Goal: Task Accomplishment & Management: Manage account settings

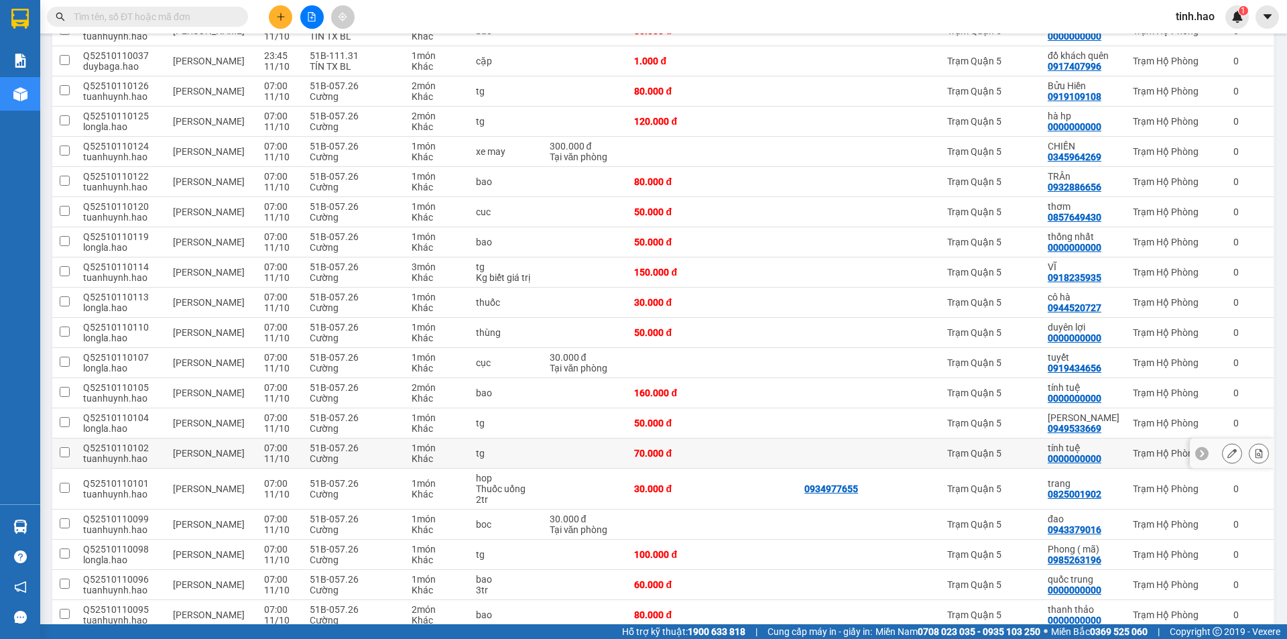
scroll to position [1961, 0]
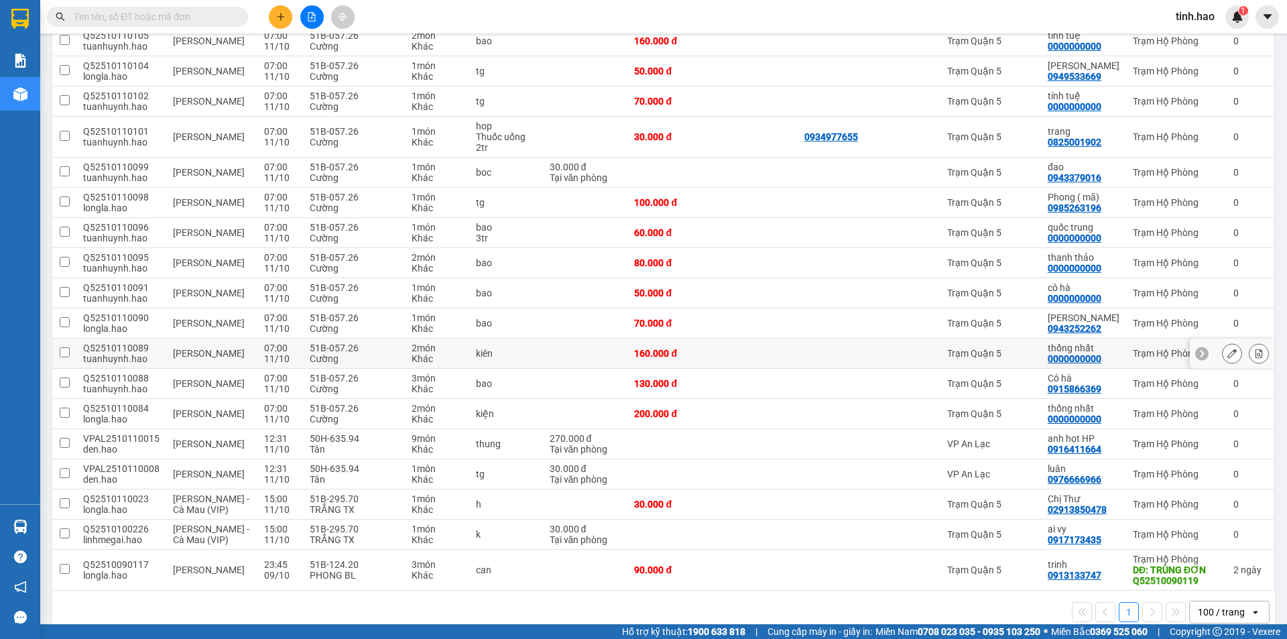
click at [1018, 348] on div "Trạm Quận 5" at bounding box center [990, 353] width 87 height 11
checkbox input "true"
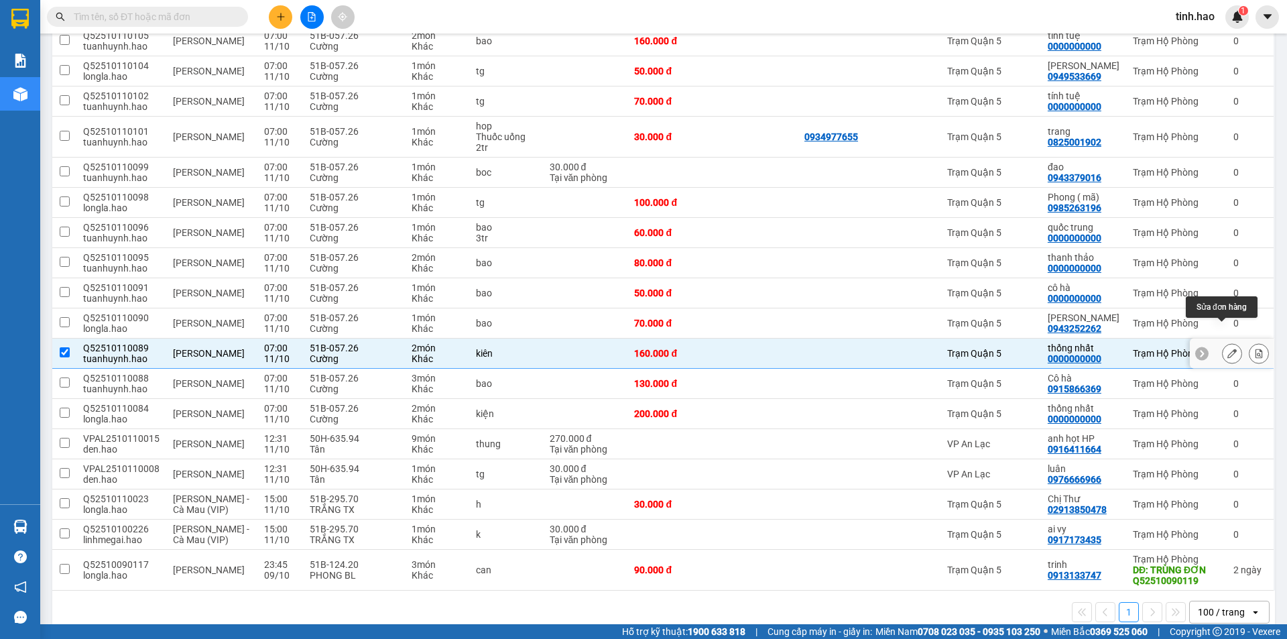
click at [1227, 349] on icon at bounding box center [1231, 353] width 9 height 9
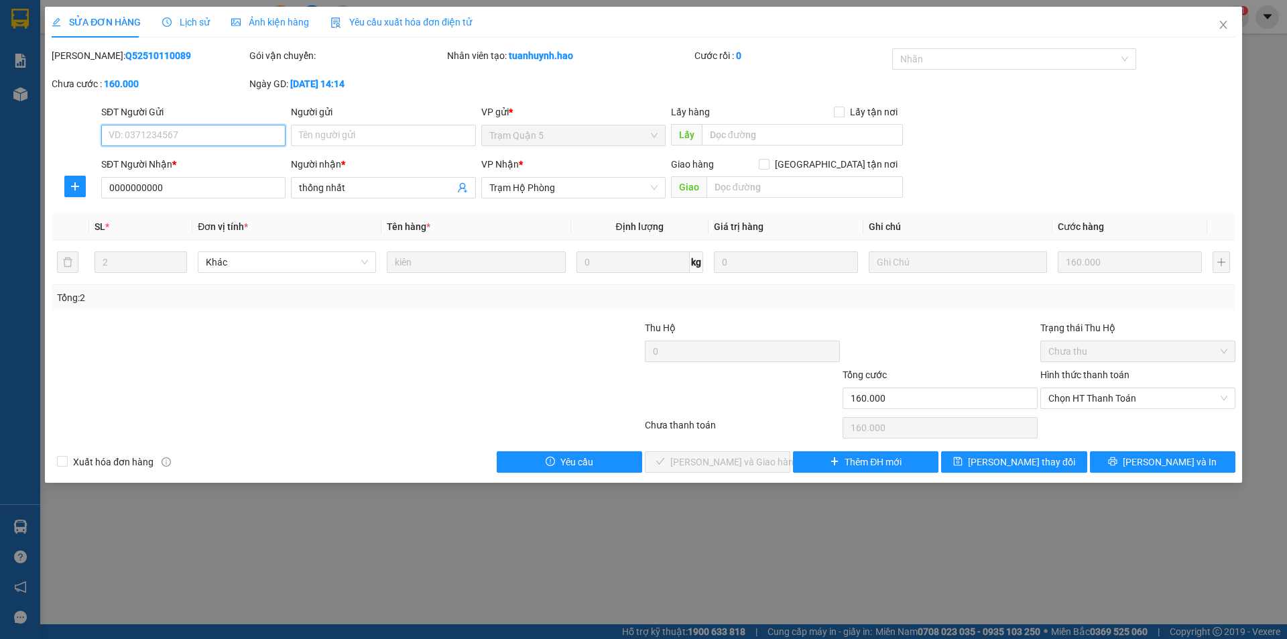
type input "0000000000"
type input "thống nhất"
type input "160.000"
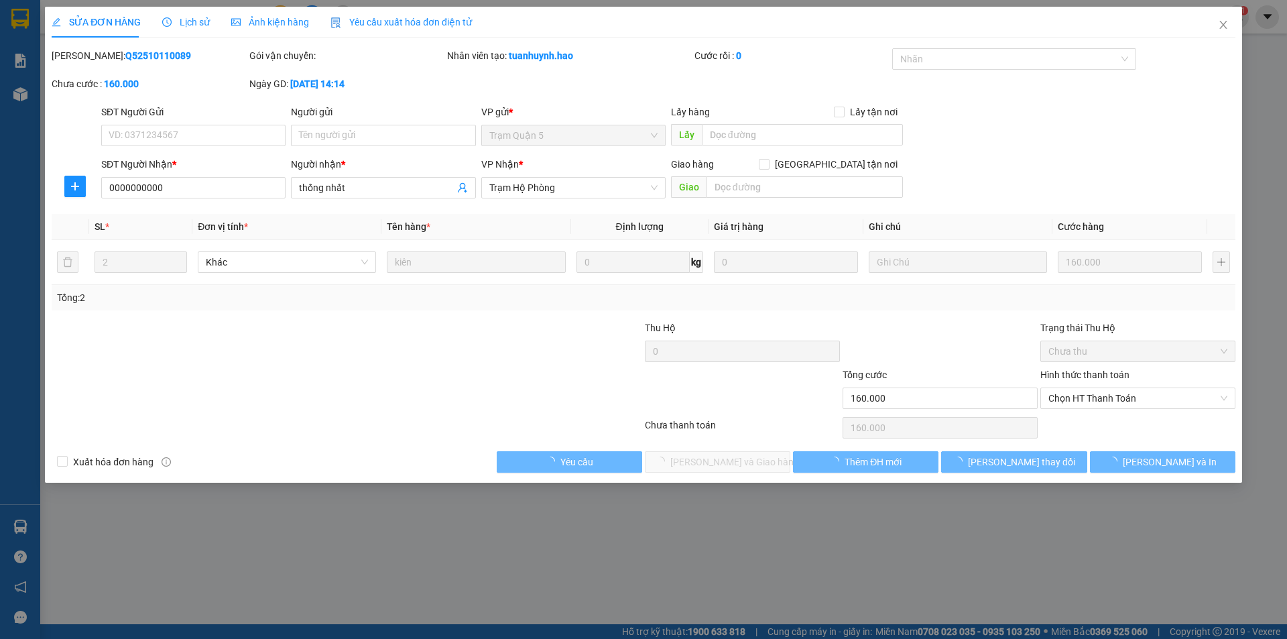
drag, startPoint x: 292, startPoint y: 13, endPoint x: 281, endPoint y: 40, distance: 28.9
click at [291, 14] on div "Ảnh kiện hàng" at bounding box center [270, 22] width 78 height 31
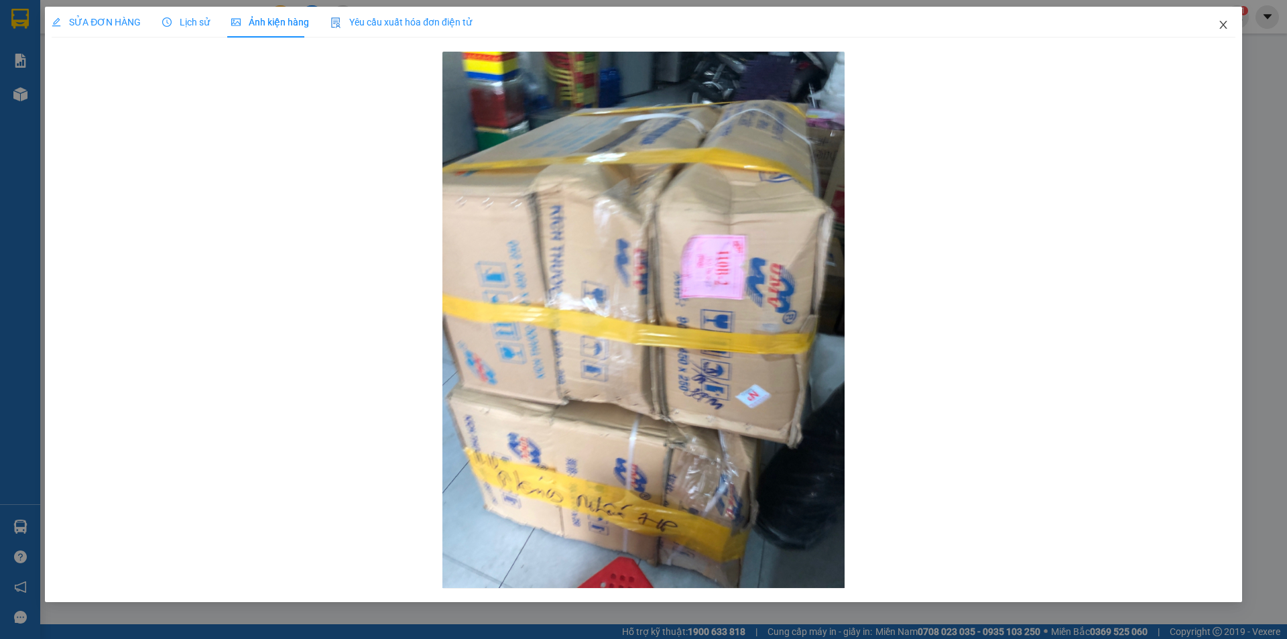
click at [1221, 20] on span "Close" at bounding box center [1224, 26] width 38 height 38
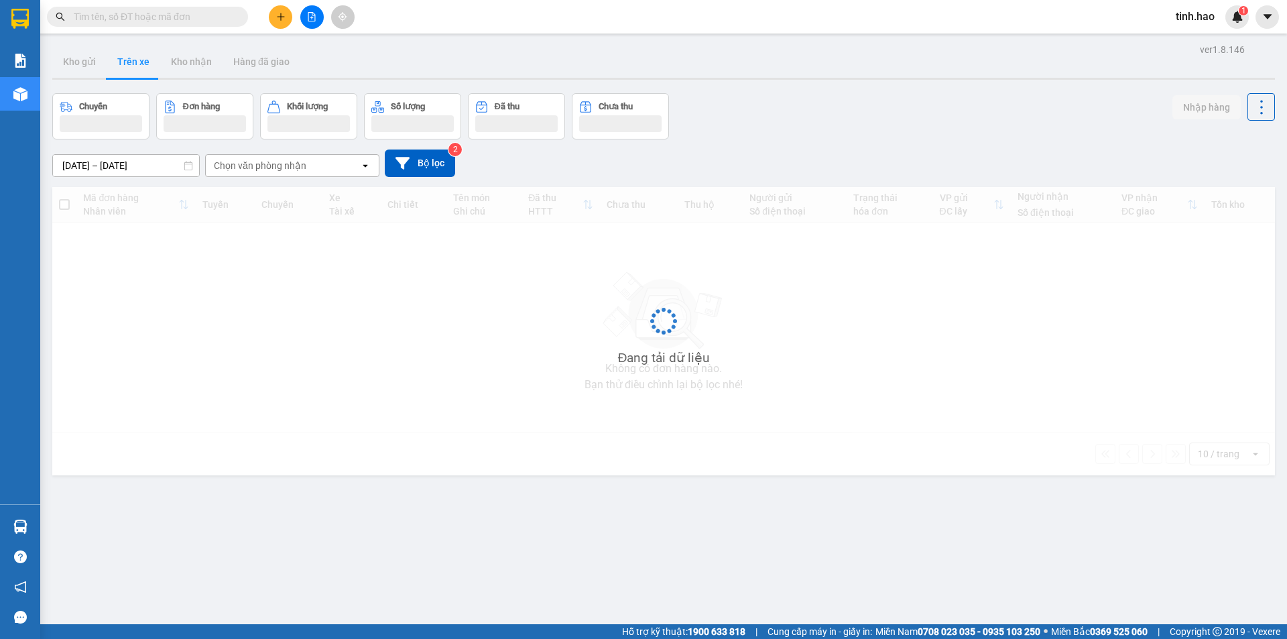
scroll to position [62, 0]
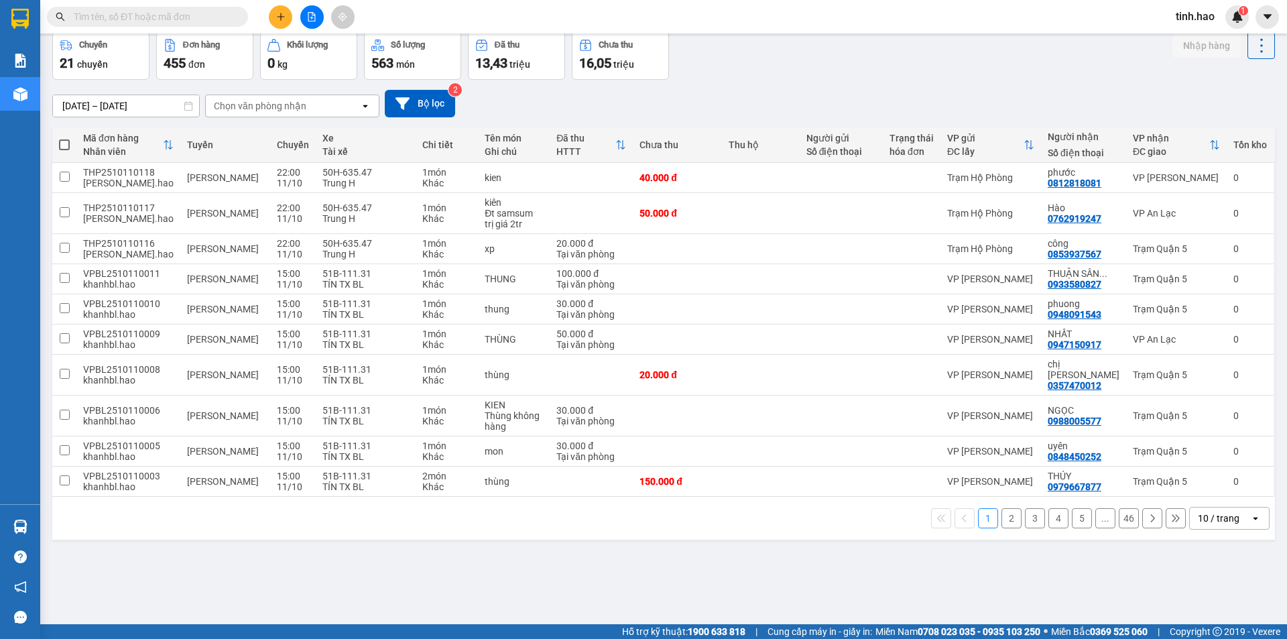
click at [1202, 511] on div "10 / trang" at bounding box center [1219, 517] width 42 height 13
click at [1190, 474] on span "100 / trang" at bounding box center [1214, 477] width 48 height 13
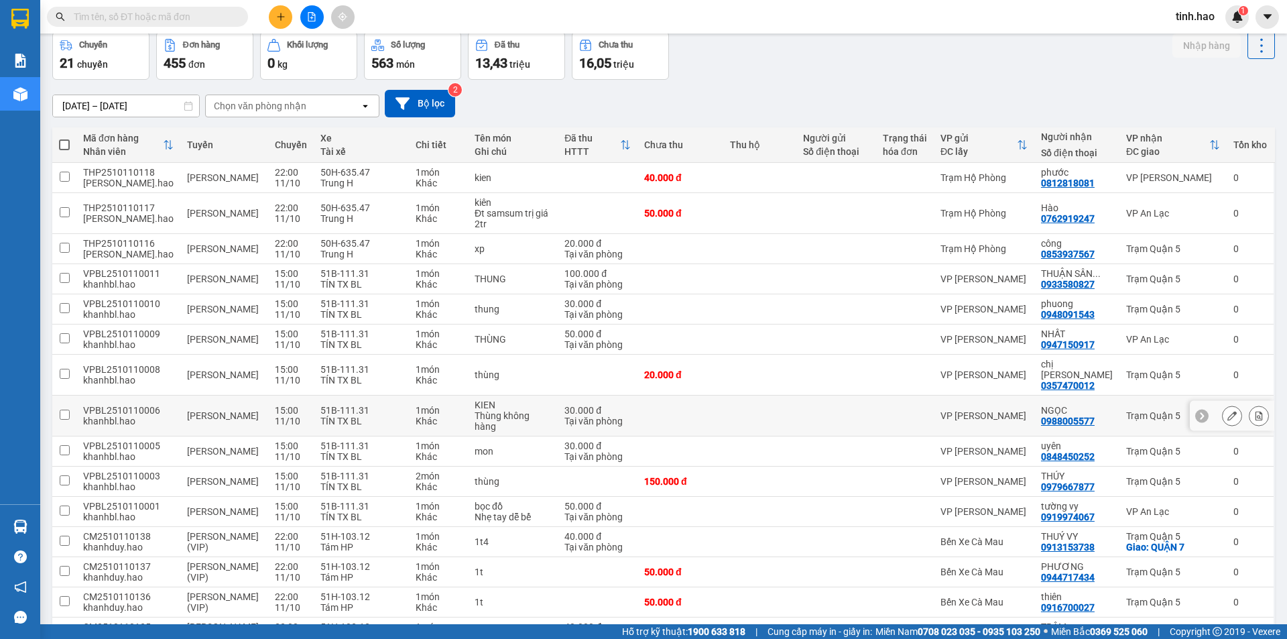
scroll to position [330, 0]
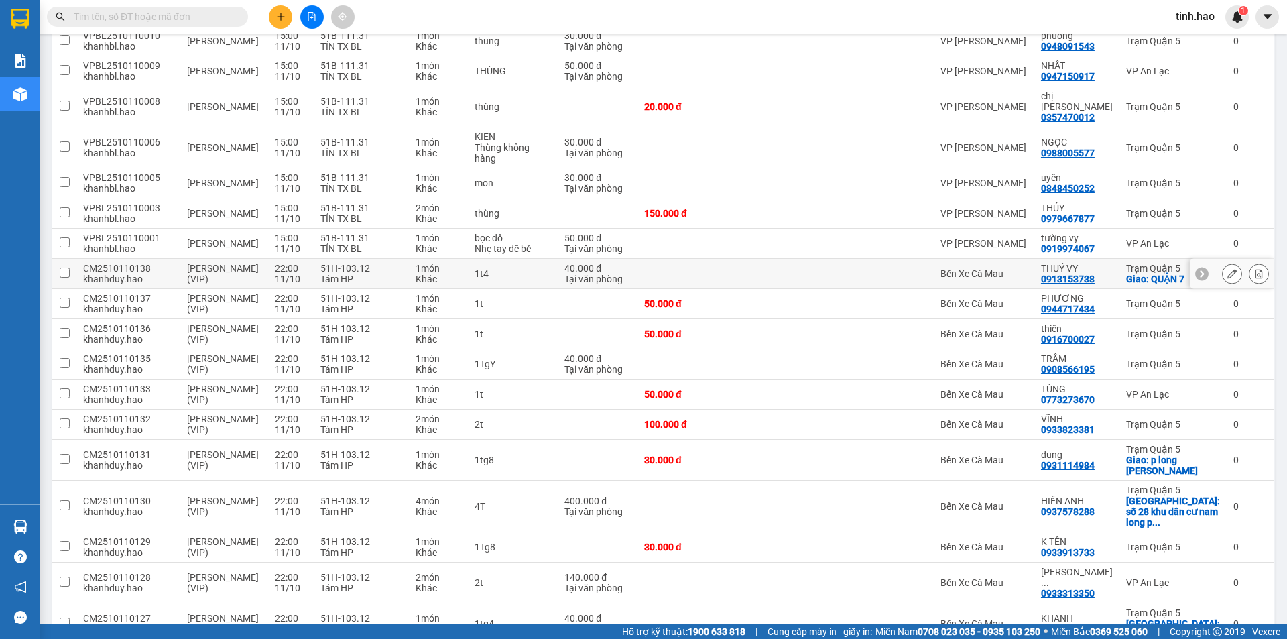
click at [1007, 268] on div "Bến Xe Cà Mau" at bounding box center [983, 273] width 87 height 11
checkbox input "true"
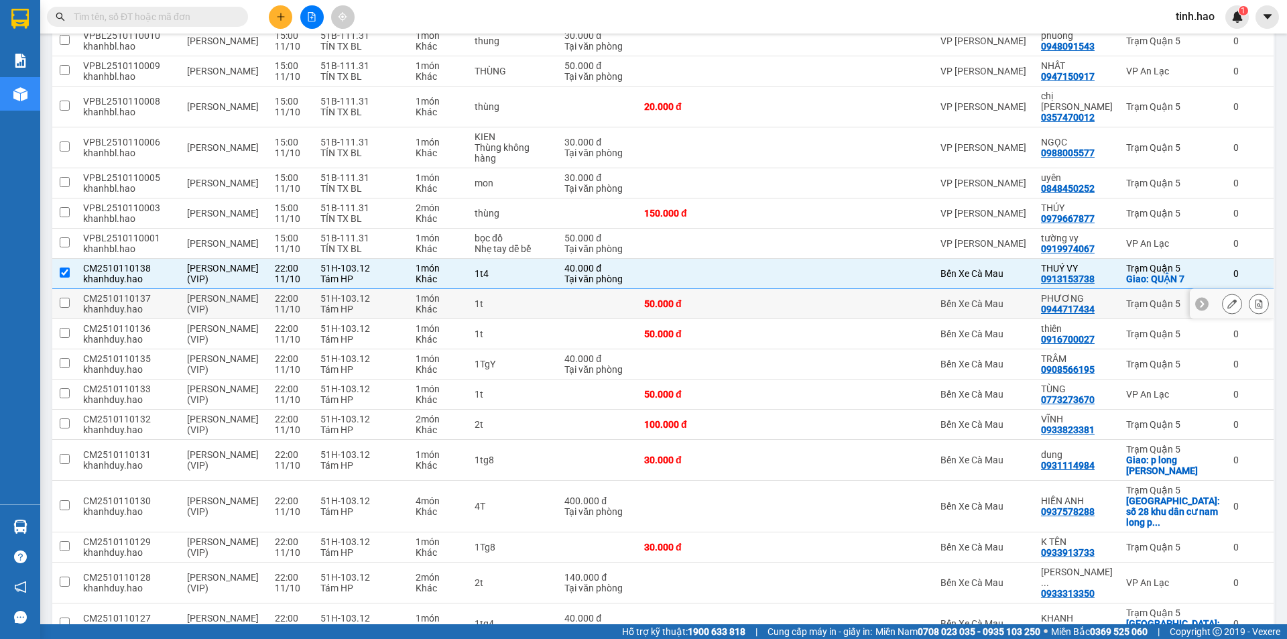
click at [1009, 298] on div "Bến Xe Cà Mau" at bounding box center [983, 303] width 87 height 11
checkbox input "true"
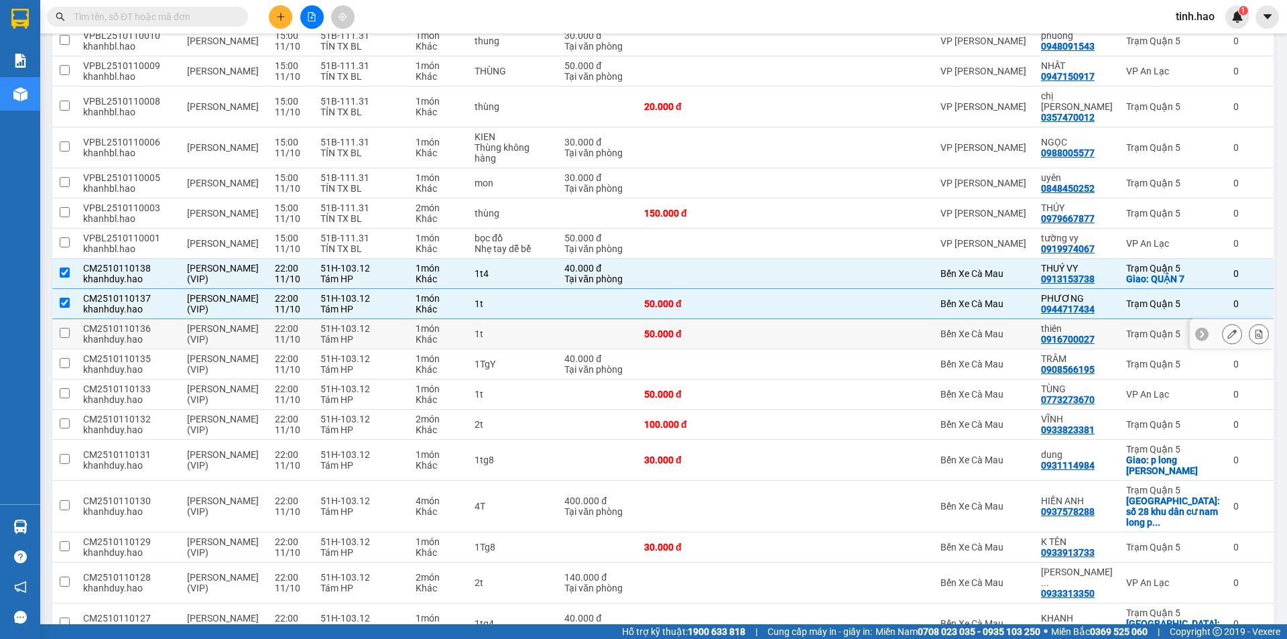
drag, startPoint x: 1011, startPoint y: 320, endPoint x: 1011, endPoint y: 333, distance: 12.7
click at [1011, 328] on div "Bến Xe Cà Mau" at bounding box center [983, 333] width 87 height 11
checkbox input "true"
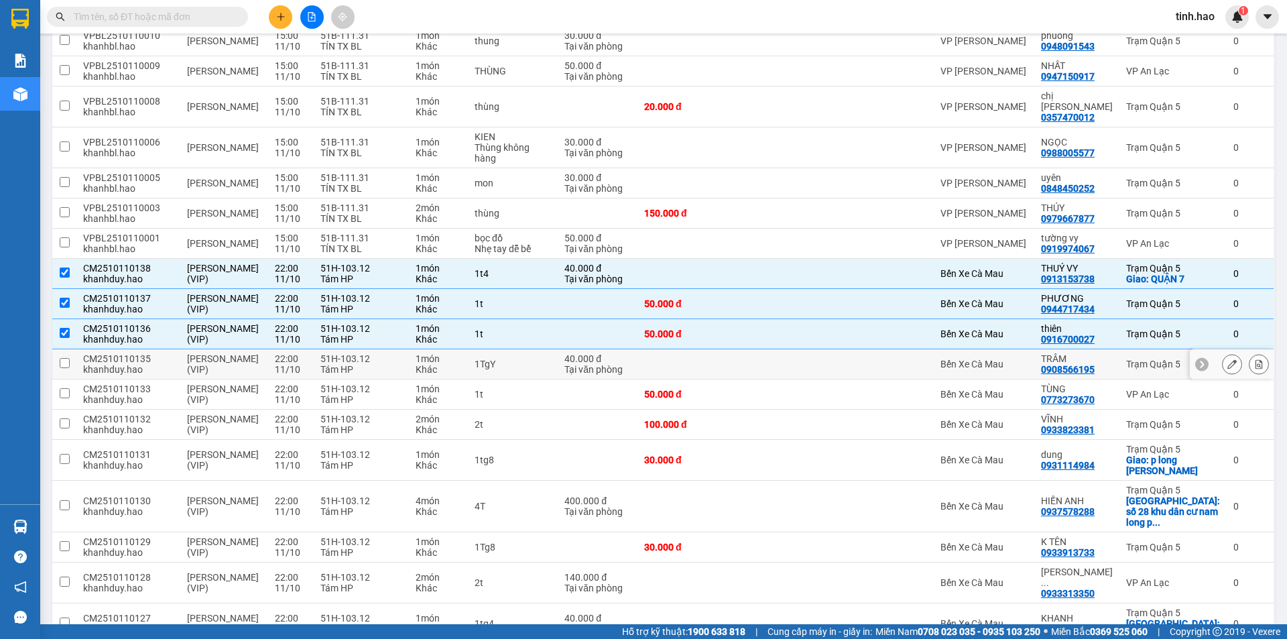
click at [1011, 349] on td "Bến Xe Cà Mau" at bounding box center [984, 364] width 101 height 30
checkbox input "true"
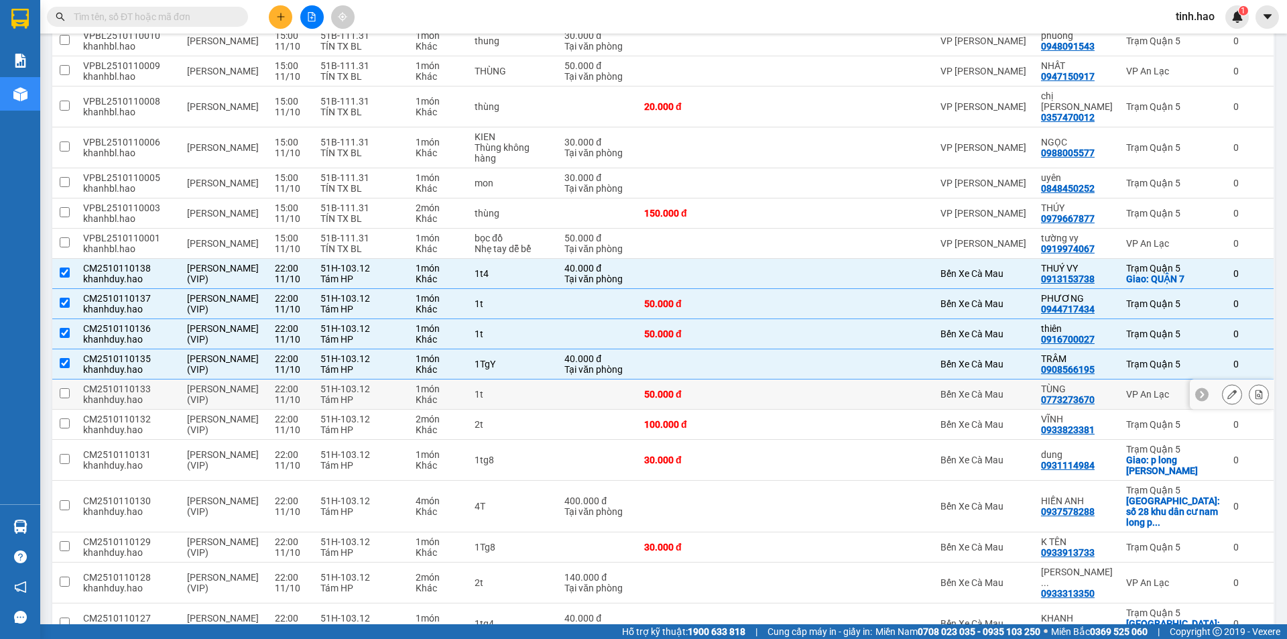
drag, startPoint x: 1015, startPoint y: 378, endPoint x: 1020, endPoint y: 389, distance: 11.7
click at [1016, 389] on div "Bến Xe Cà Mau" at bounding box center [983, 394] width 87 height 11
checkbox input "true"
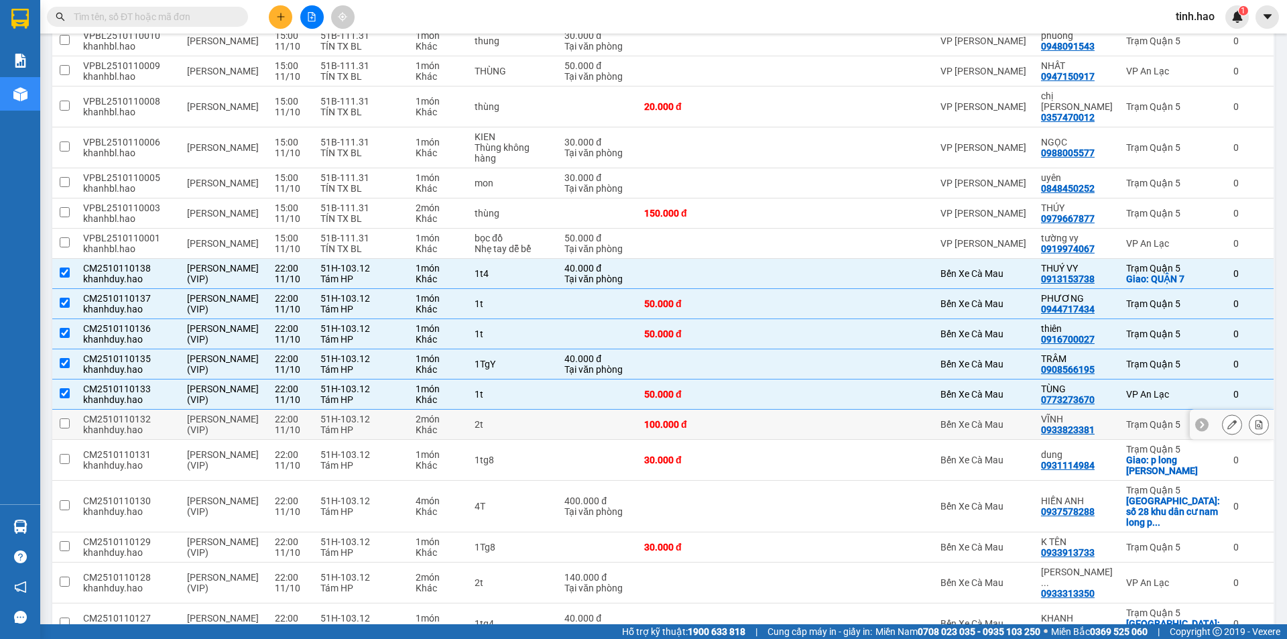
click at [1020, 410] on td "Bến Xe Cà Mau" at bounding box center [984, 425] width 101 height 30
checkbox input "true"
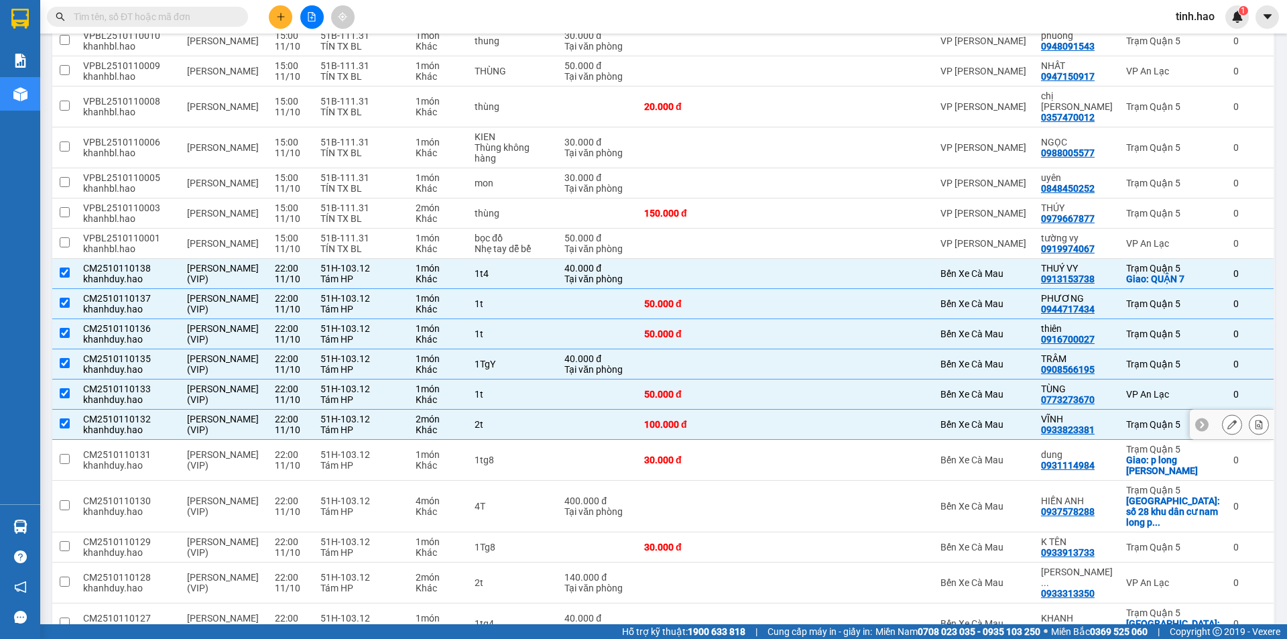
scroll to position [0, 0]
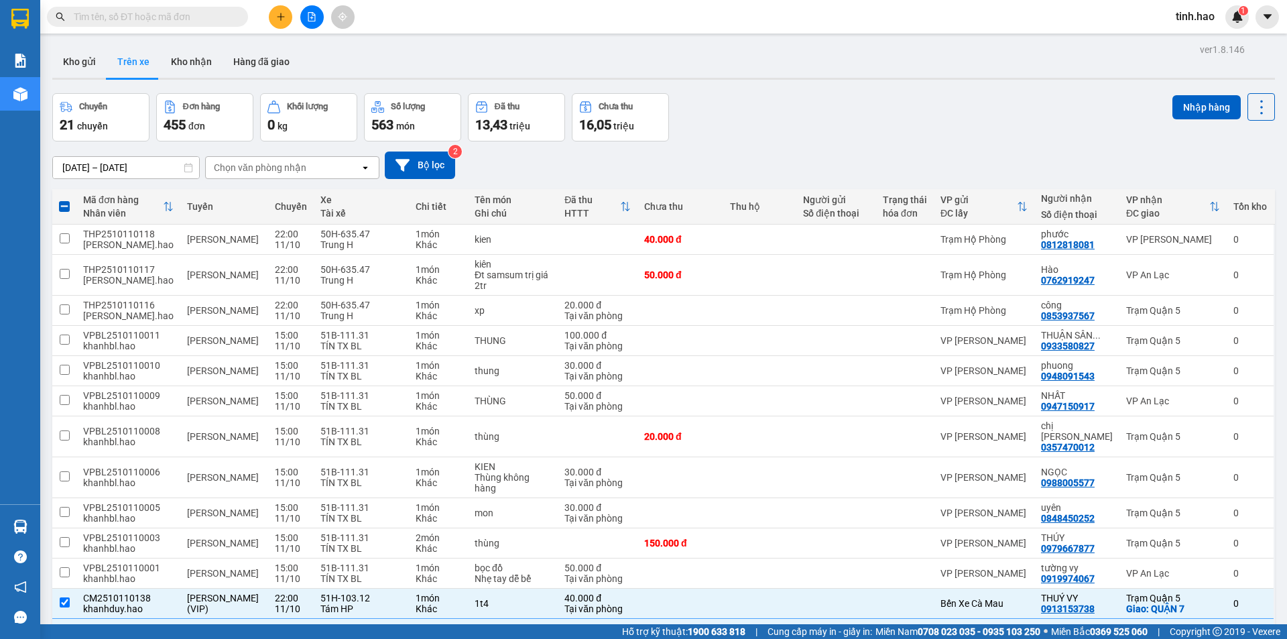
click at [275, 166] on div "Chọn văn phòng nhận" at bounding box center [260, 167] width 92 height 13
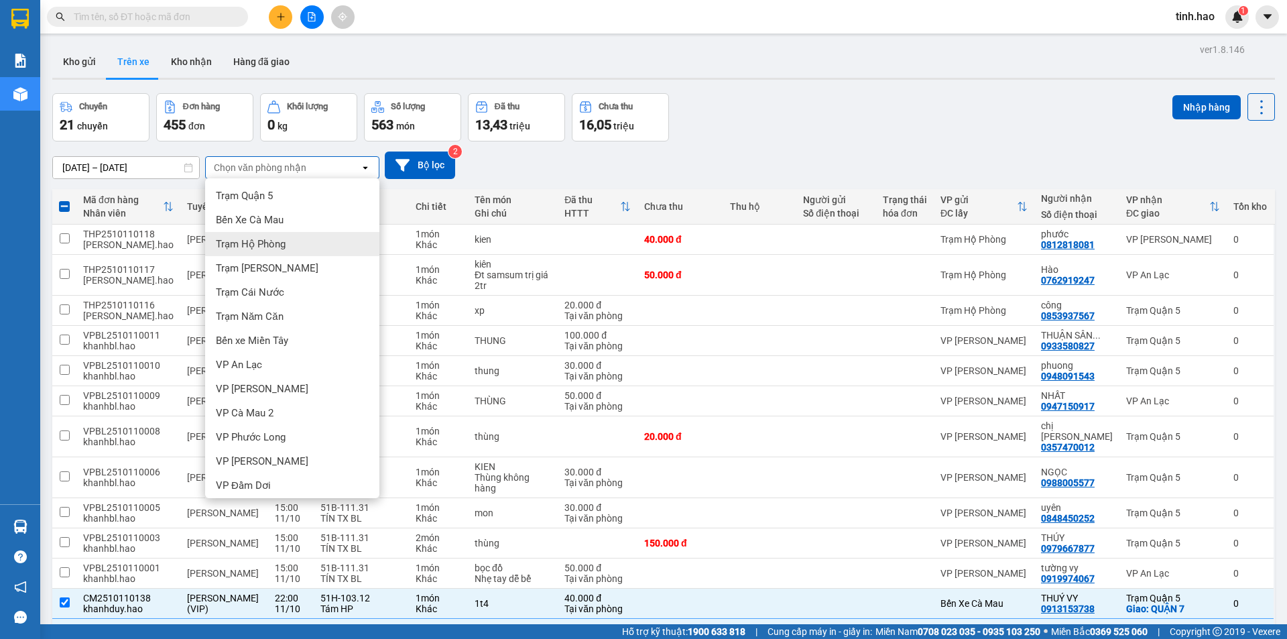
click at [263, 247] on span "Trạm Hộ Phòng" at bounding box center [251, 243] width 70 height 13
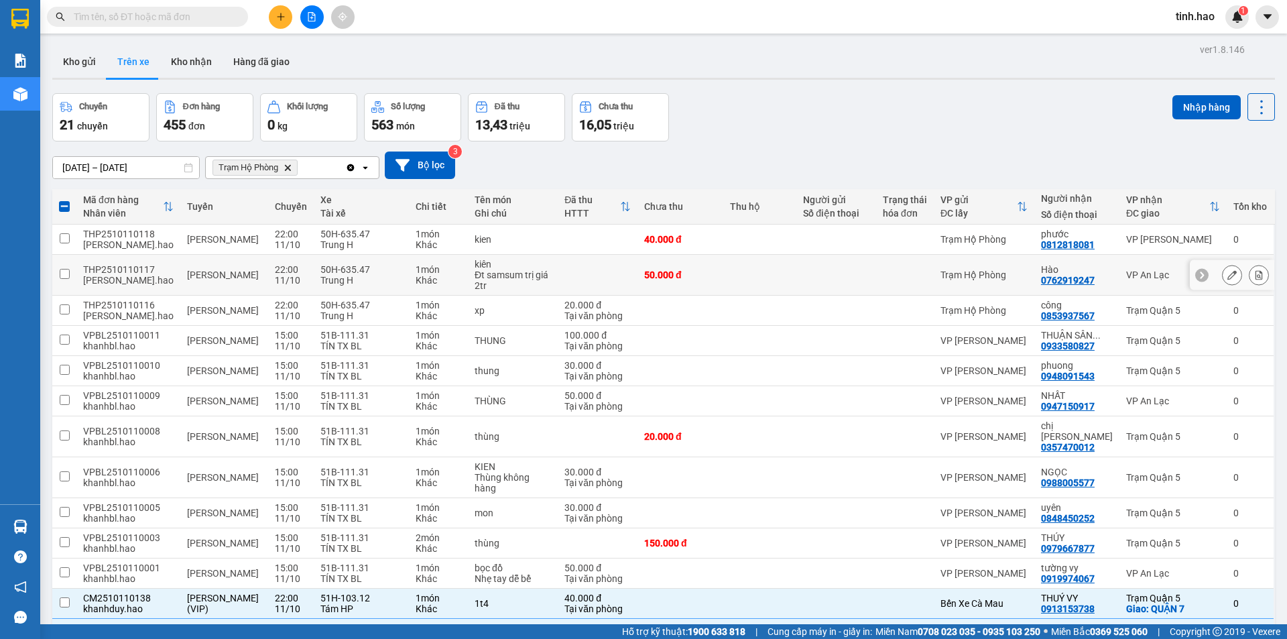
checkbox input "false"
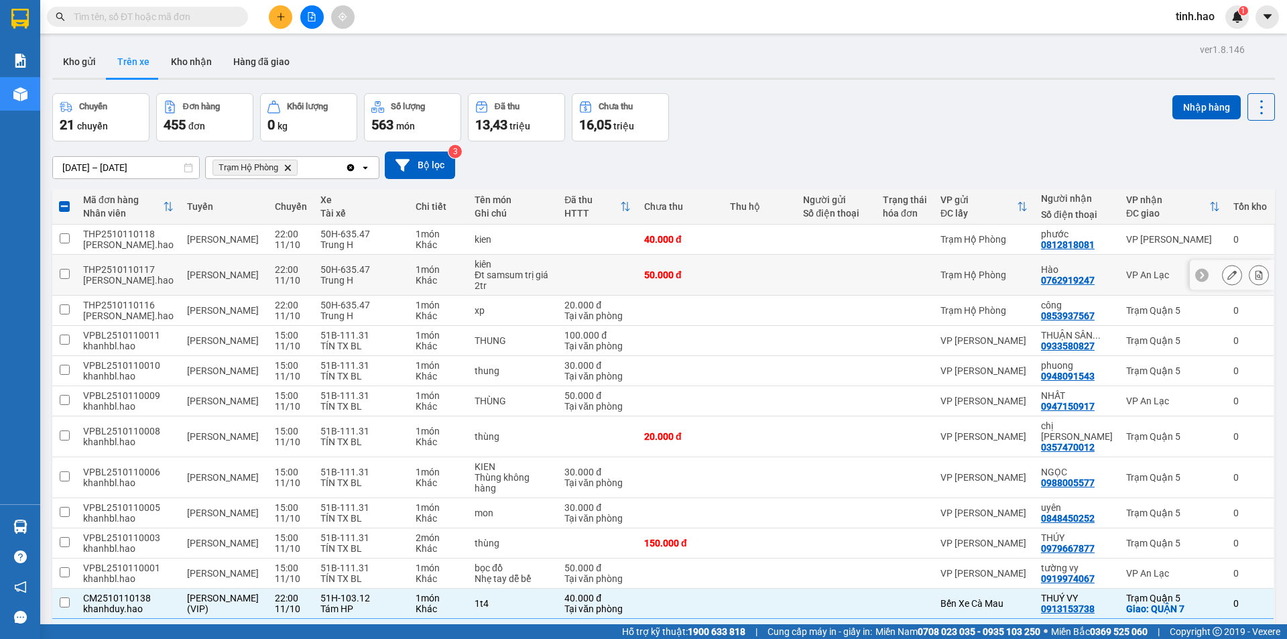
checkbox input "false"
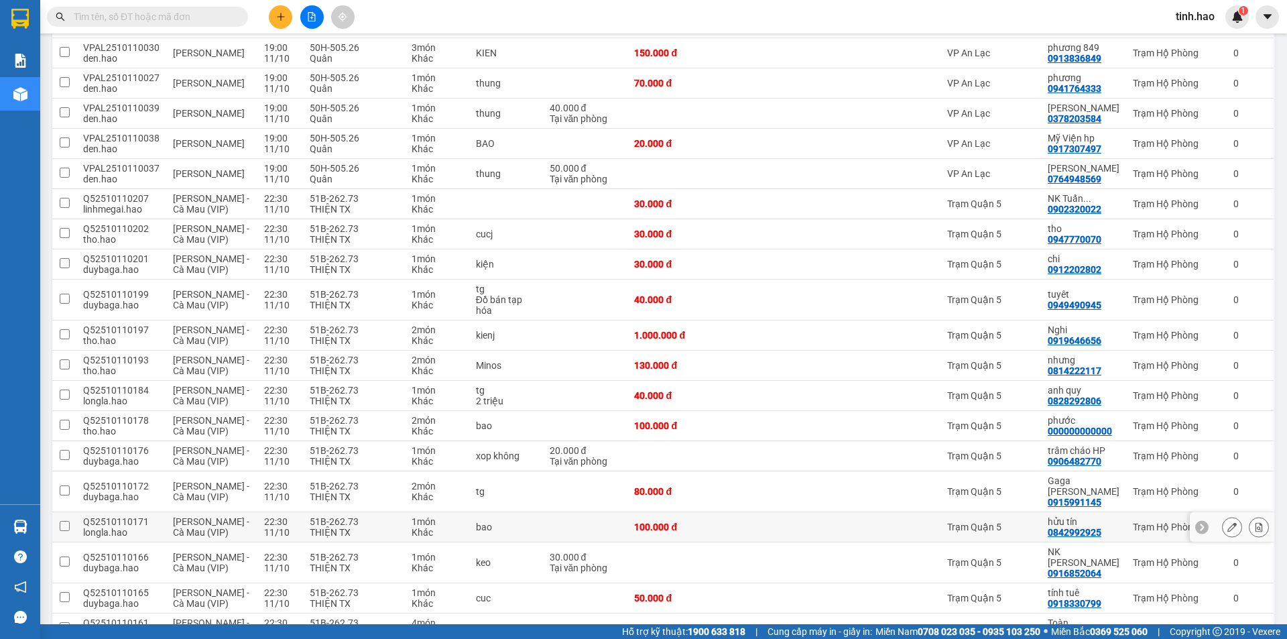
scroll to position [402, 0]
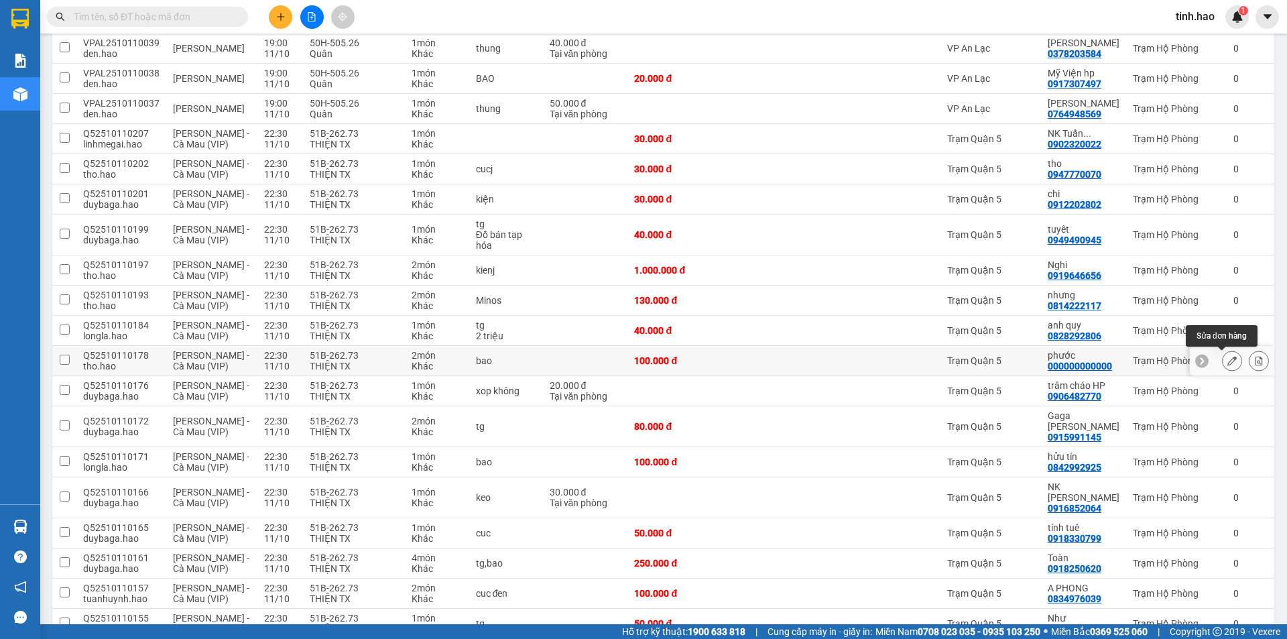
click at [1227, 358] on icon at bounding box center [1231, 360] width 9 height 9
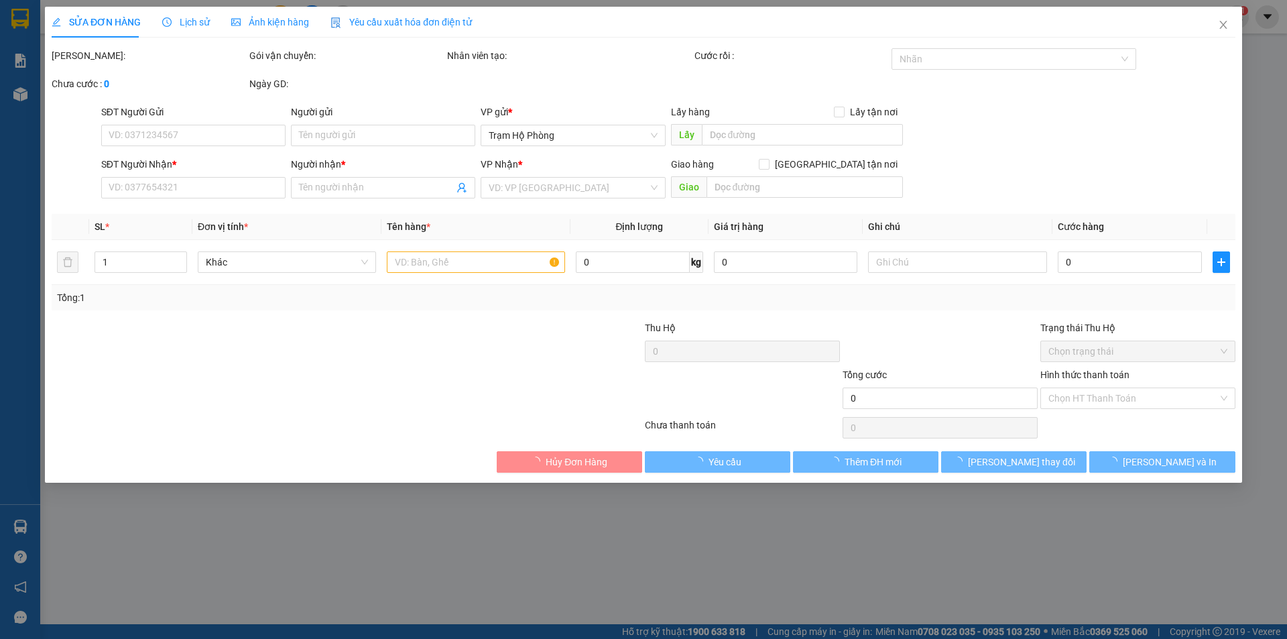
type input "000000000000"
type input "phước"
type input "100.000"
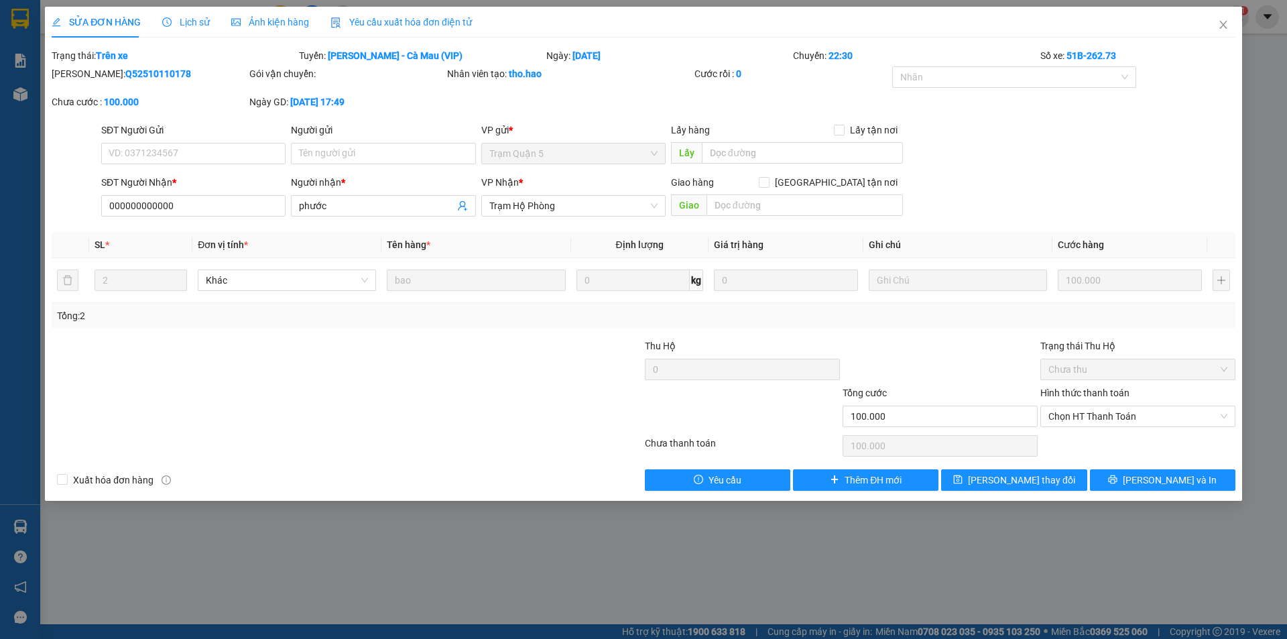
click at [259, 17] on span "Ảnh kiện hàng" at bounding box center [270, 22] width 78 height 11
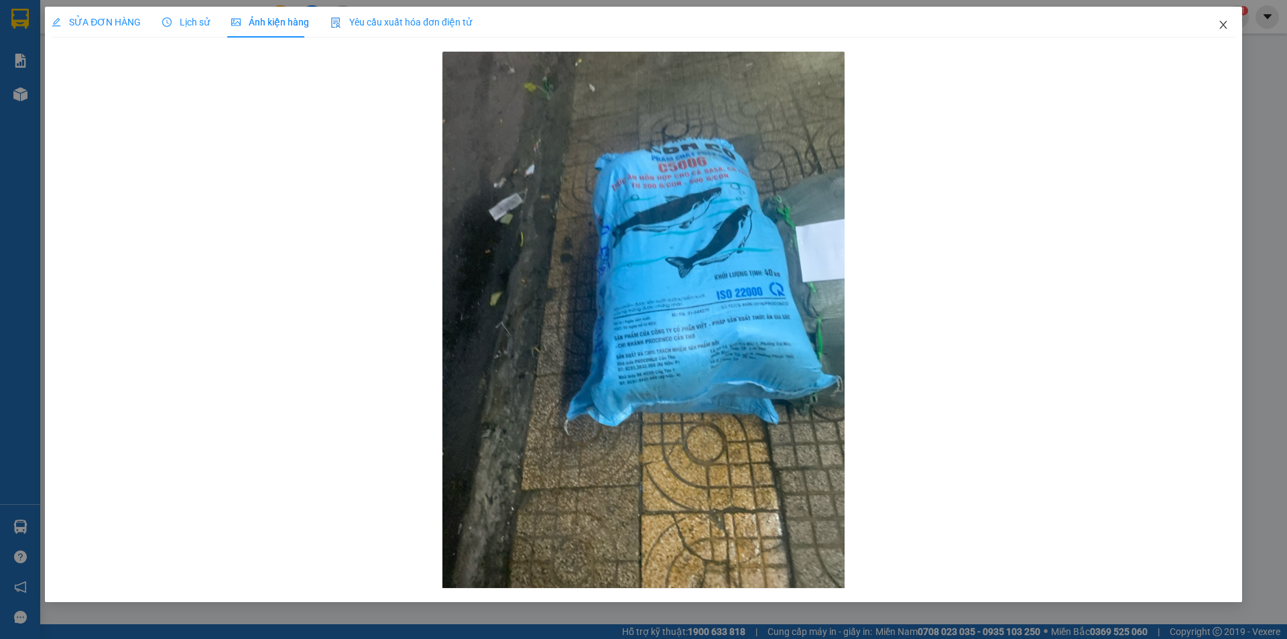
click at [1221, 21] on icon "close" at bounding box center [1223, 24] width 11 height 11
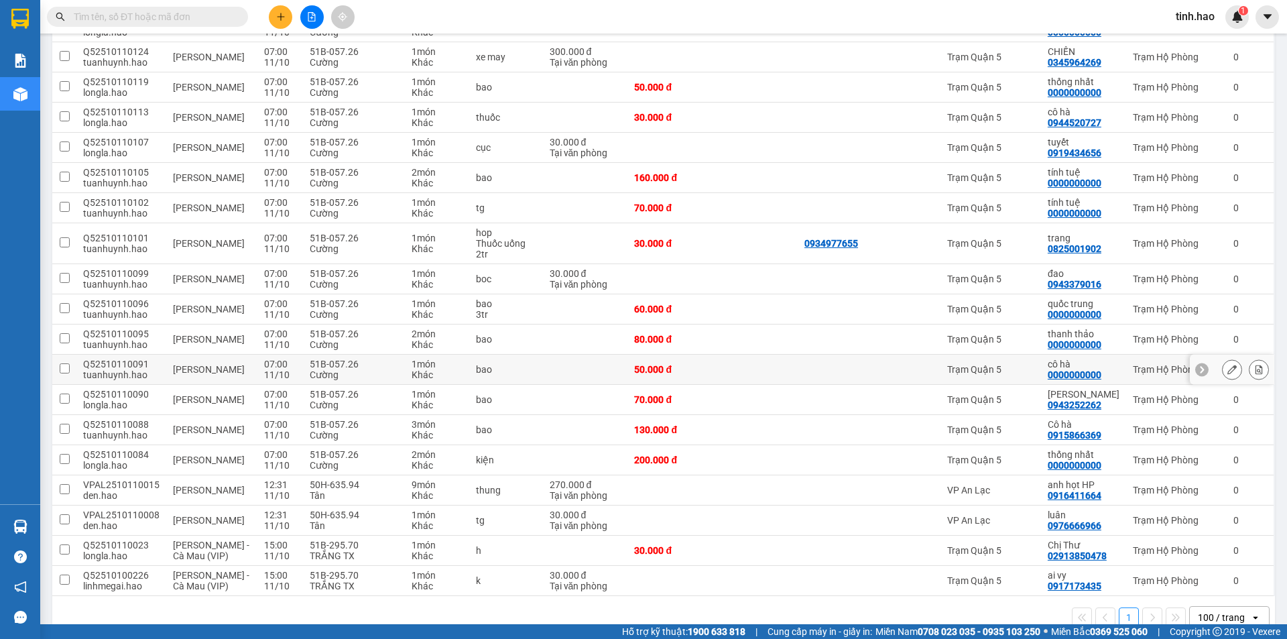
scroll to position [1457, 0]
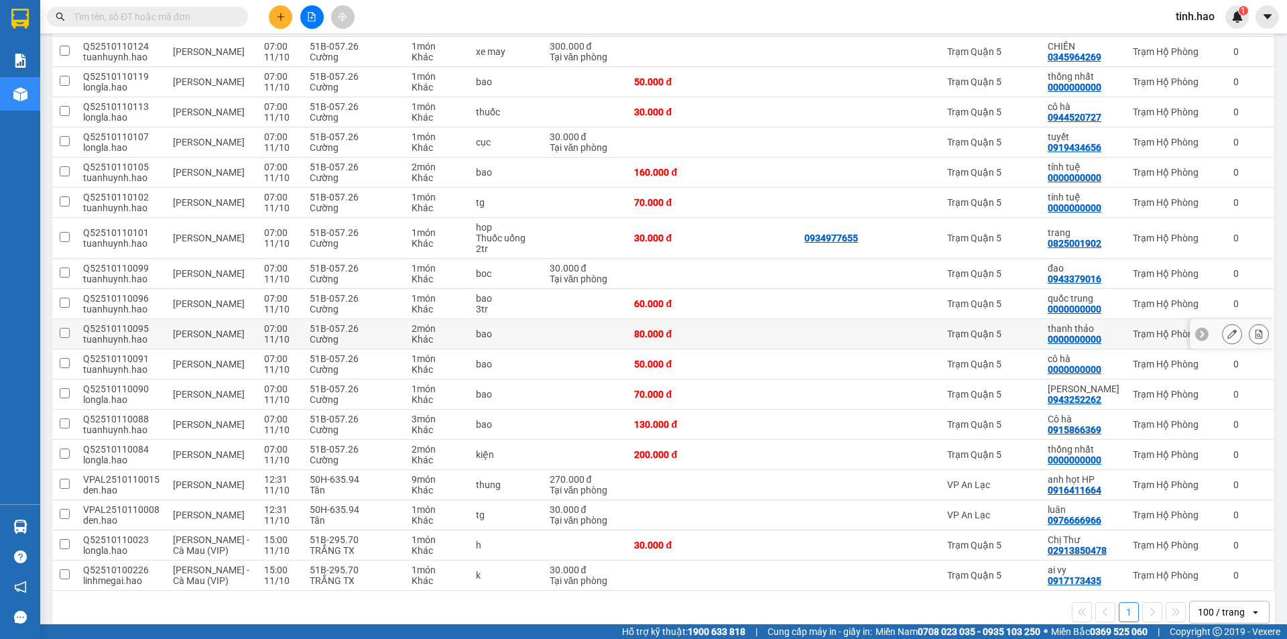
click at [1012, 328] on div "Trạm Quận 5" at bounding box center [990, 333] width 87 height 11
checkbox input "true"
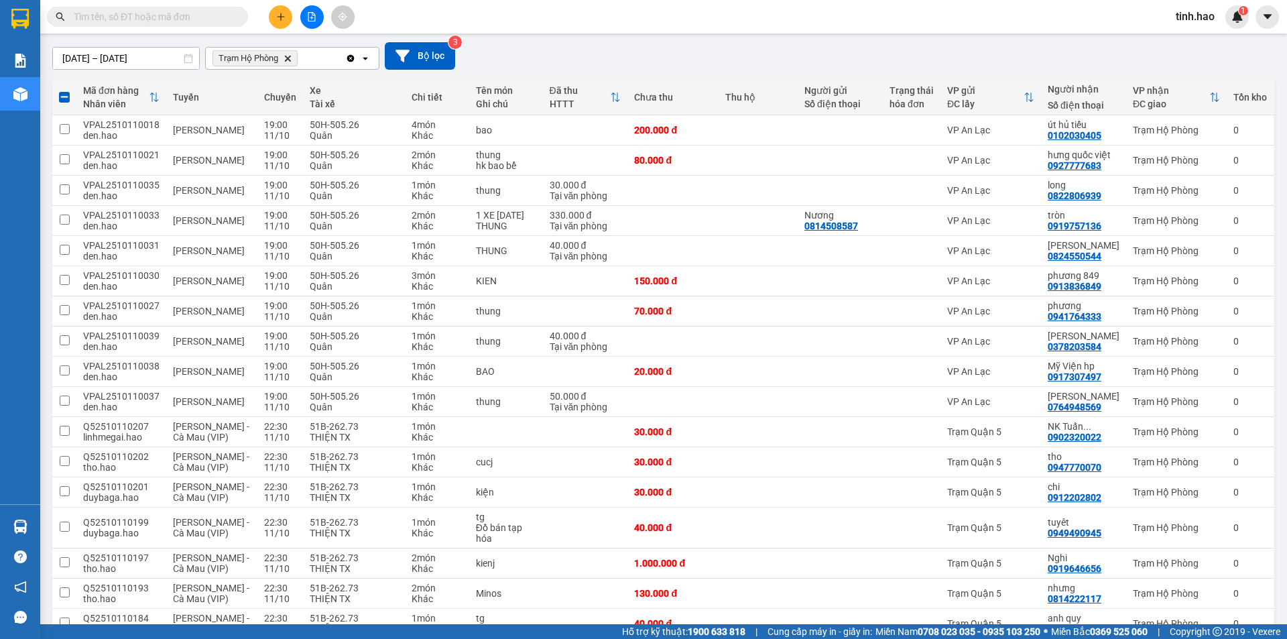
scroll to position [0, 0]
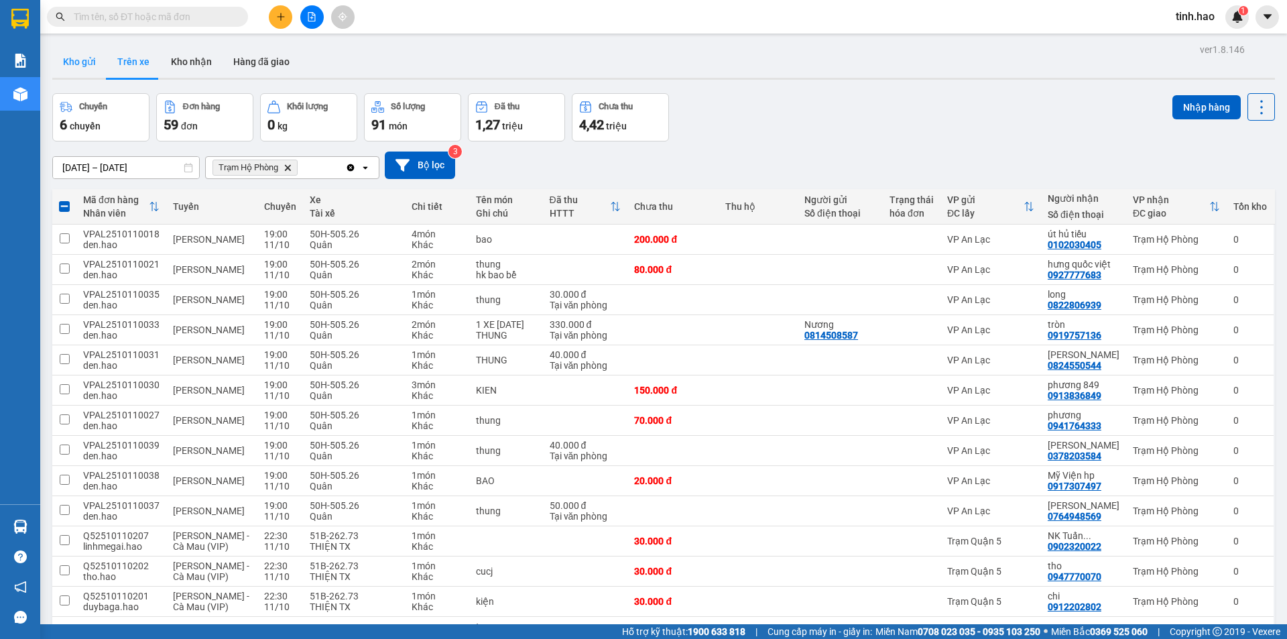
click at [82, 66] on button "Kho gửi" at bounding box center [79, 62] width 54 height 32
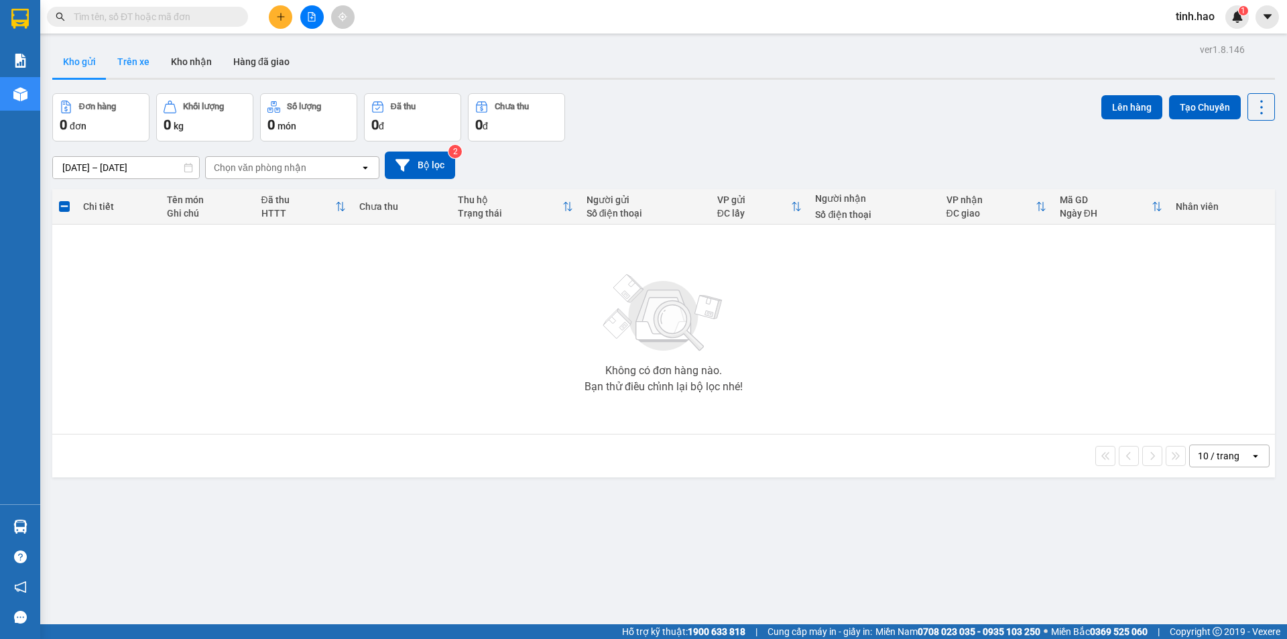
drag, startPoint x: 127, startPoint y: 56, endPoint x: 129, endPoint y: 69, distance: 13.5
click at [129, 58] on button "Trên xe" at bounding box center [134, 62] width 54 height 32
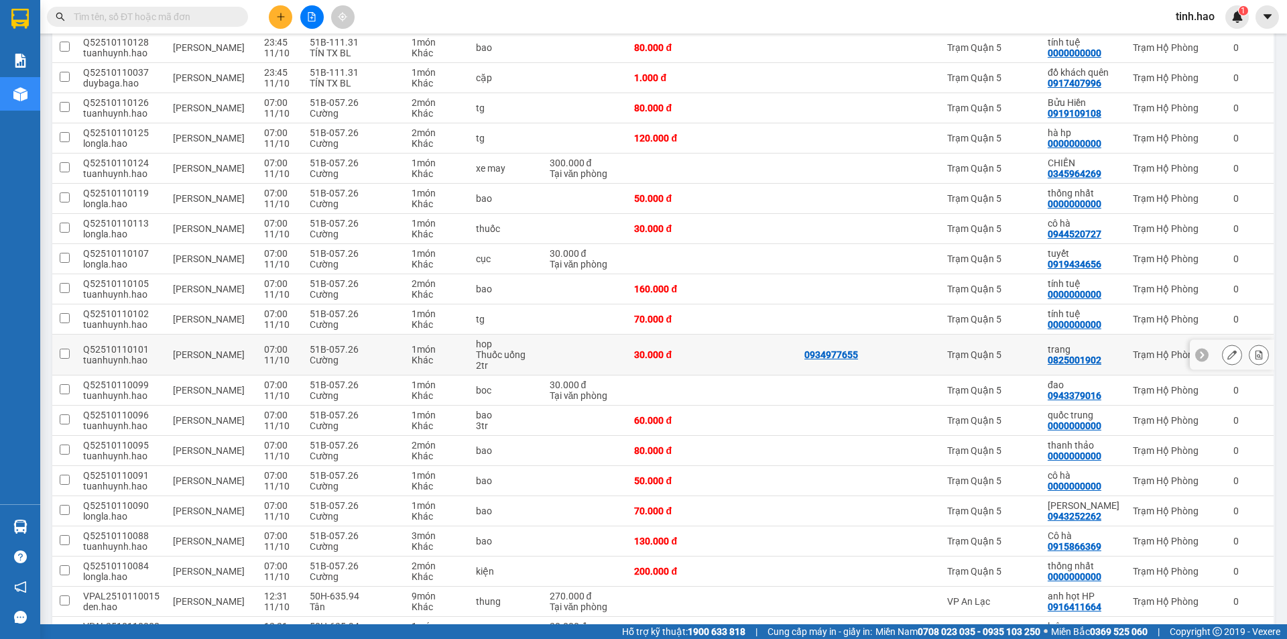
scroll to position [1336, 0]
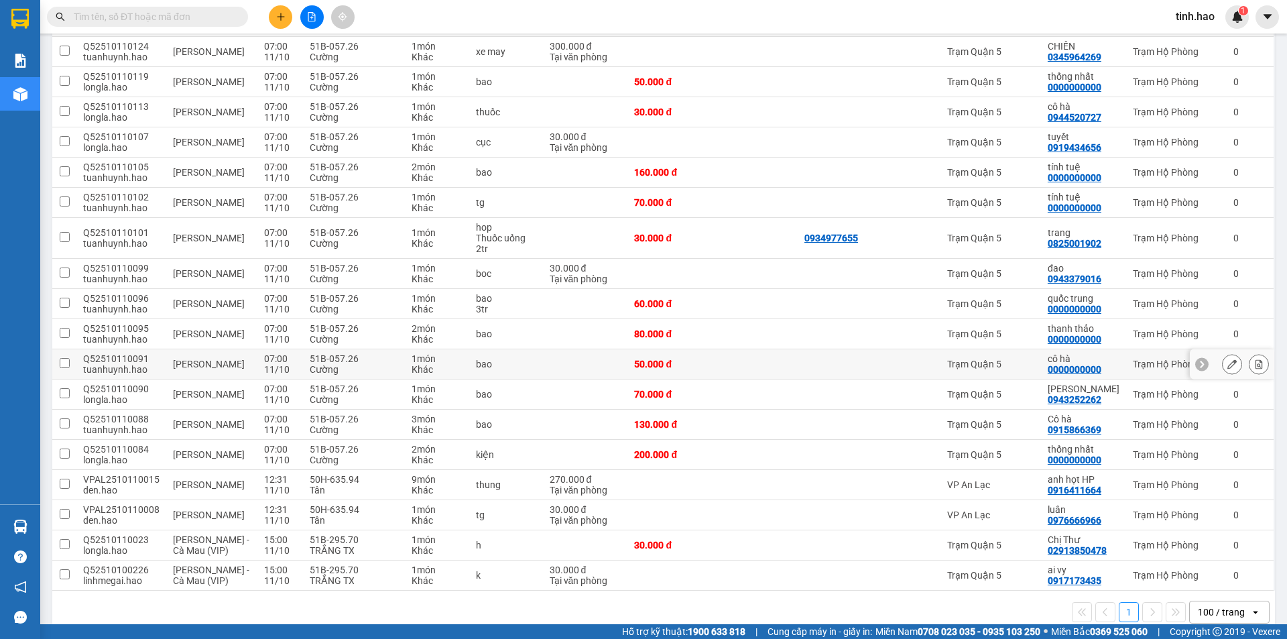
click at [1223, 353] on button at bounding box center [1232, 364] width 19 height 23
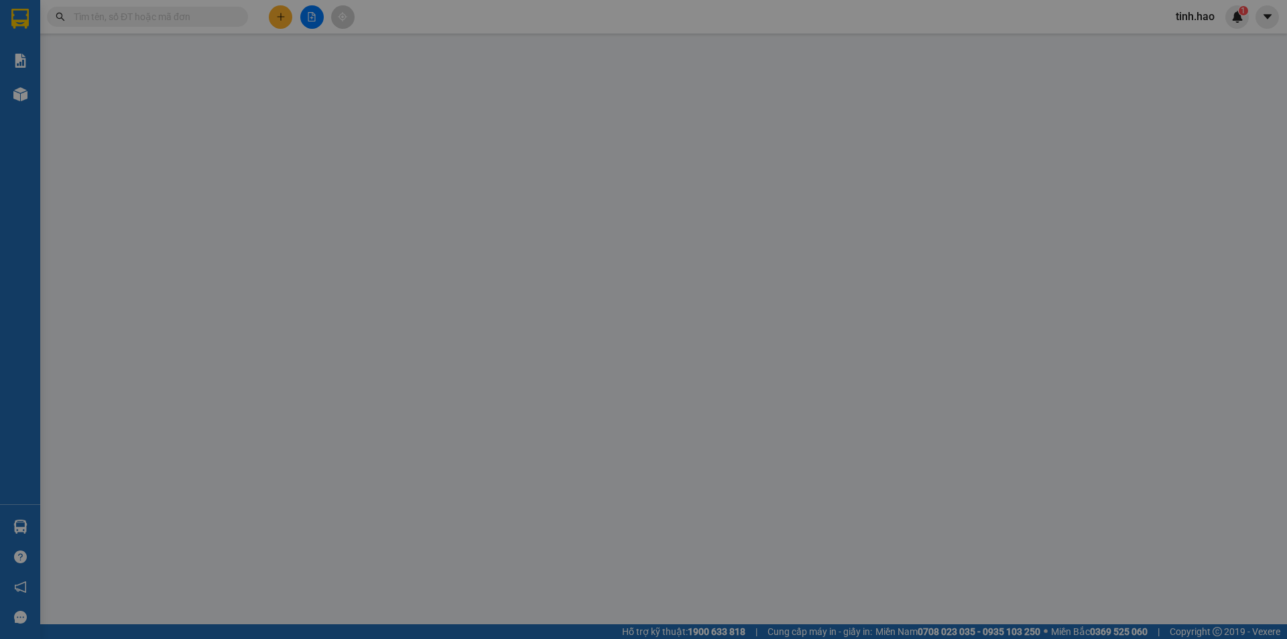
type input "0000000000"
type input "cô hà"
type input "50.000"
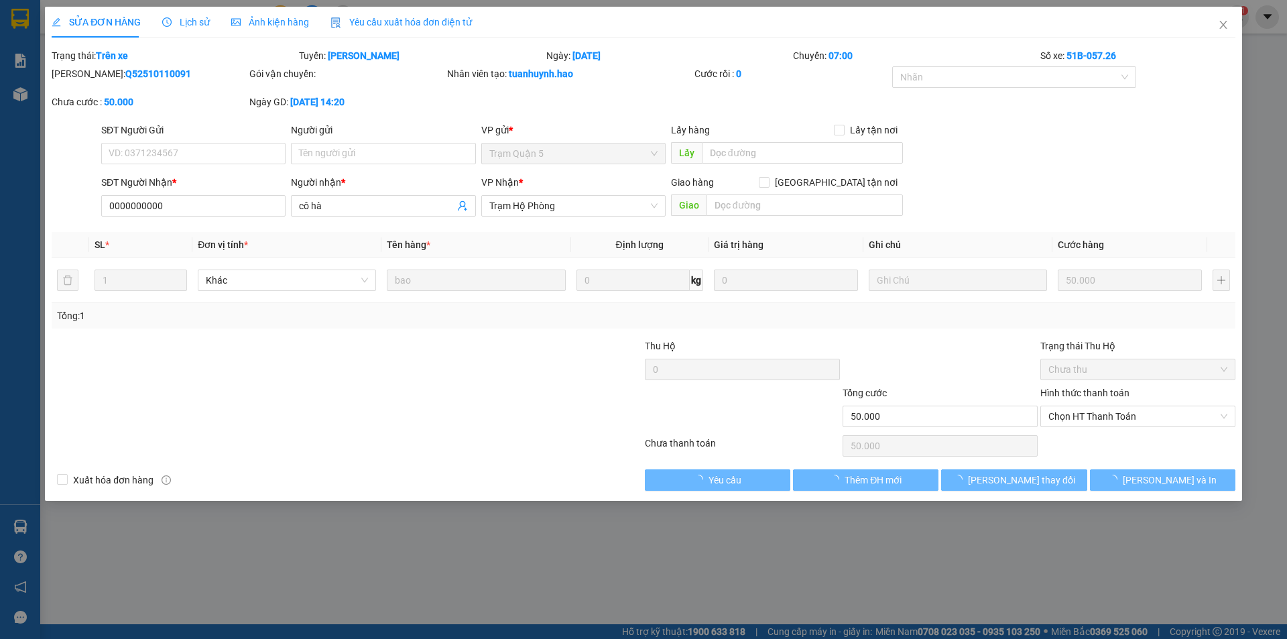
click at [288, 29] on div "Ảnh kiện hàng" at bounding box center [270, 22] width 78 height 15
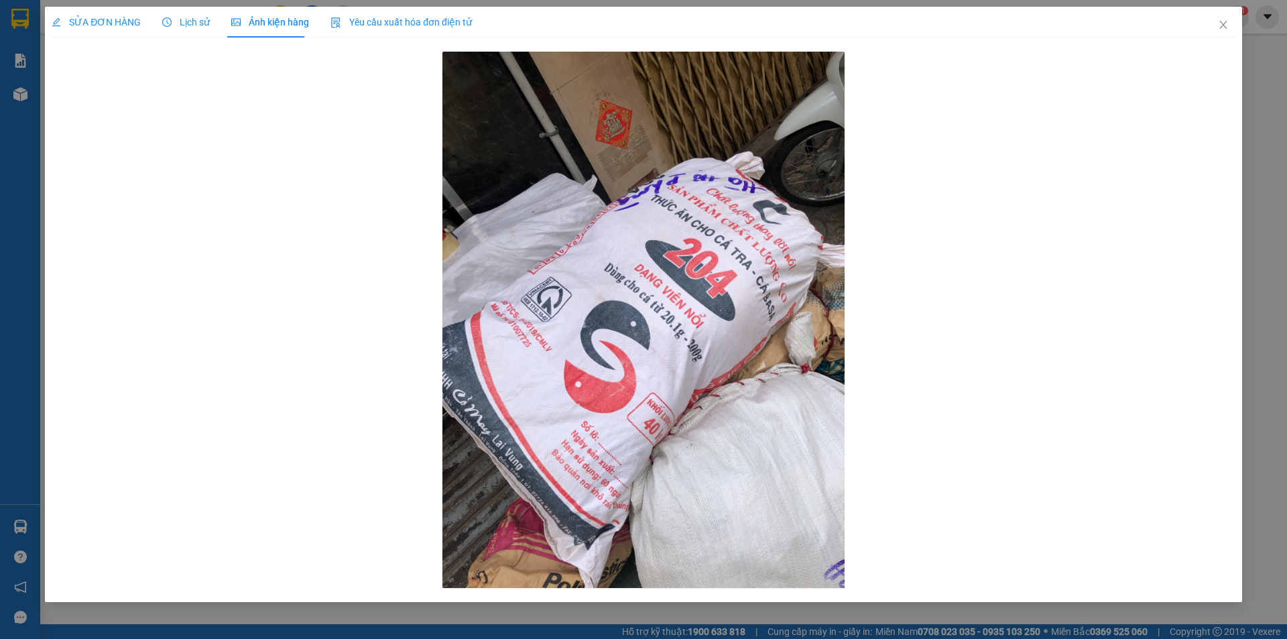
click at [107, 17] on span "SỬA ĐƠN HÀNG" at bounding box center [96, 22] width 89 height 11
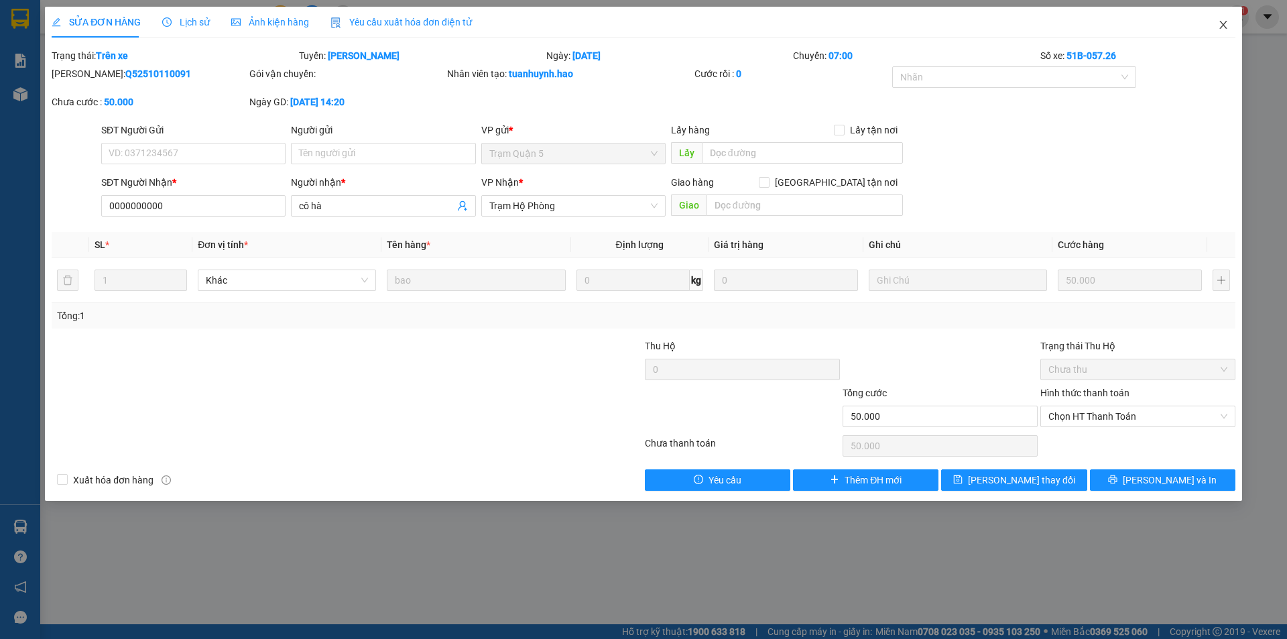
click at [1219, 19] on span "Close" at bounding box center [1224, 26] width 38 height 38
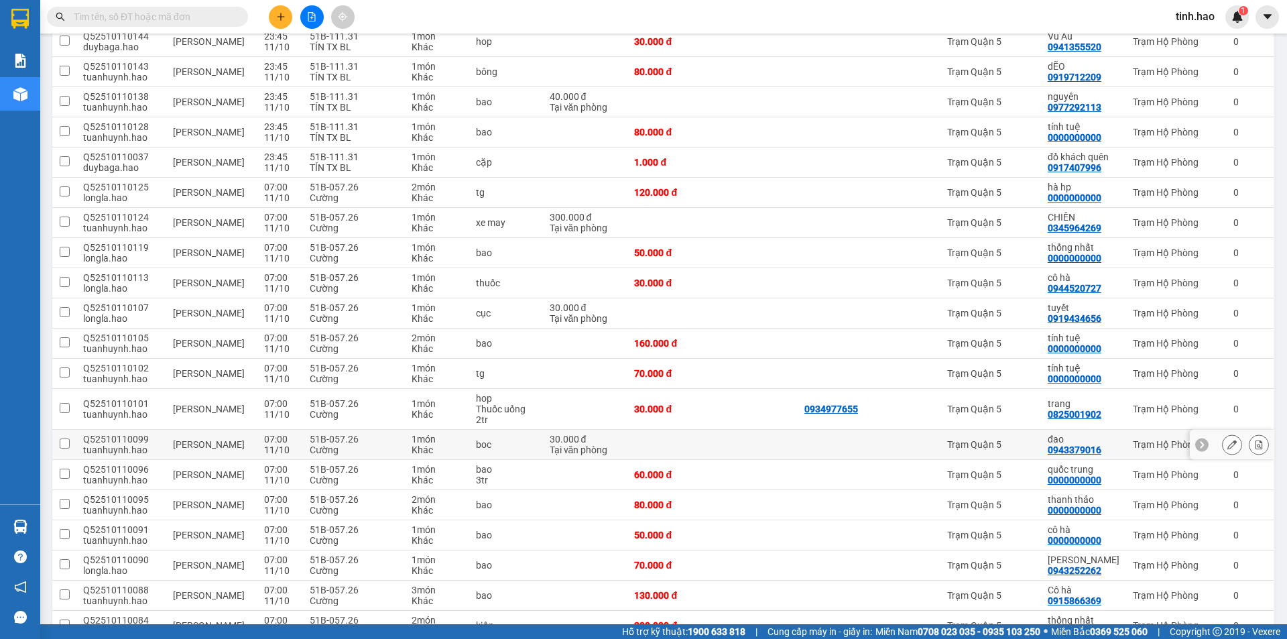
scroll to position [1245, 0]
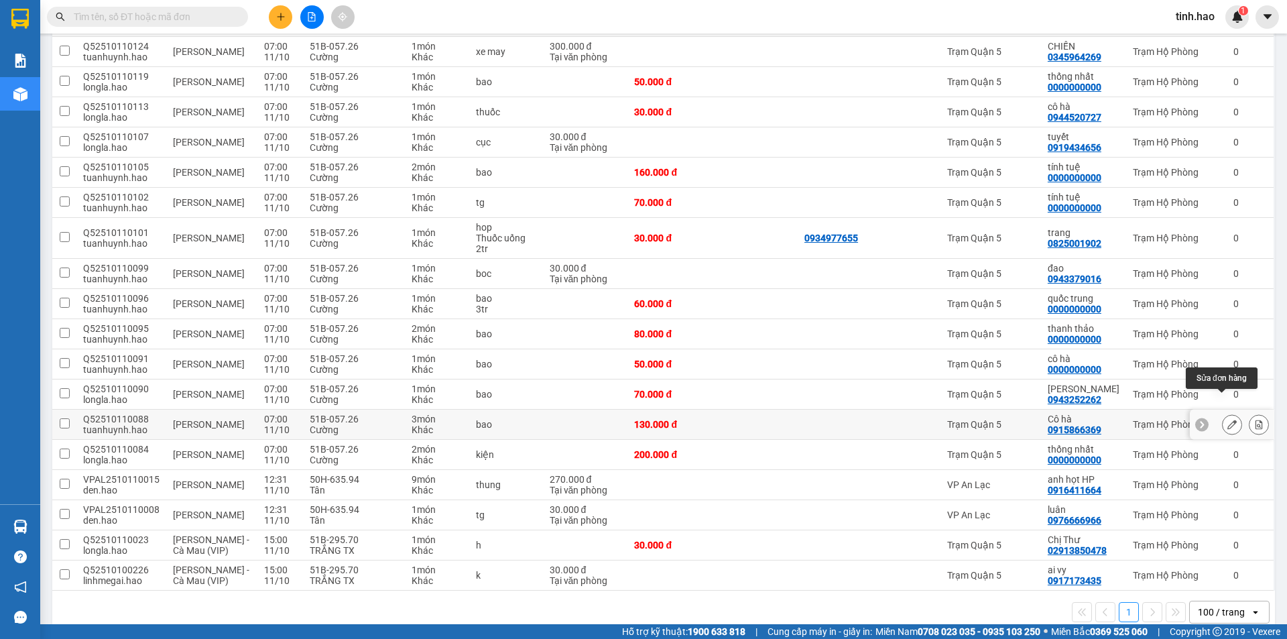
click at [1223, 413] on button at bounding box center [1232, 424] width 19 height 23
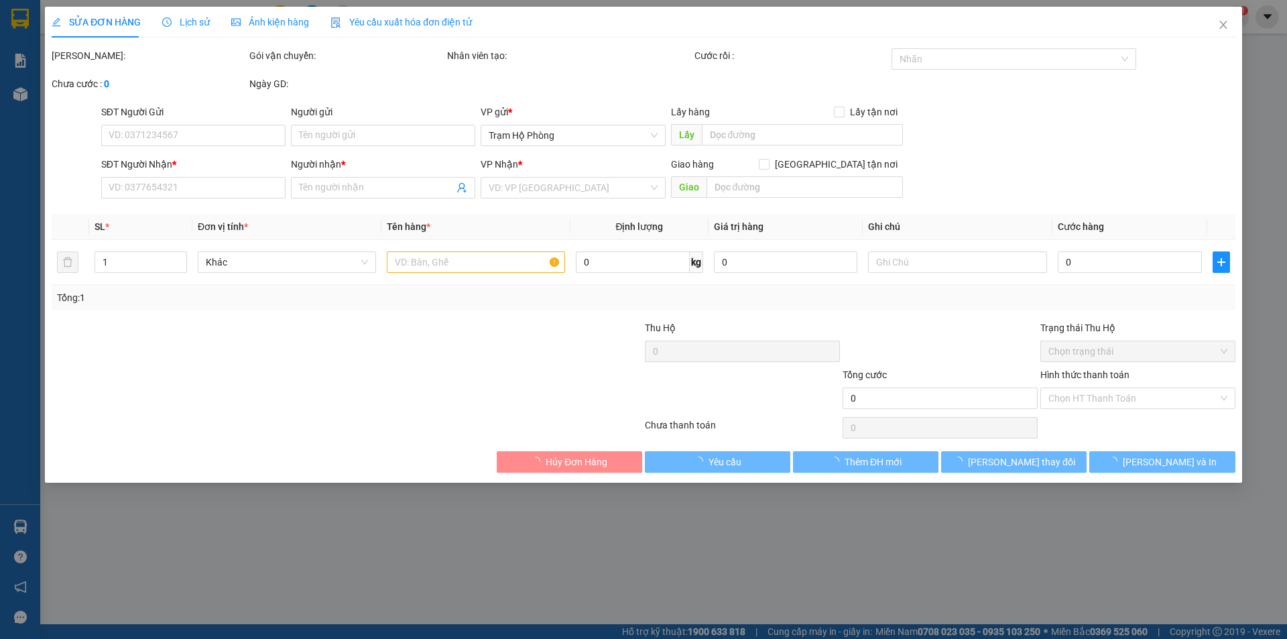
type input "0915866369"
type input "Cô hà"
type input "130.000"
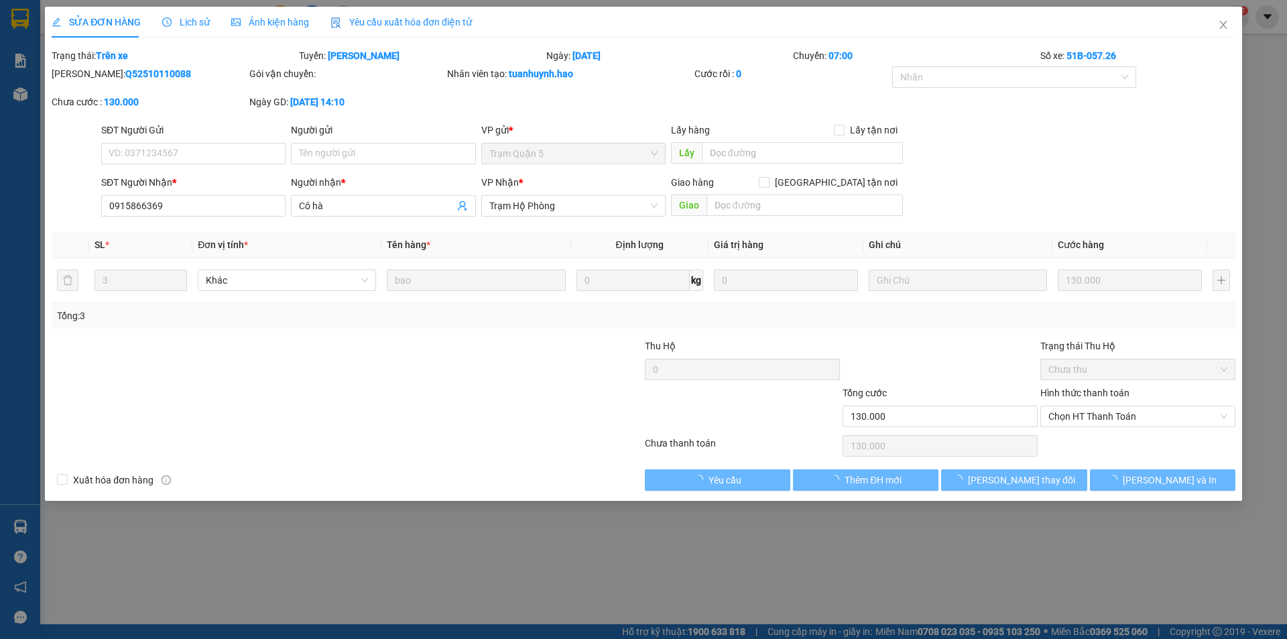
click at [257, 9] on div "Ảnh kiện hàng" at bounding box center [270, 22] width 78 height 31
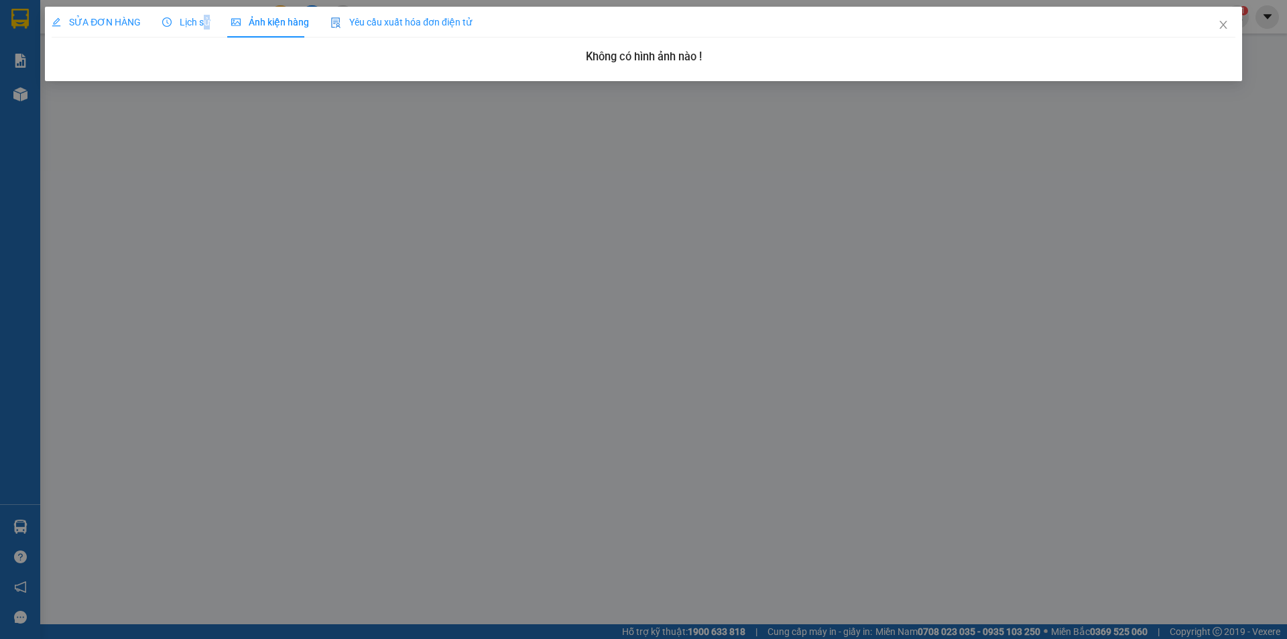
drag, startPoint x: 204, startPoint y: 21, endPoint x: 162, endPoint y: 19, distance: 42.3
click at [202, 21] on span "Lịch sử" at bounding box center [186, 22] width 48 height 11
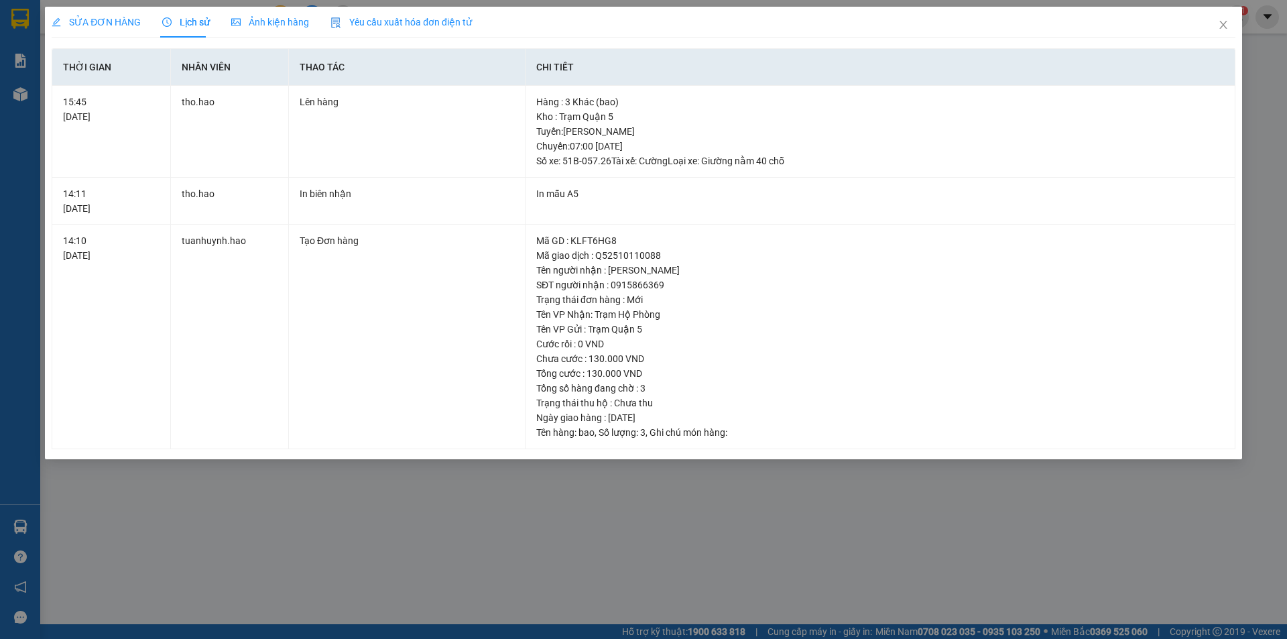
click at [112, 18] on span "SỬA ĐƠN HÀNG" at bounding box center [96, 22] width 89 height 11
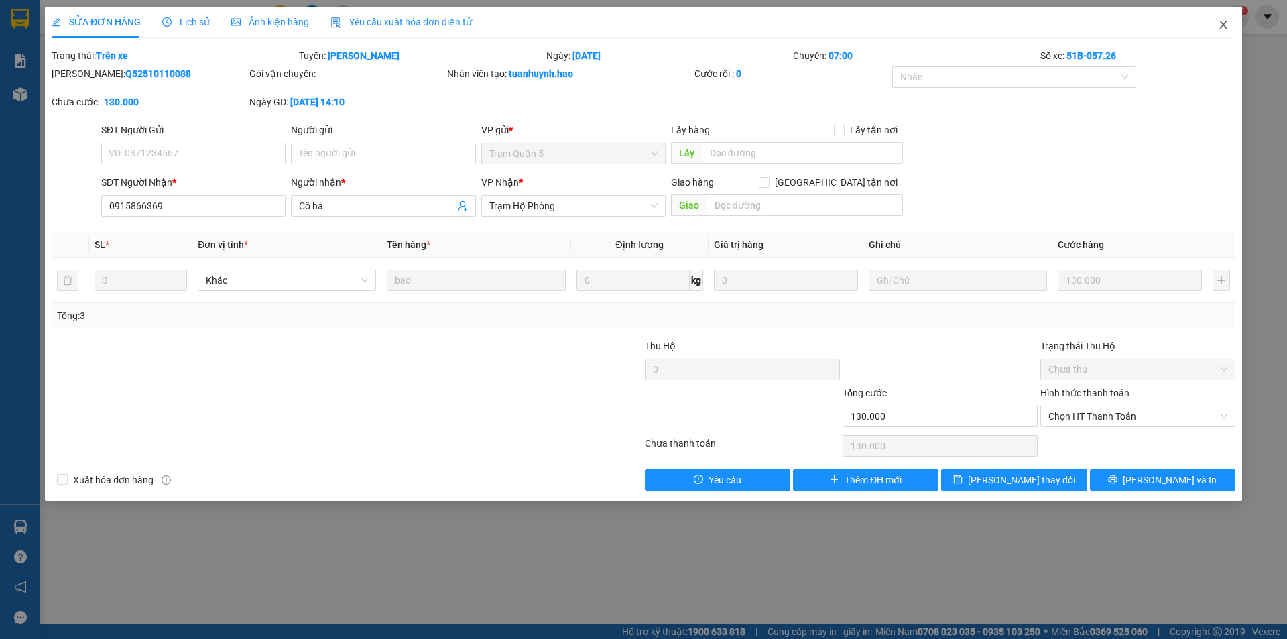
click at [1221, 27] on icon "close" at bounding box center [1222, 25] width 7 height 8
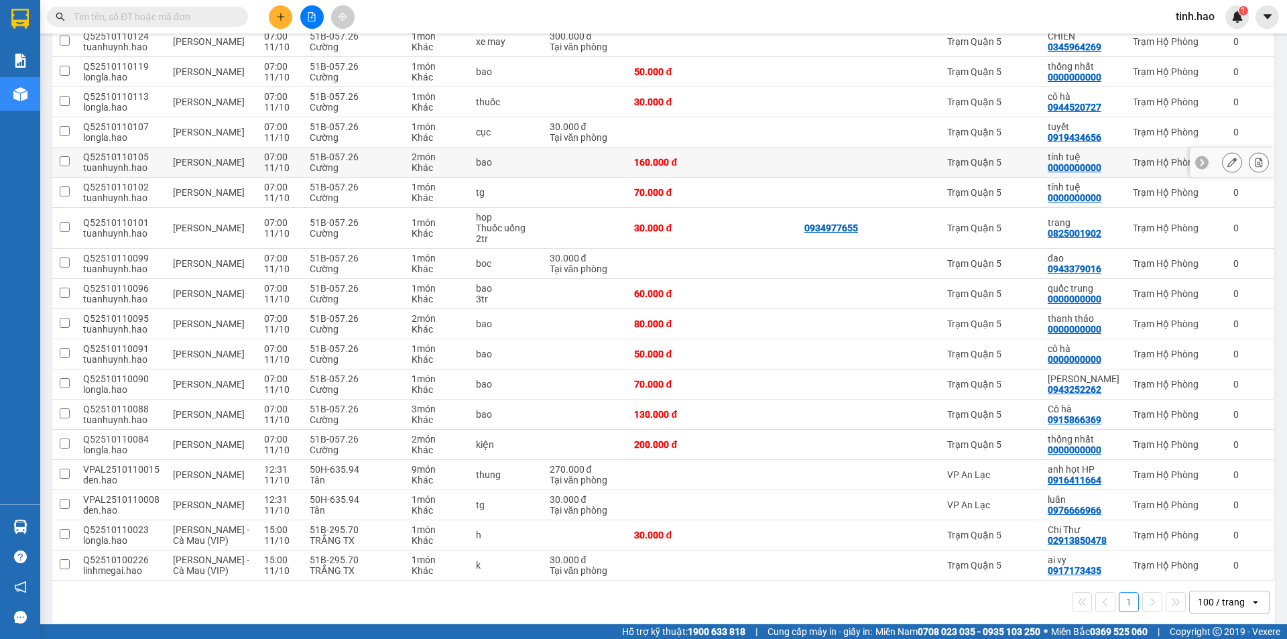
scroll to position [1215, 0]
click at [1013, 408] on div "Trạm Quận 5" at bounding box center [990, 413] width 87 height 11
checkbox input "true"
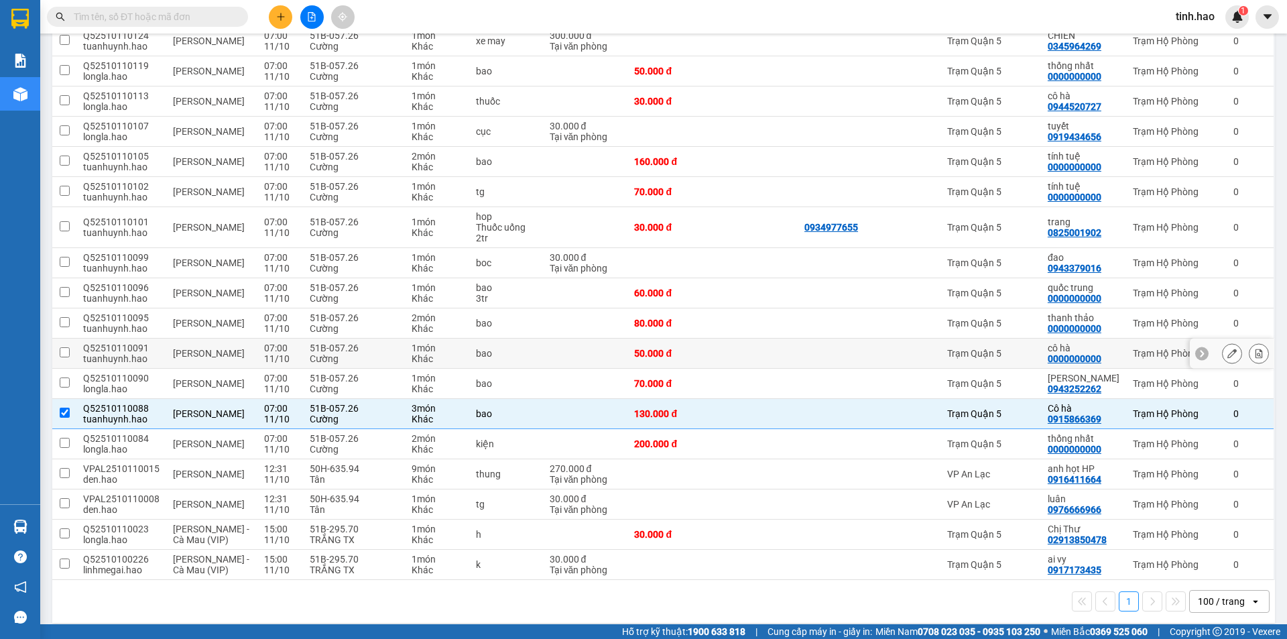
click at [1024, 348] on div "Trạm Quận 5" at bounding box center [990, 353] width 87 height 11
checkbox input "true"
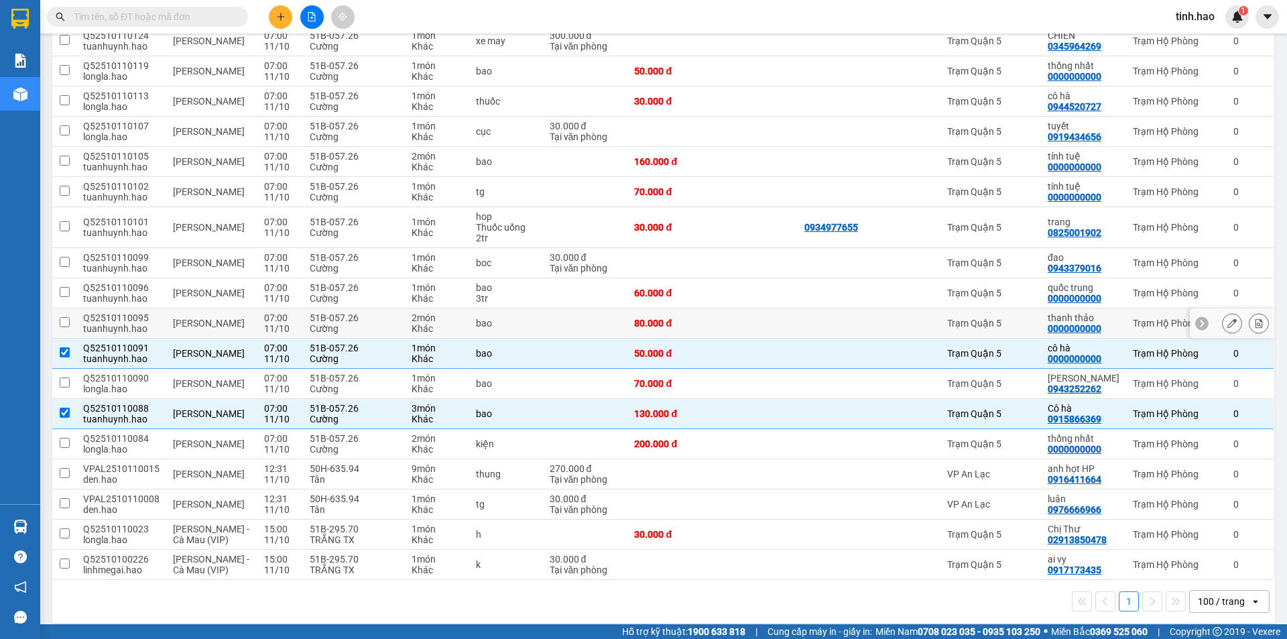
click at [1009, 308] on td "Trạm Quận 5" at bounding box center [990, 323] width 101 height 30
checkbox input "true"
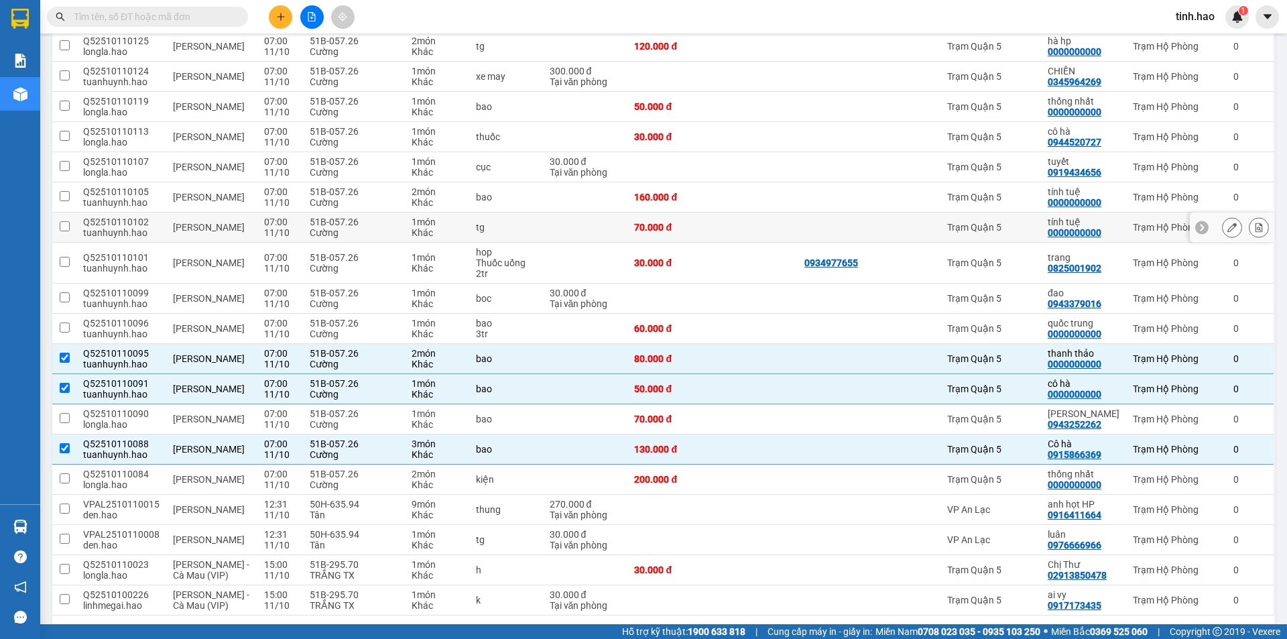
scroll to position [1148, 0]
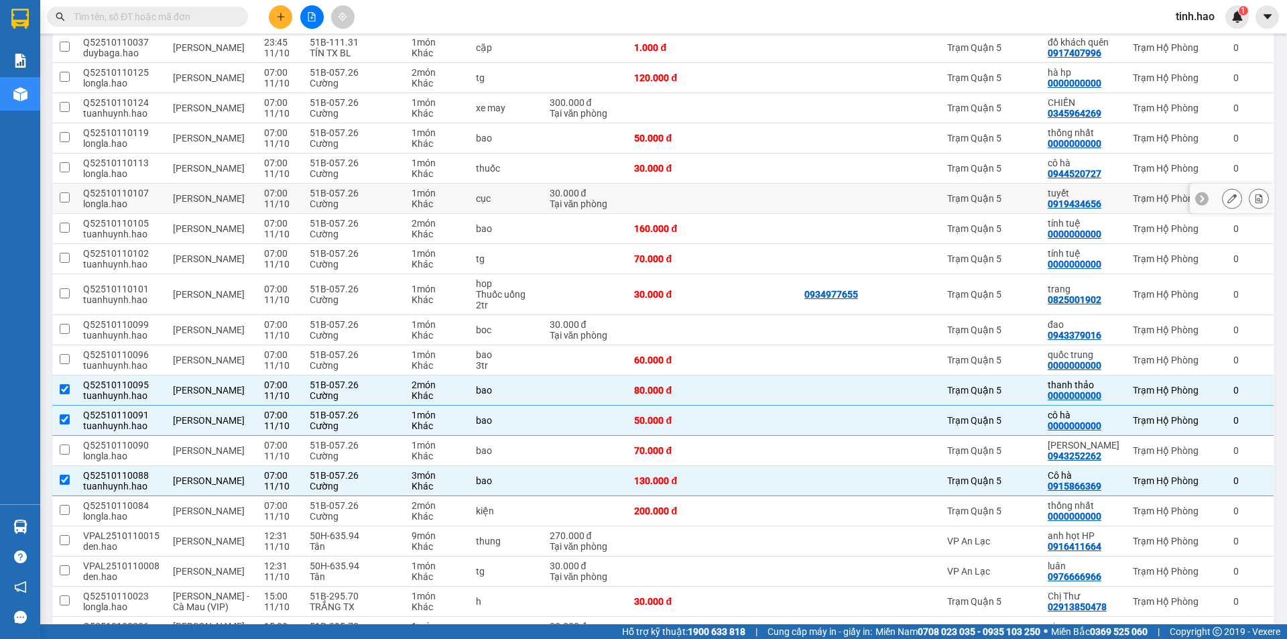
click at [888, 196] on td at bounding box center [912, 199] width 58 height 30
checkbox input "true"
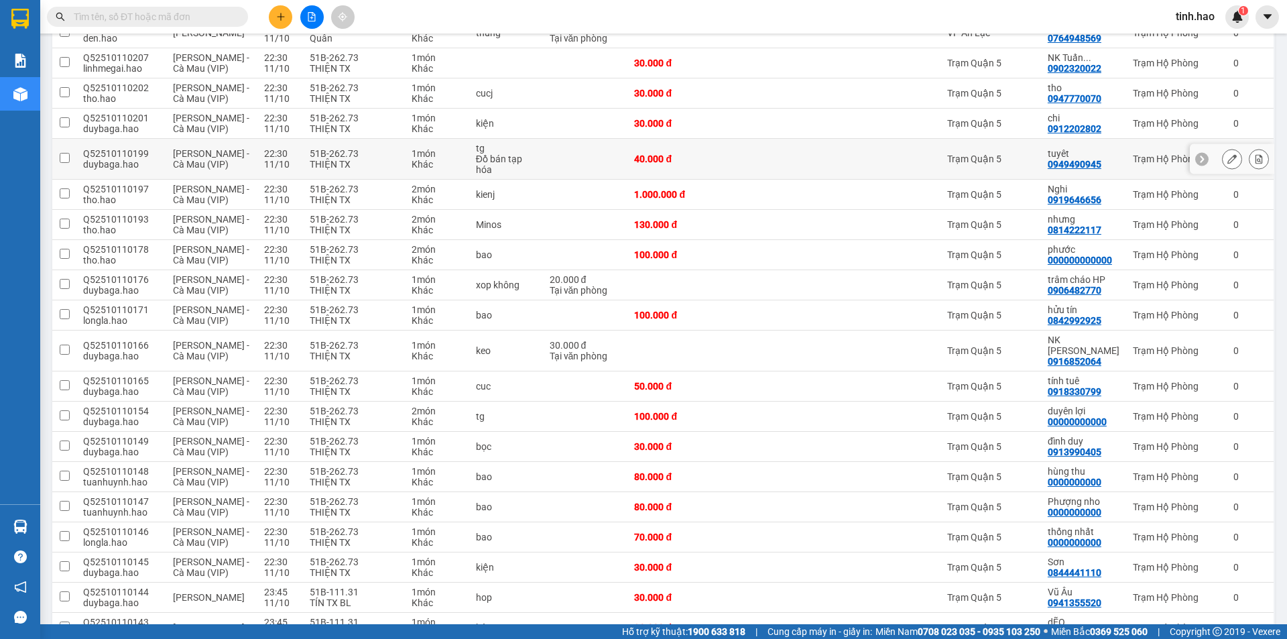
scroll to position [277, 0]
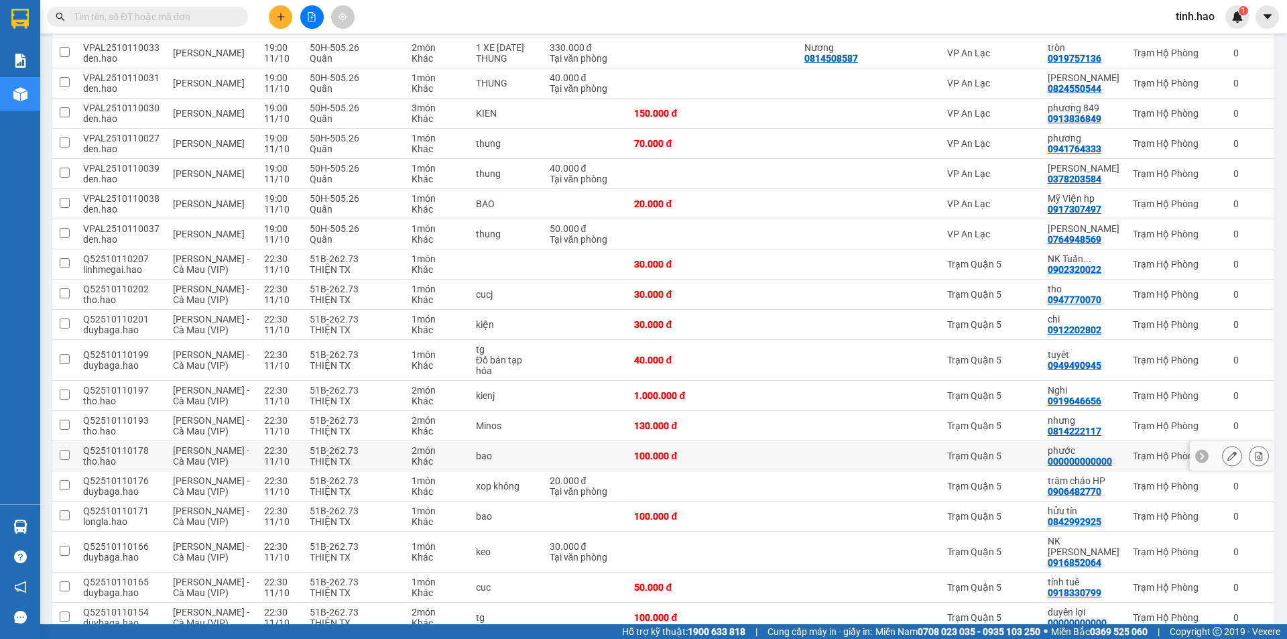
click at [736, 454] on td at bounding box center [758, 456] width 79 height 30
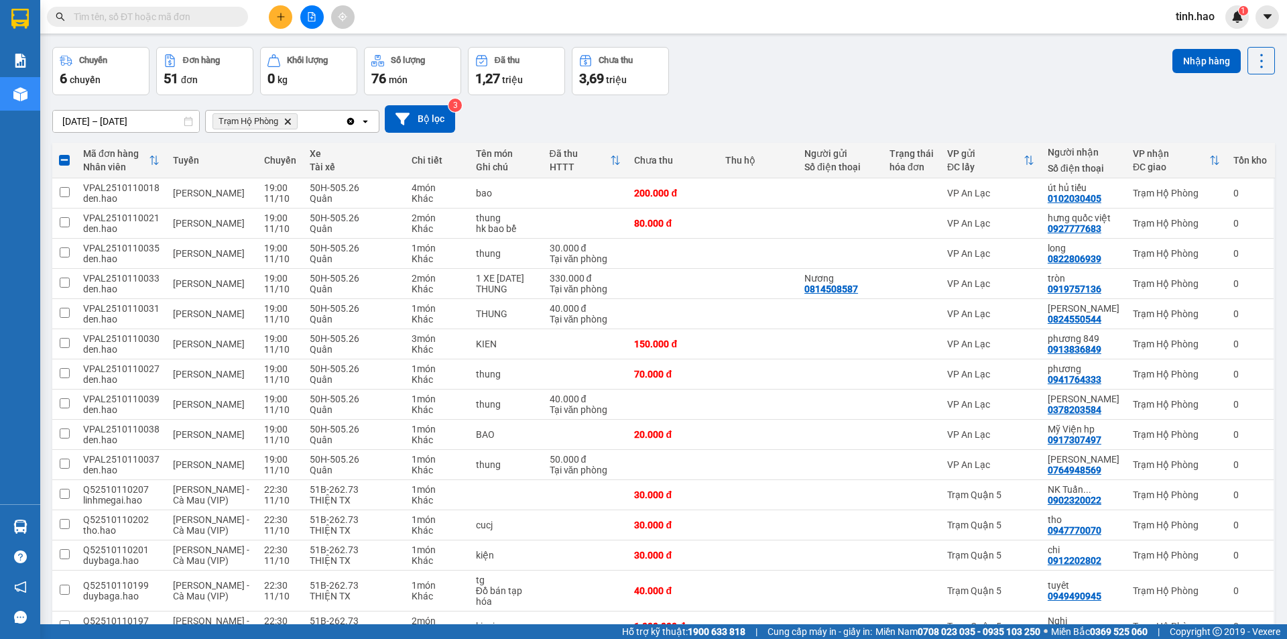
scroll to position [0, 0]
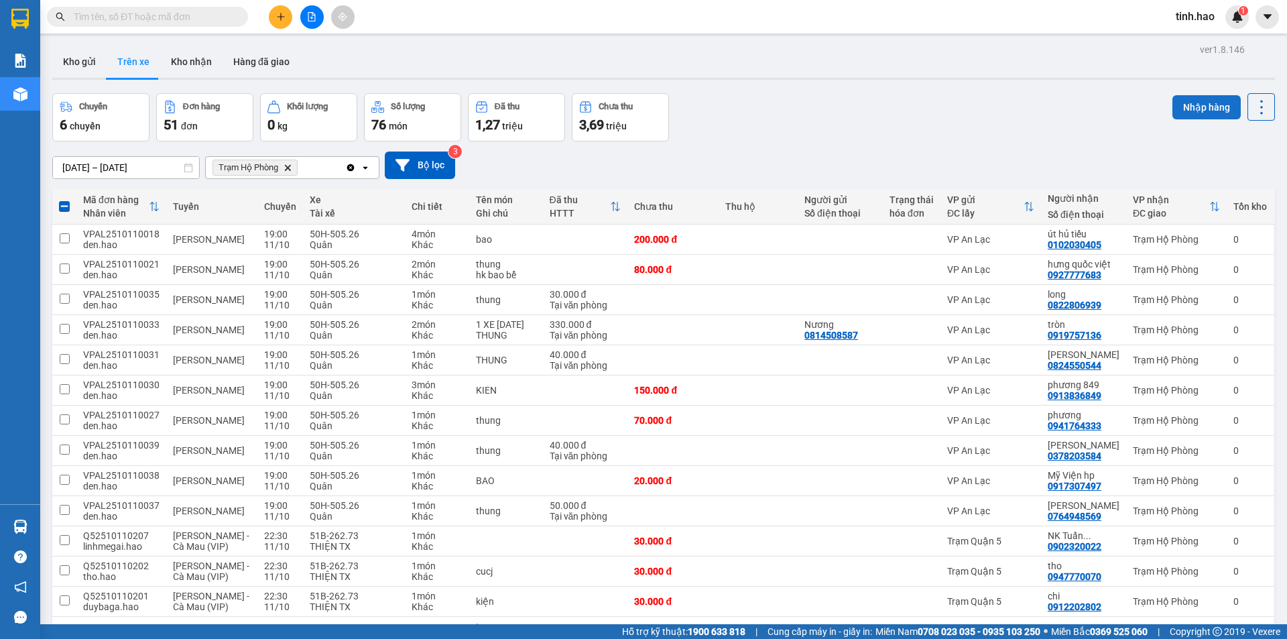
click at [1180, 107] on button "Nhập hàng" at bounding box center [1206, 107] width 68 height 24
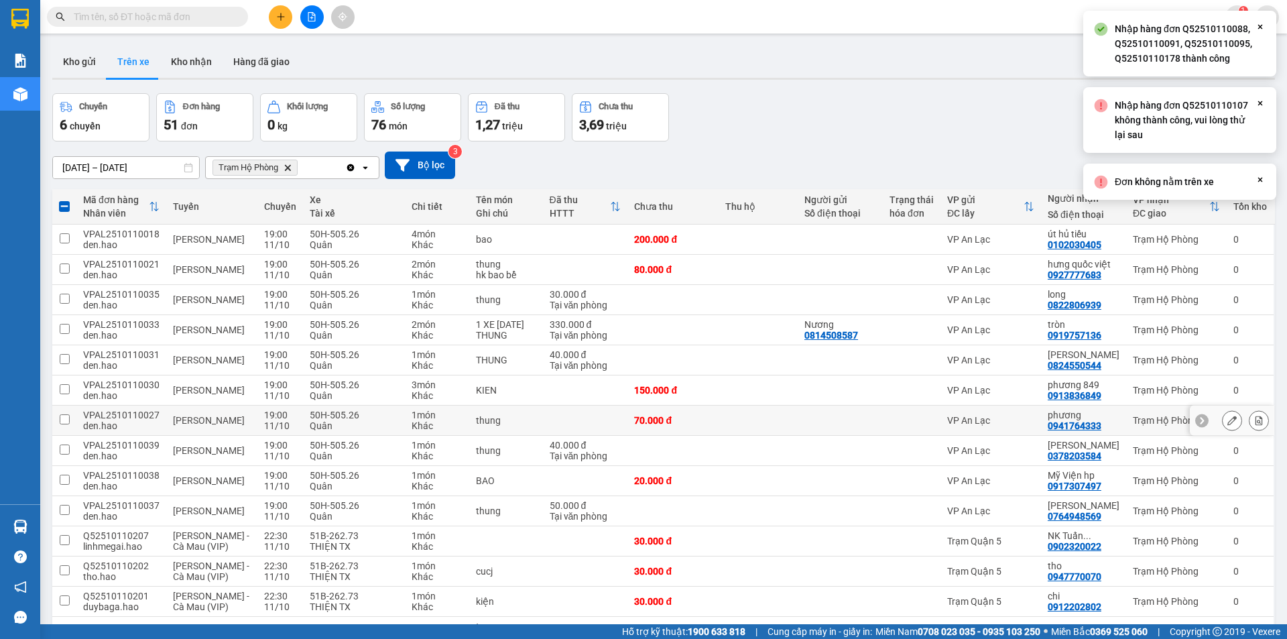
checkbox input "false"
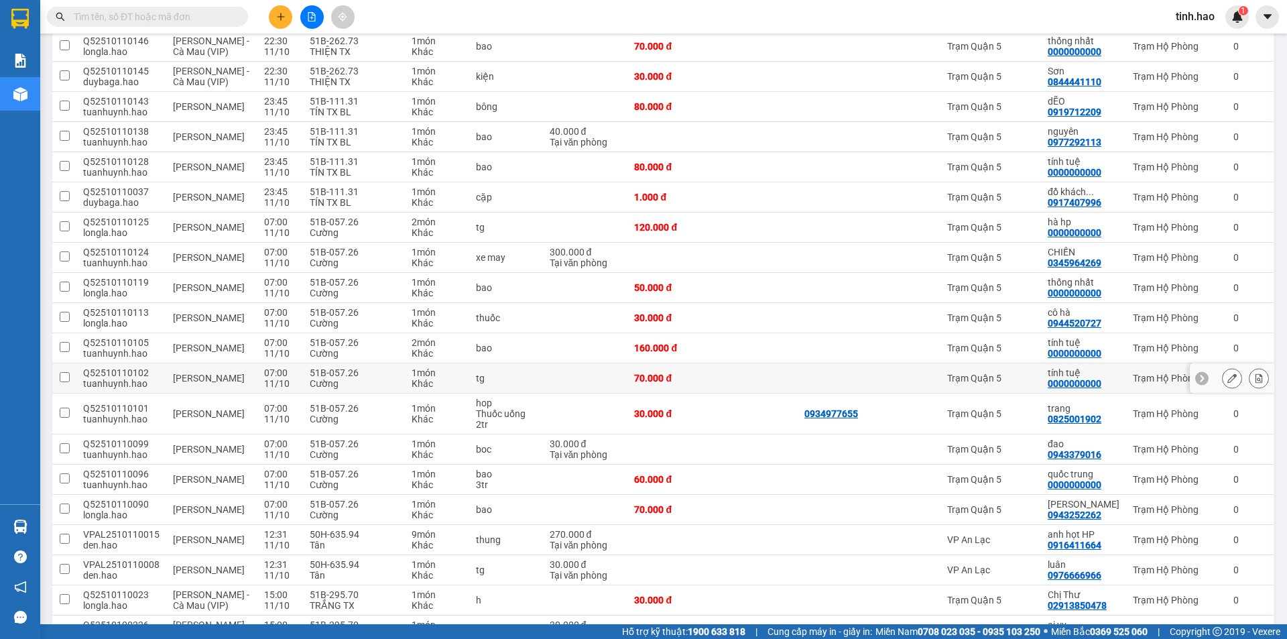
scroll to position [1015, 0]
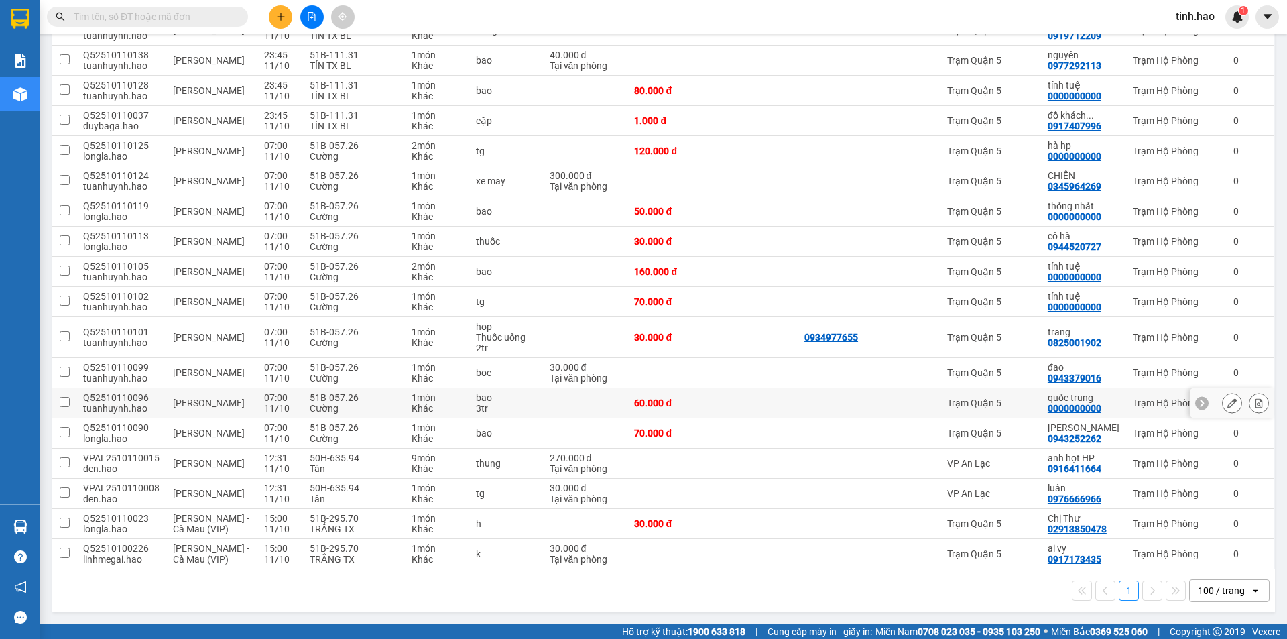
click at [1227, 404] on icon at bounding box center [1231, 402] width 9 height 9
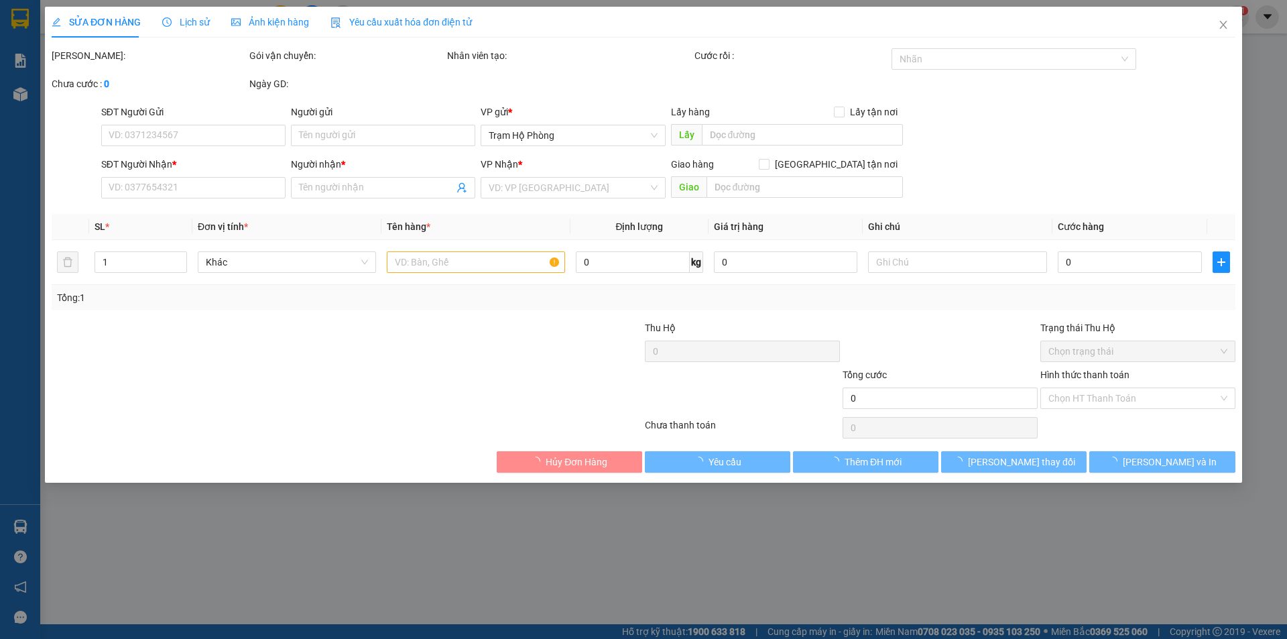
type input "0000000000"
type input "quốc trung"
type input "60.000"
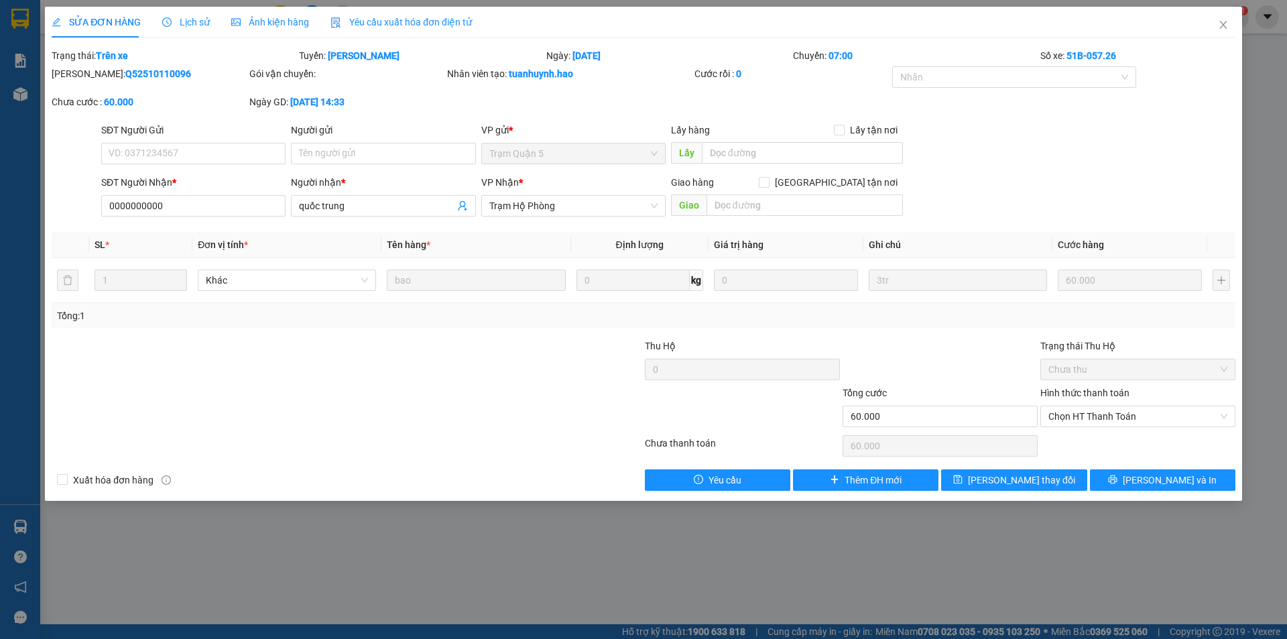
click at [281, 17] on span "Ảnh kiện hàng" at bounding box center [270, 22] width 78 height 11
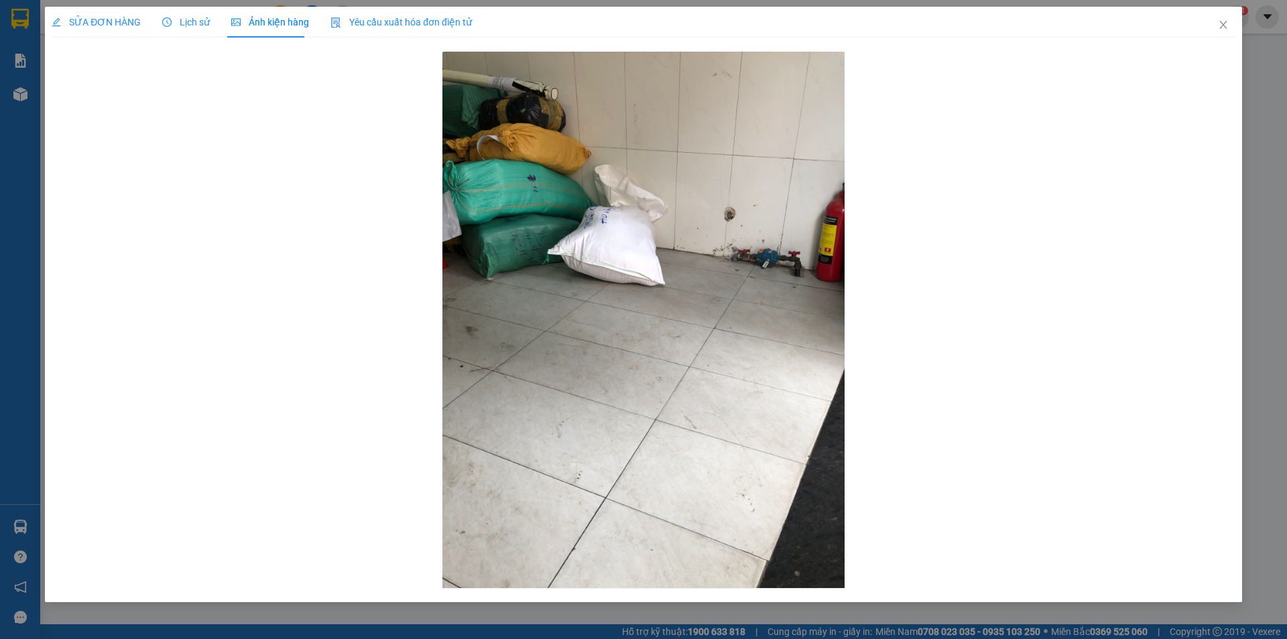
click at [92, 21] on span "SỬA ĐƠN HÀNG" at bounding box center [96, 22] width 89 height 11
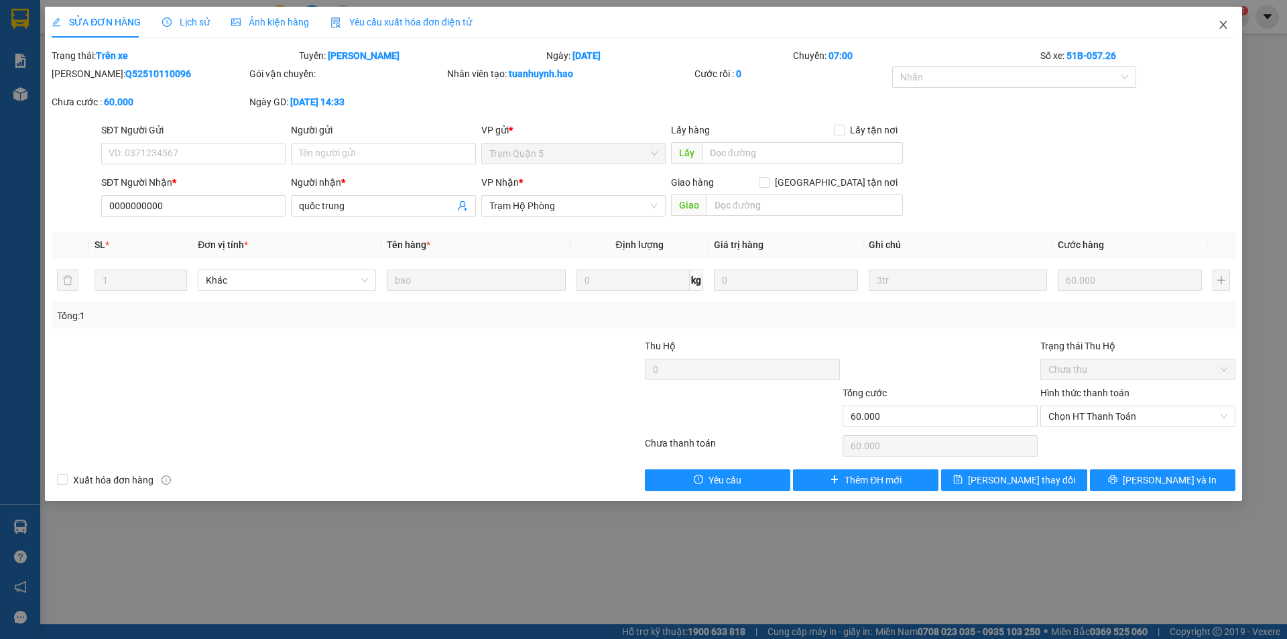
click at [1222, 28] on icon "close" at bounding box center [1223, 24] width 11 height 11
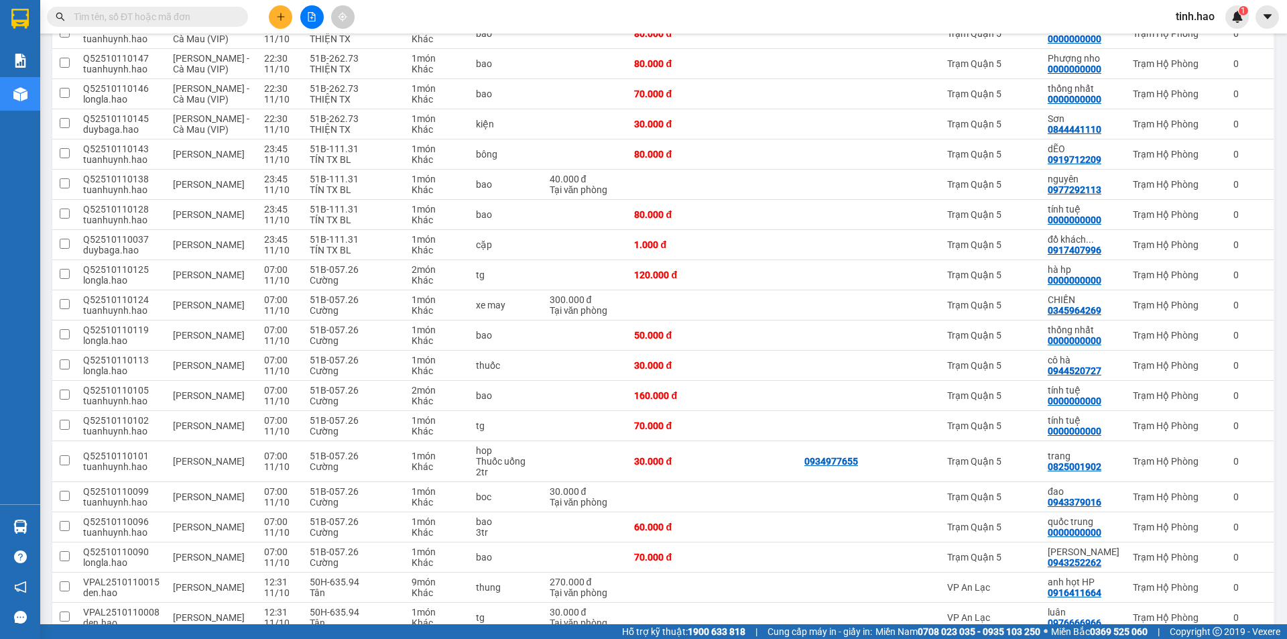
scroll to position [1004, 0]
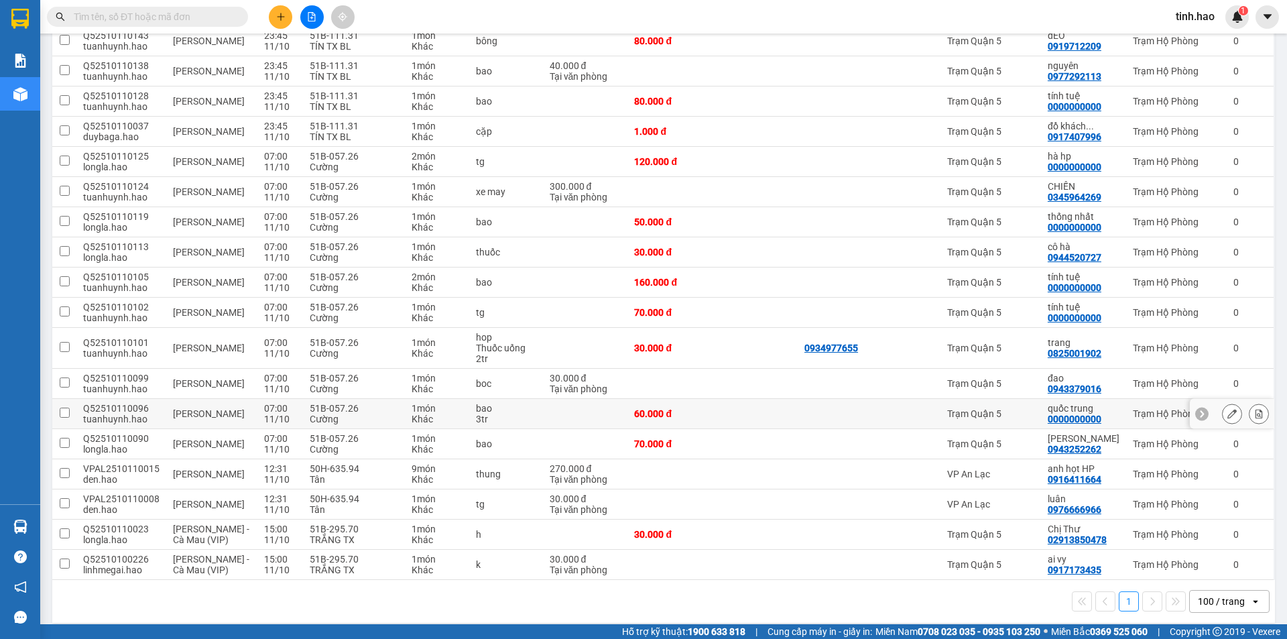
click at [1032, 408] on div "Trạm Quận 5" at bounding box center [990, 413] width 87 height 11
checkbox input "true"
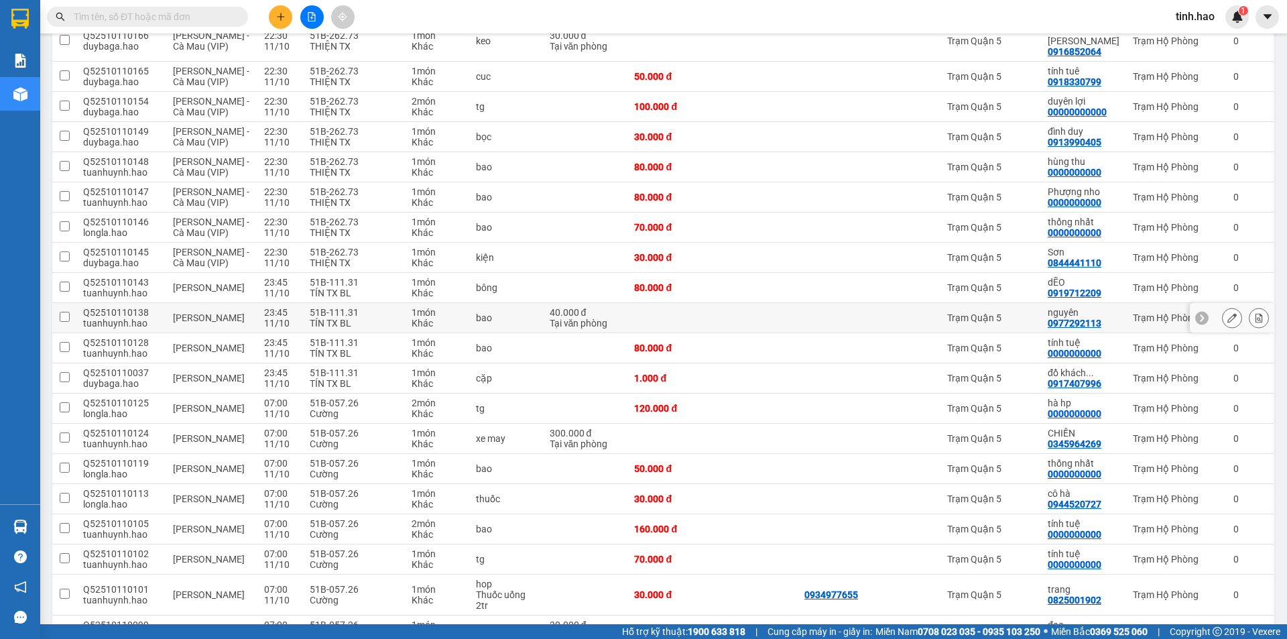
scroll to position [736, 0]
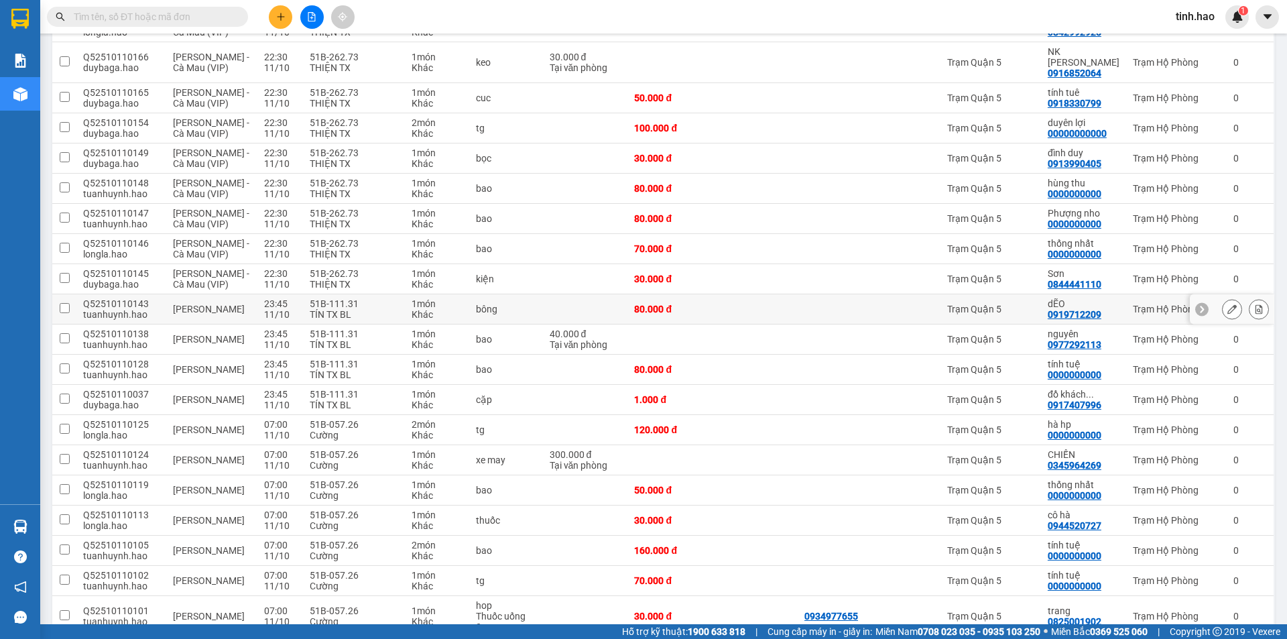
click at [1029, 294] on td "Trạm Quận 5" at bounding box center [990, 309] width 101 height 30
checkbox input "true"
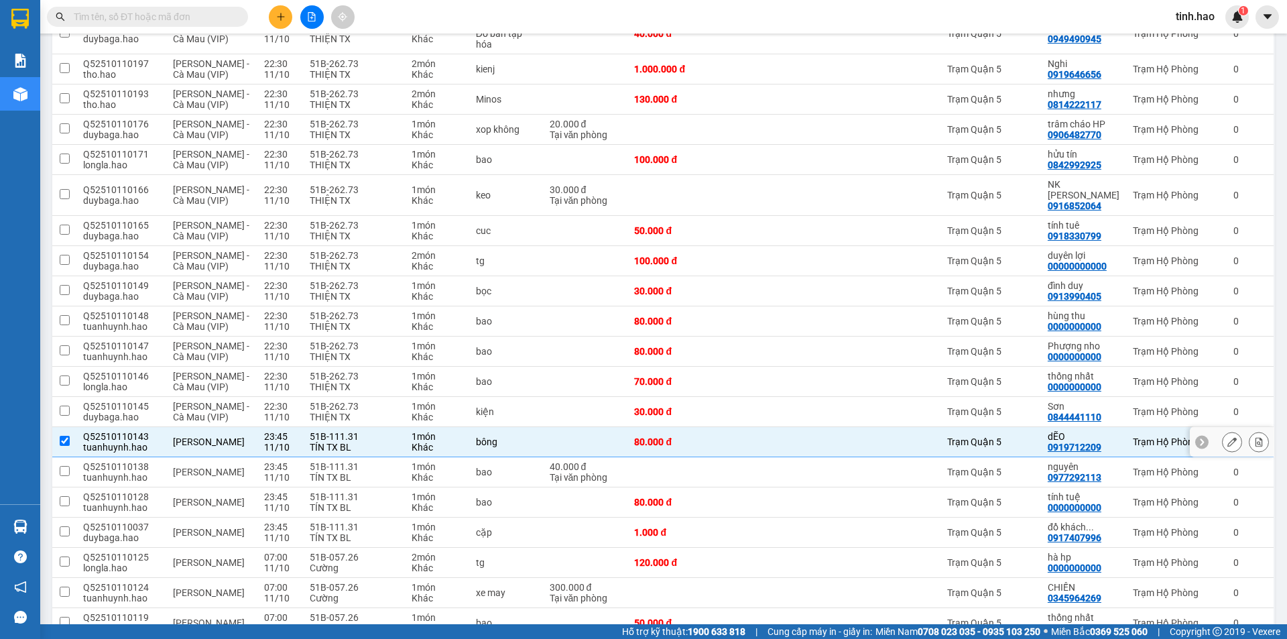
scroll to position [602, 0]
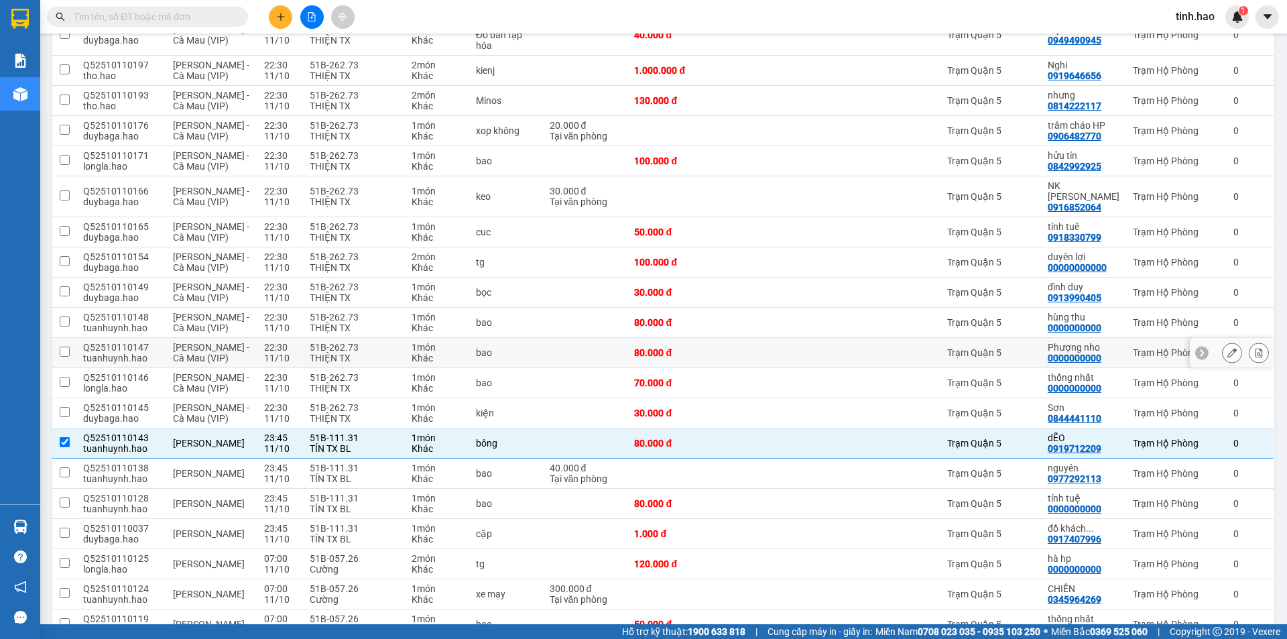
click at [1030, 338] on td "Trạm Quận 5" at bounding box center [990, 353] width 101 height 30
checkbox input "true"
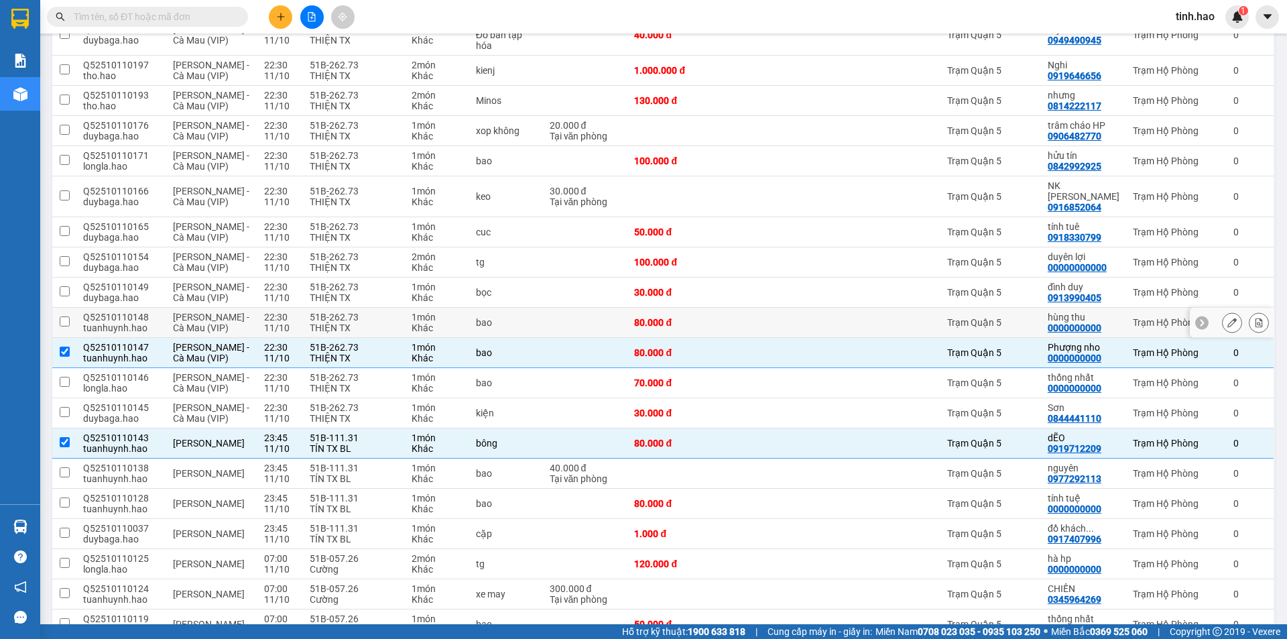
click at [1022, 317] on div "Trạm Quận 5" at bounding box center [990, 322] width 87 height 11
checkbox input "true"
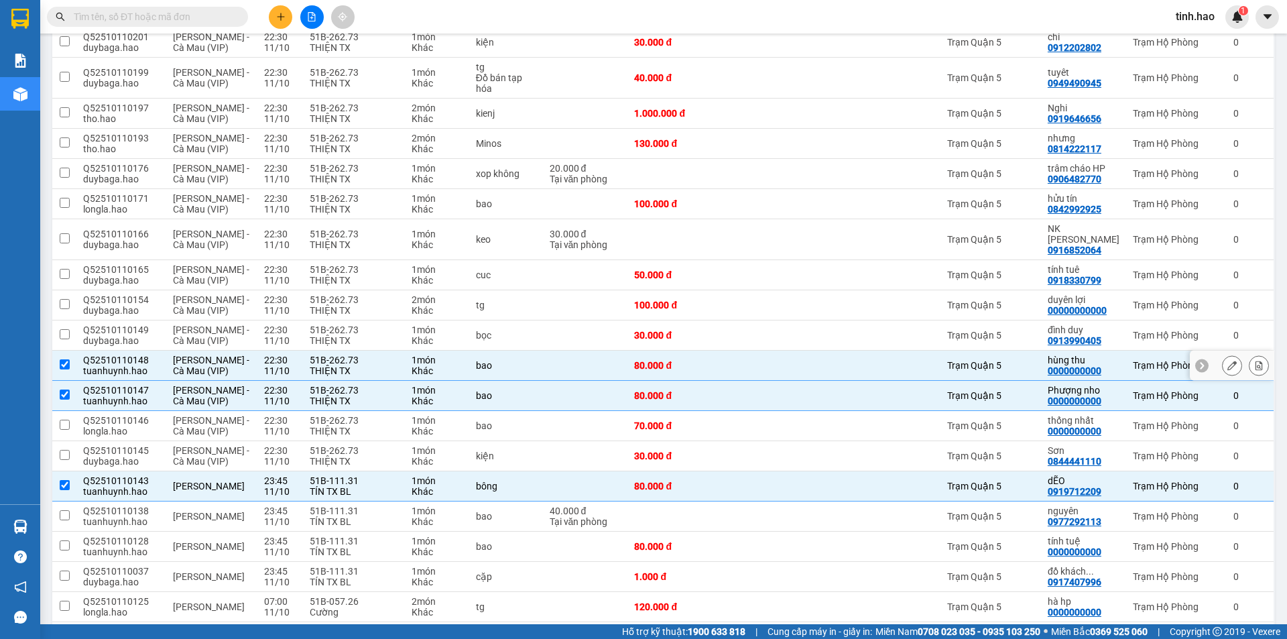
scroll to position [535, 0]
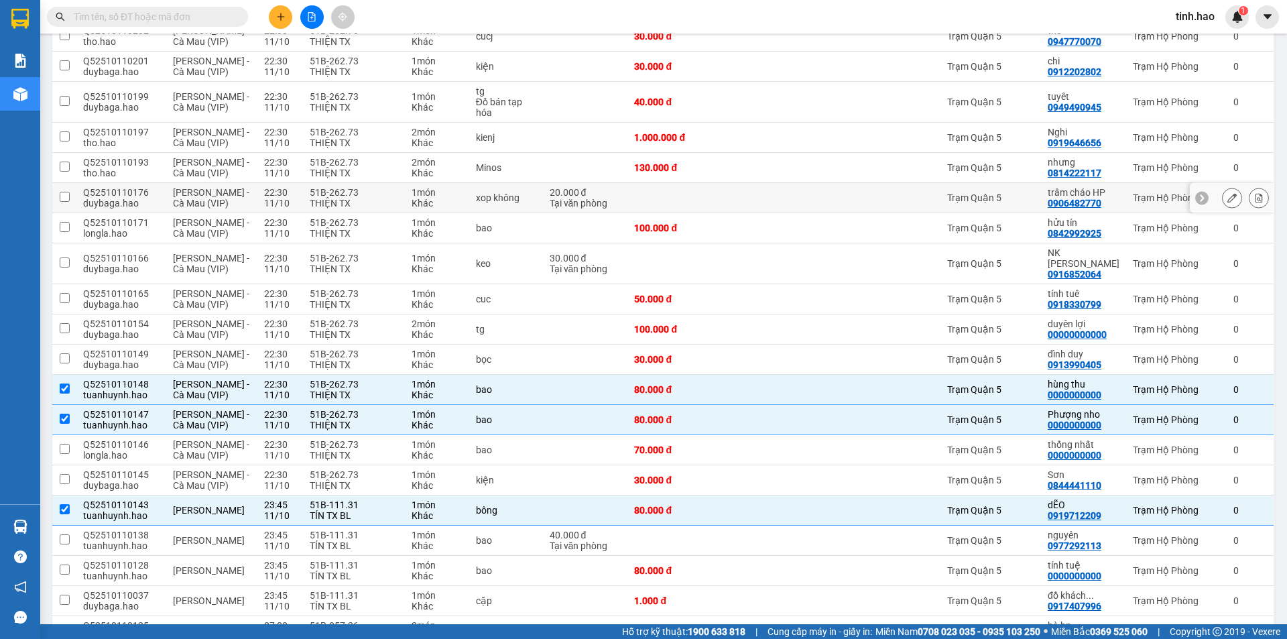
click at [1026, 205] on td "Trạm Quận 5" at bounding box center [990, 198] width 101 height 30
checkbox input "true"
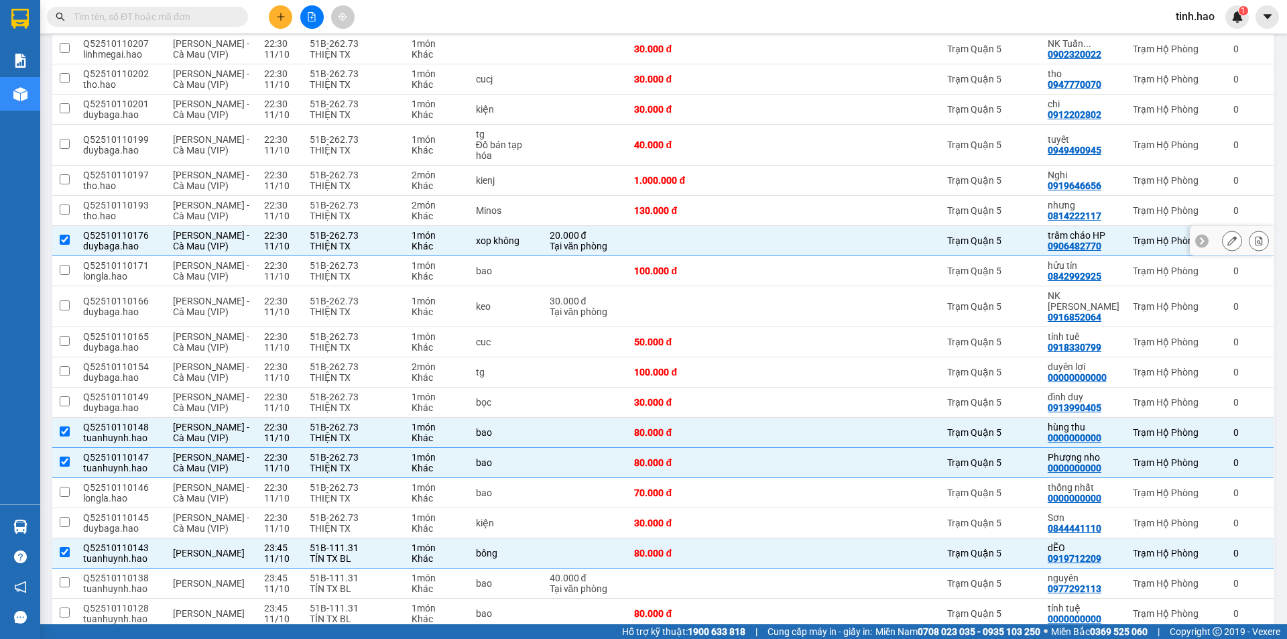
scroll to position [468, 0]
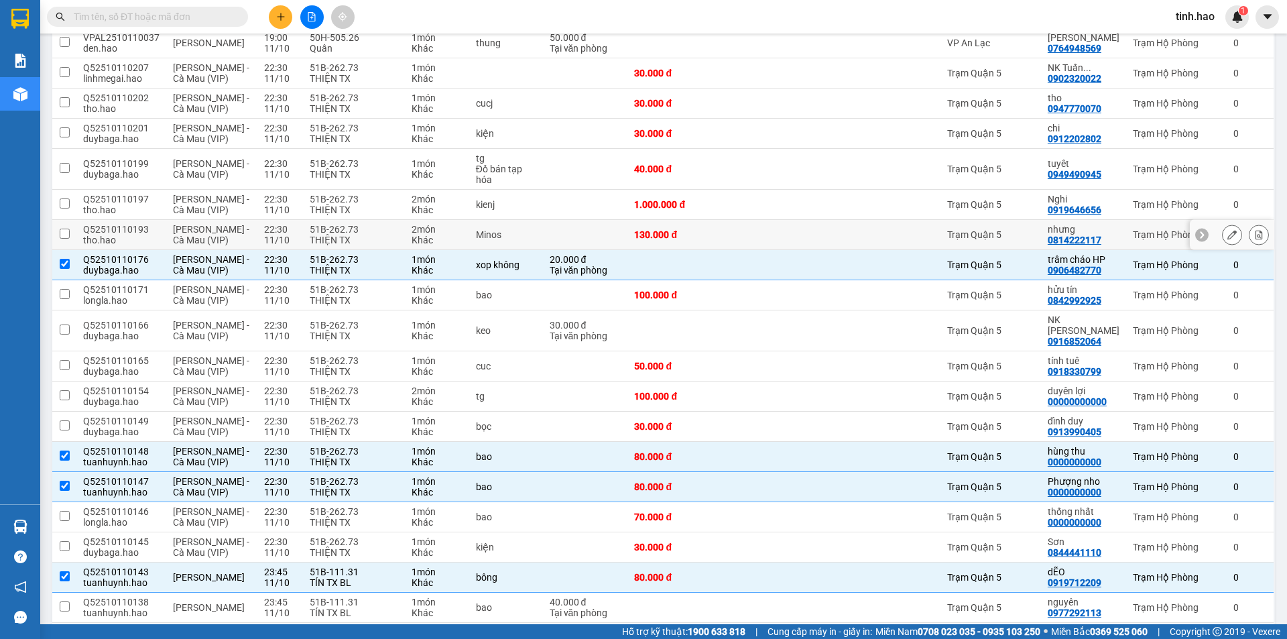
click at [1024, 235] on div "Trạm Quận 5" at bounding box center [990, 234] width 87 height 11
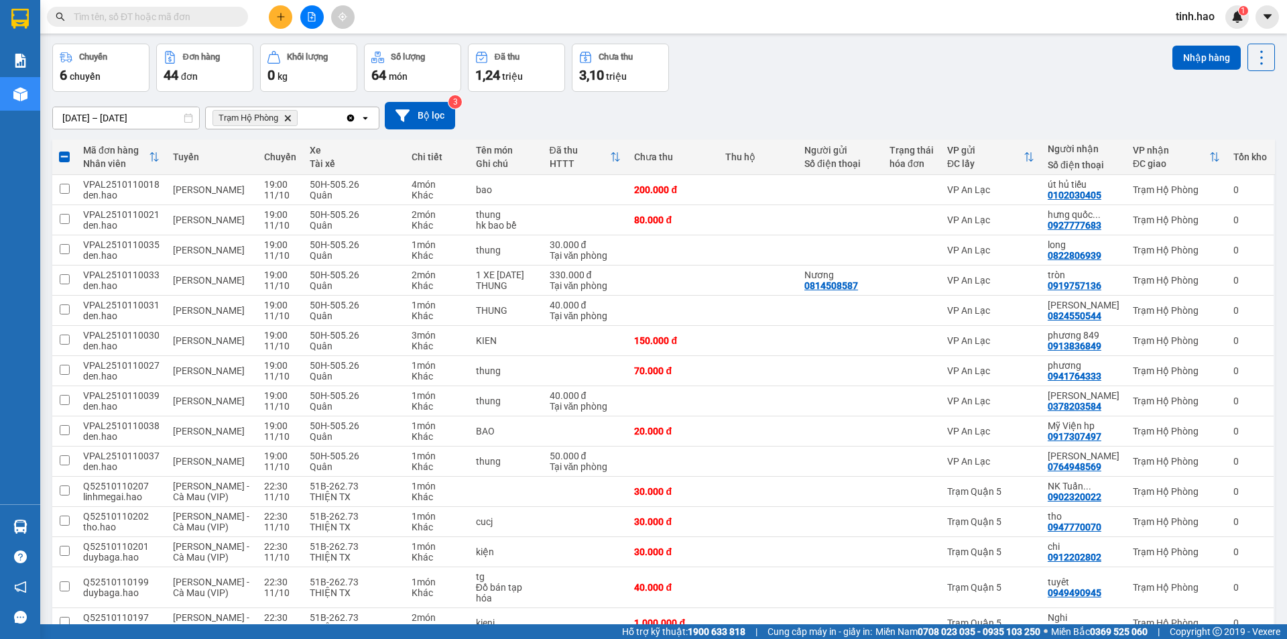
scroll to position [0, 0]
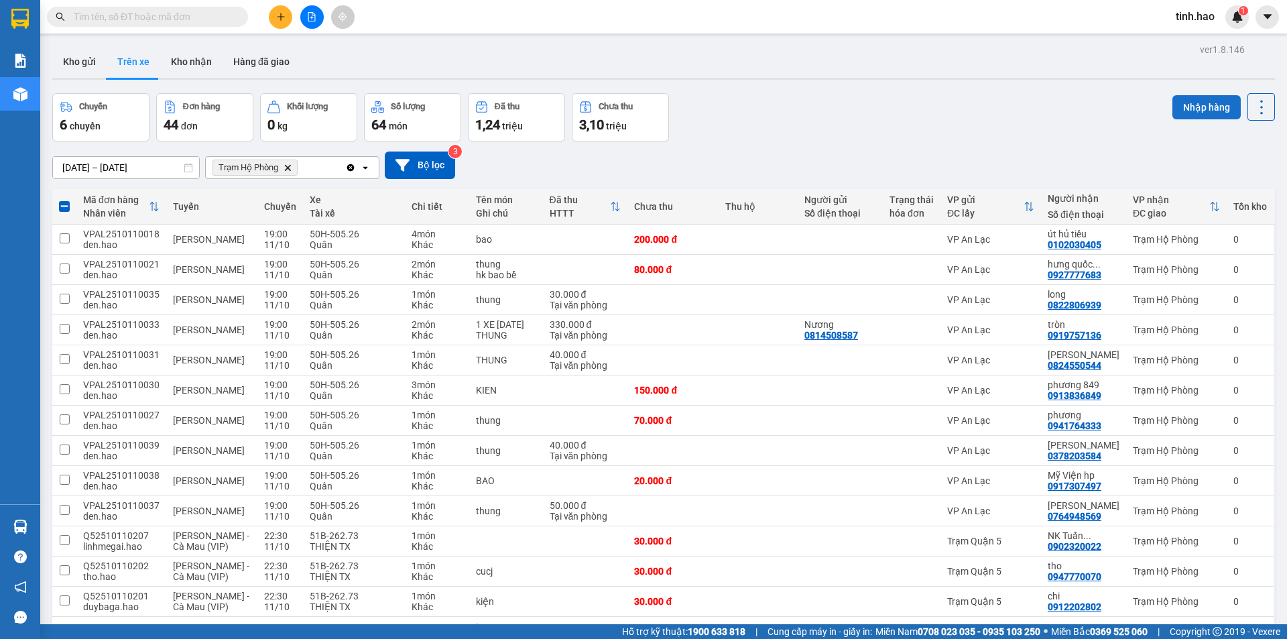
click at [1217, 106] on button "Nhập hàng" at bounding box center [1206, 107] width 68 height 24
checkbox input "false"
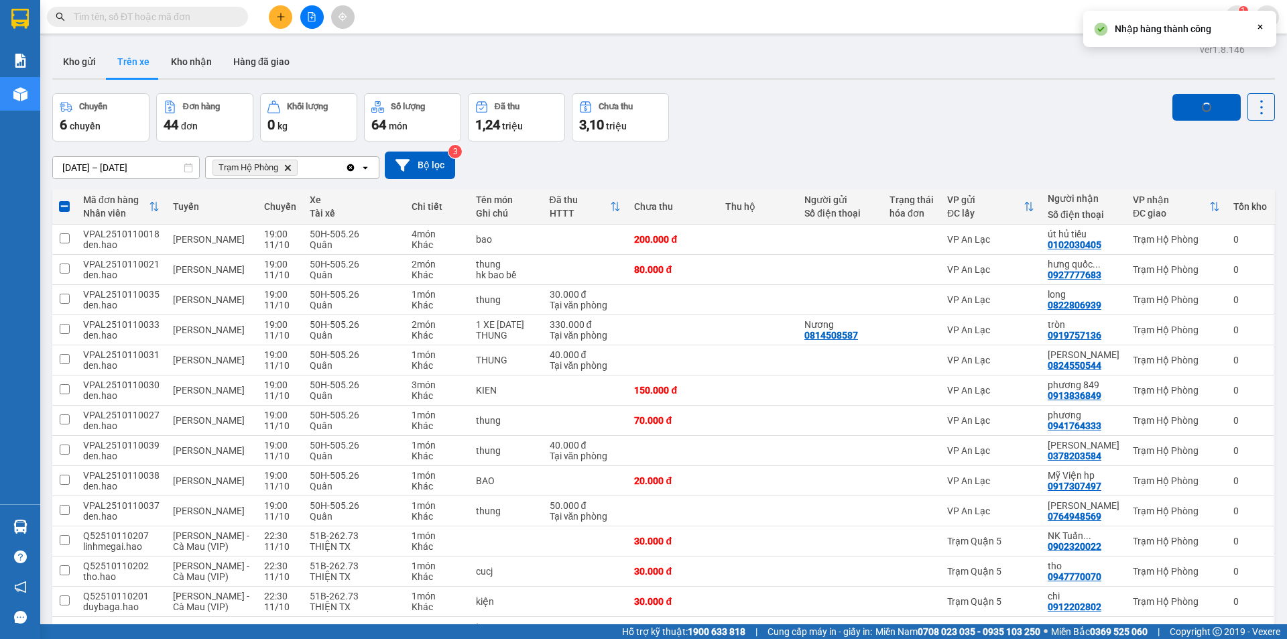
checkbox input "false"
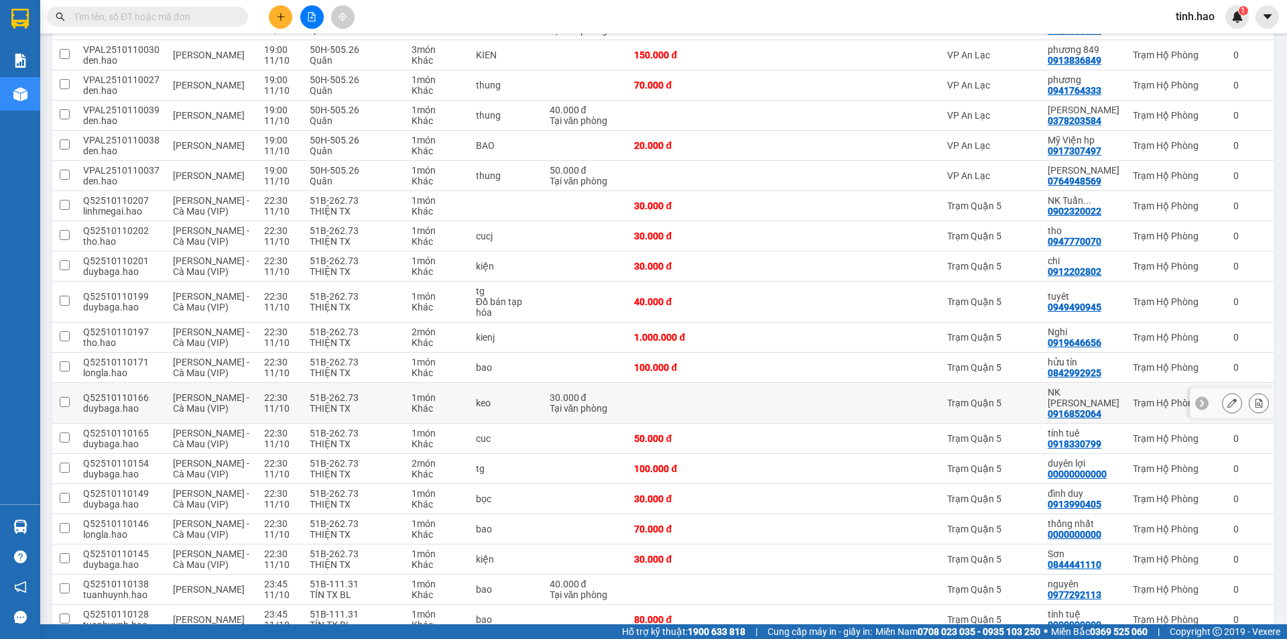
scroll to position [402, 0]
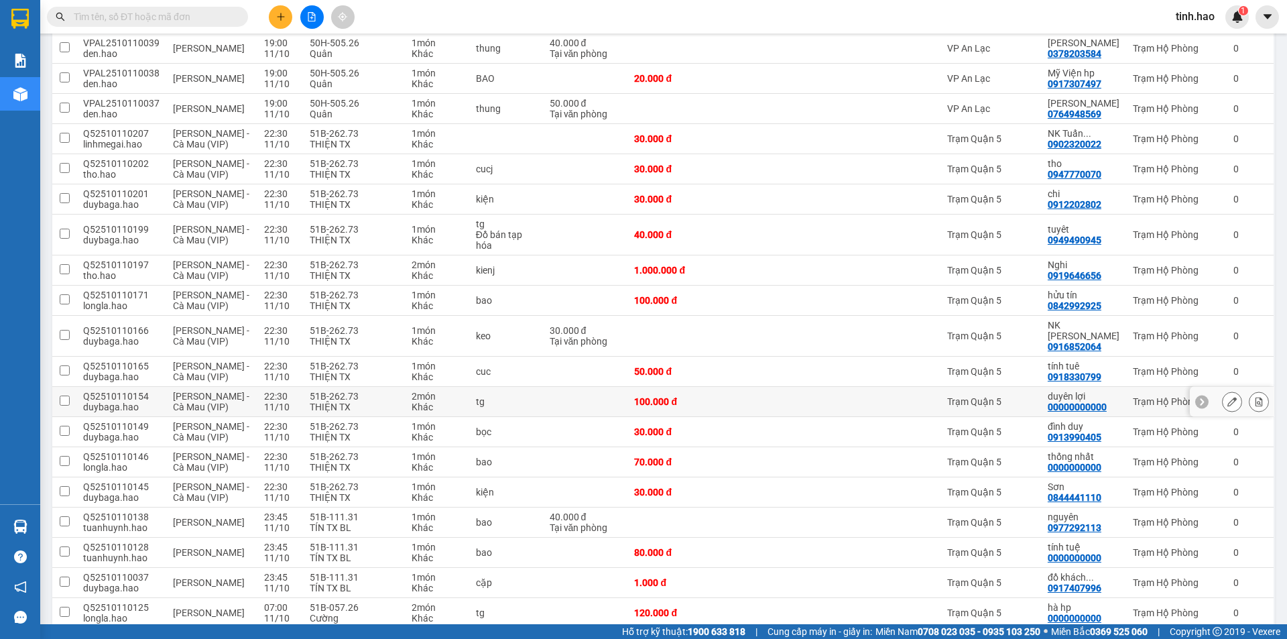
click at [1227, 397] on icon at bounding box center [1231, 401] width 9 height 9
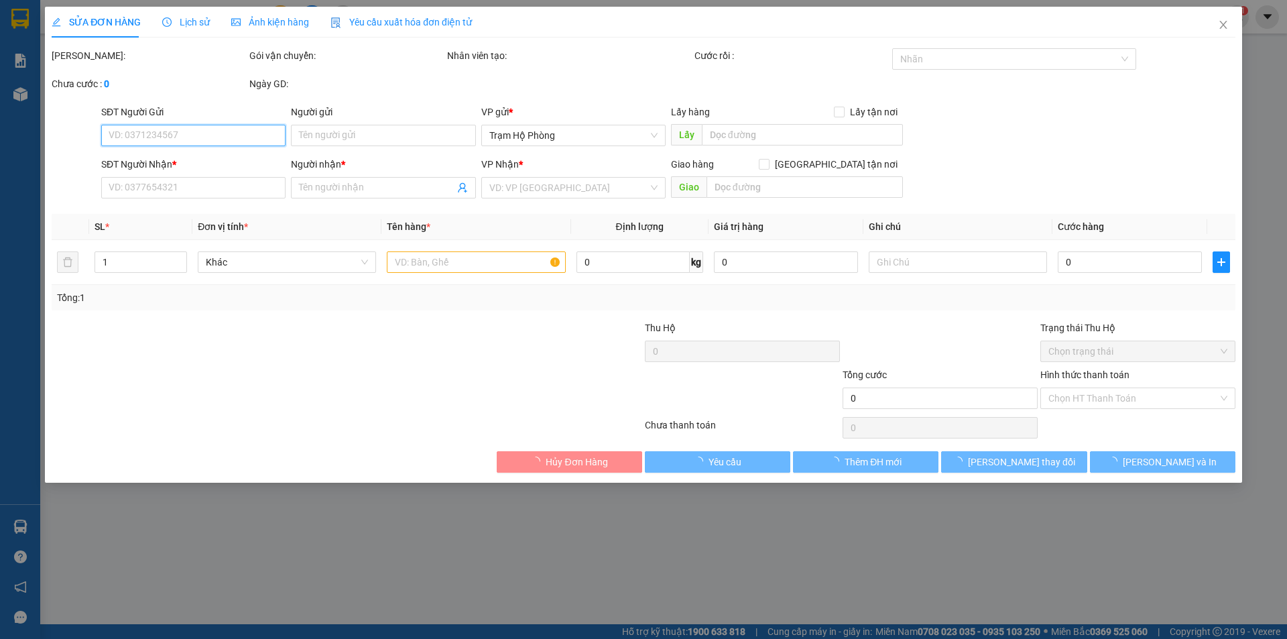
type input "00000000000"
type input "duyên lợi"
type input "100.000"
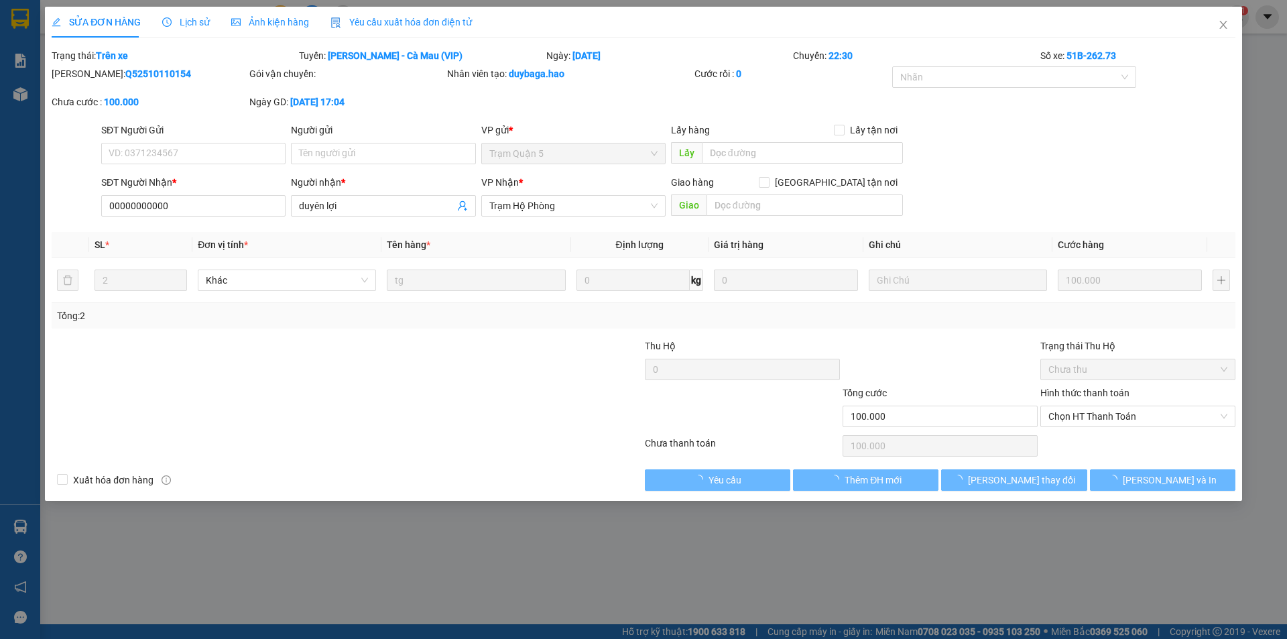
click at [286, 17] on span "Ảnh kiện hàng" at bounding box center [270, 22] width 78 height 11
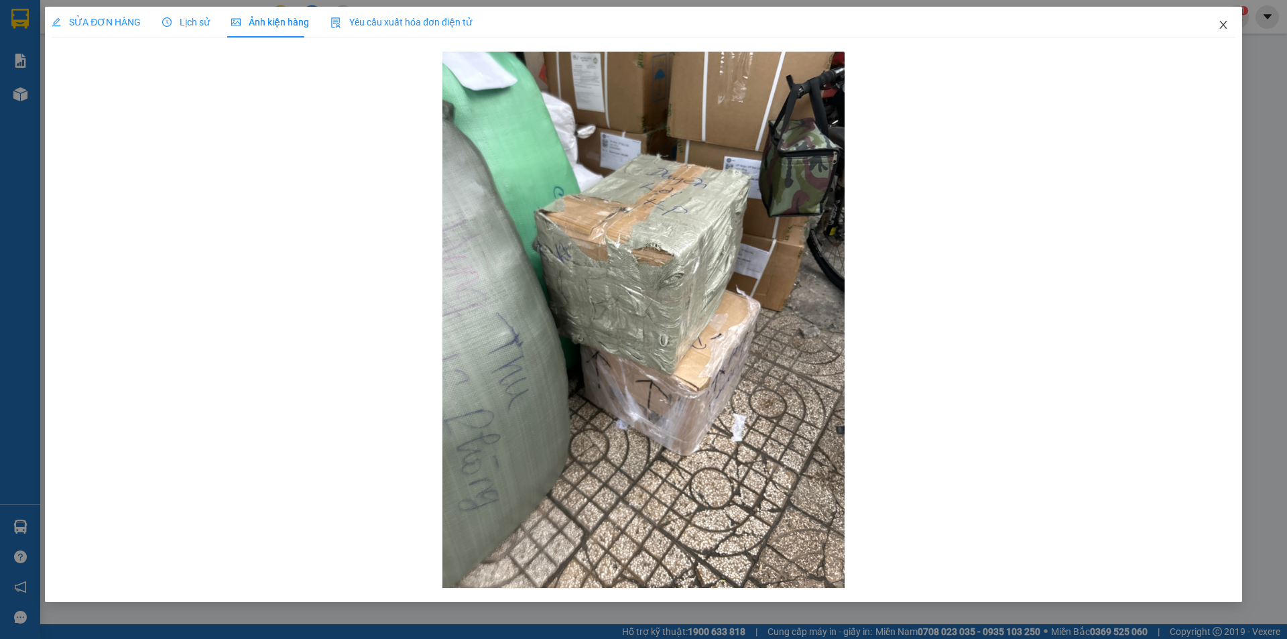
click at [1223, 27] on icon "close" at bounding box center [1223, 24] width 11 height 11
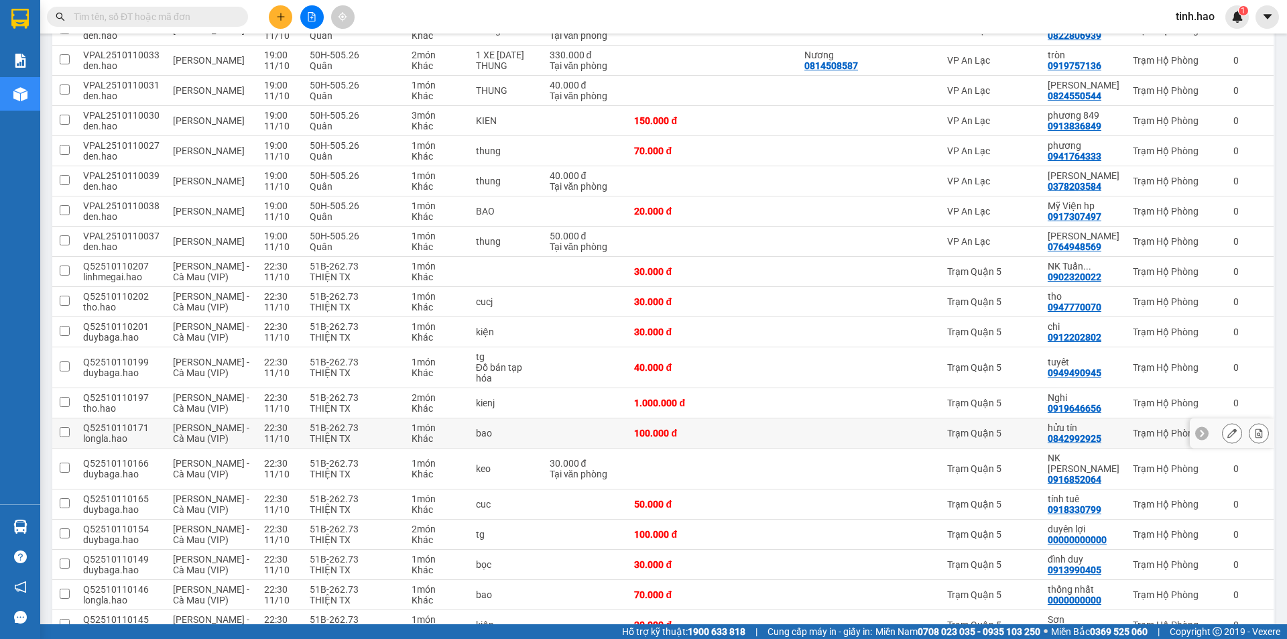
scroll to position [270, 0]
click at [1022, 528] on div "Trạm Quận 5" at bounding box center [990, 533] width 87 height 11
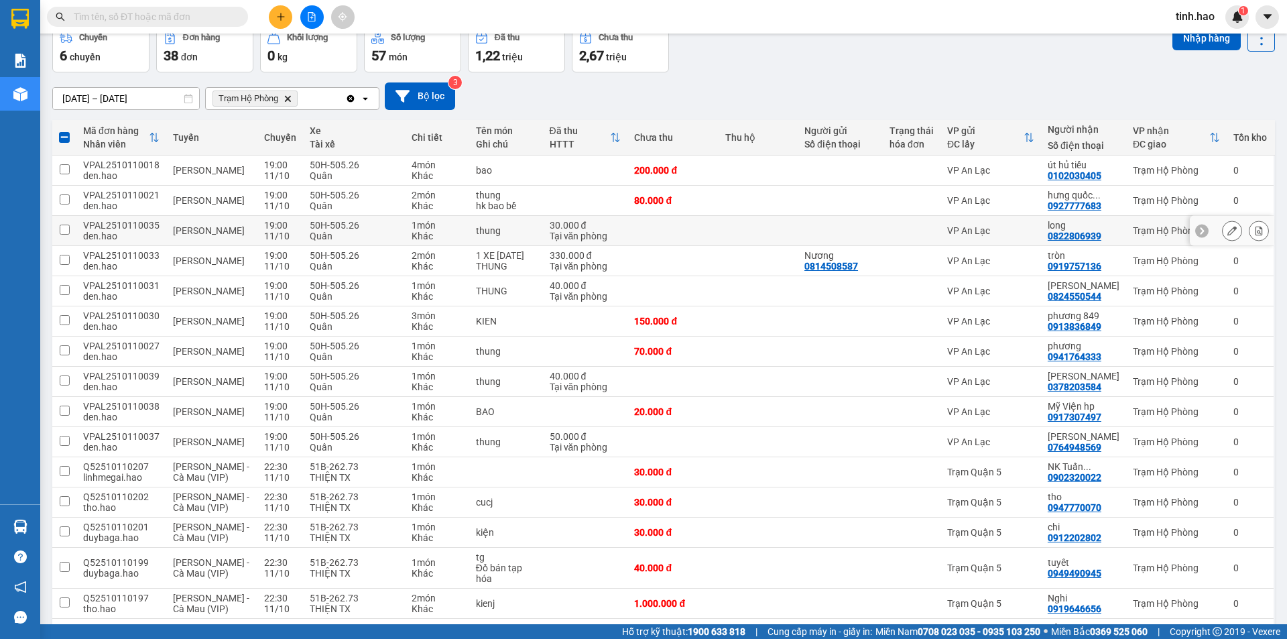
scroll to position [0, 0]
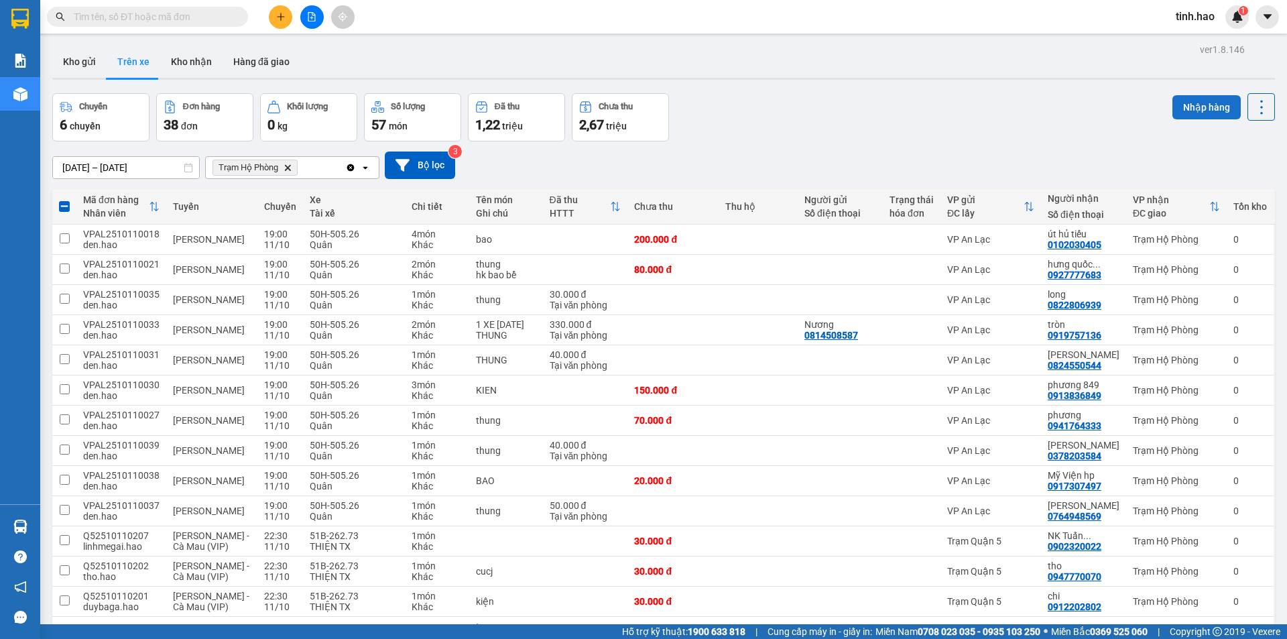
click at [1185, 111] on button "Nhập hàng" at bounding box center [1206, 107] width 68 height 24
checkbox input "false"
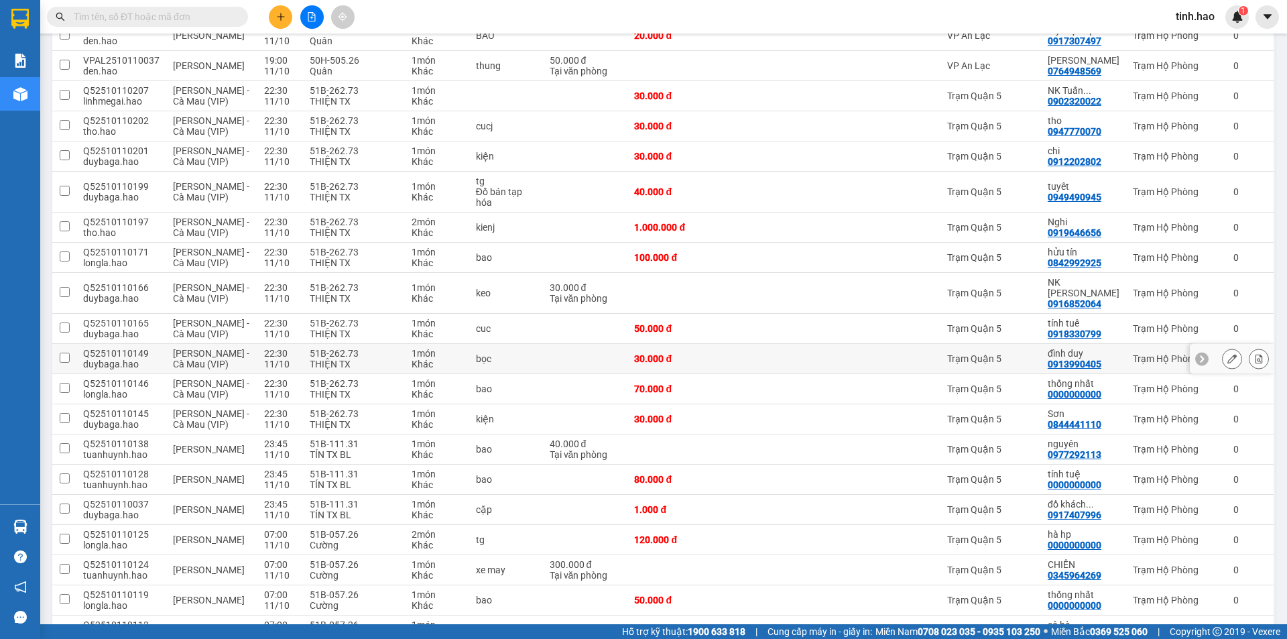
scroll to position [469, 0]
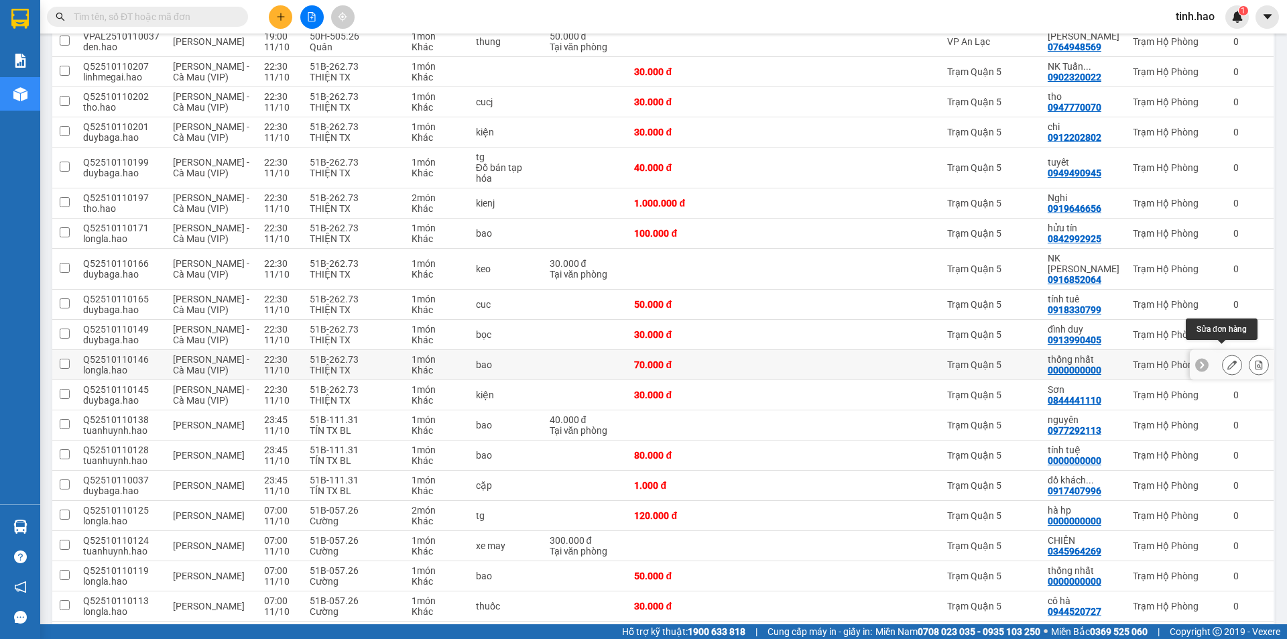
click at [1227, 360] on icon at bounding box center [1231, 364] width 9 height 9
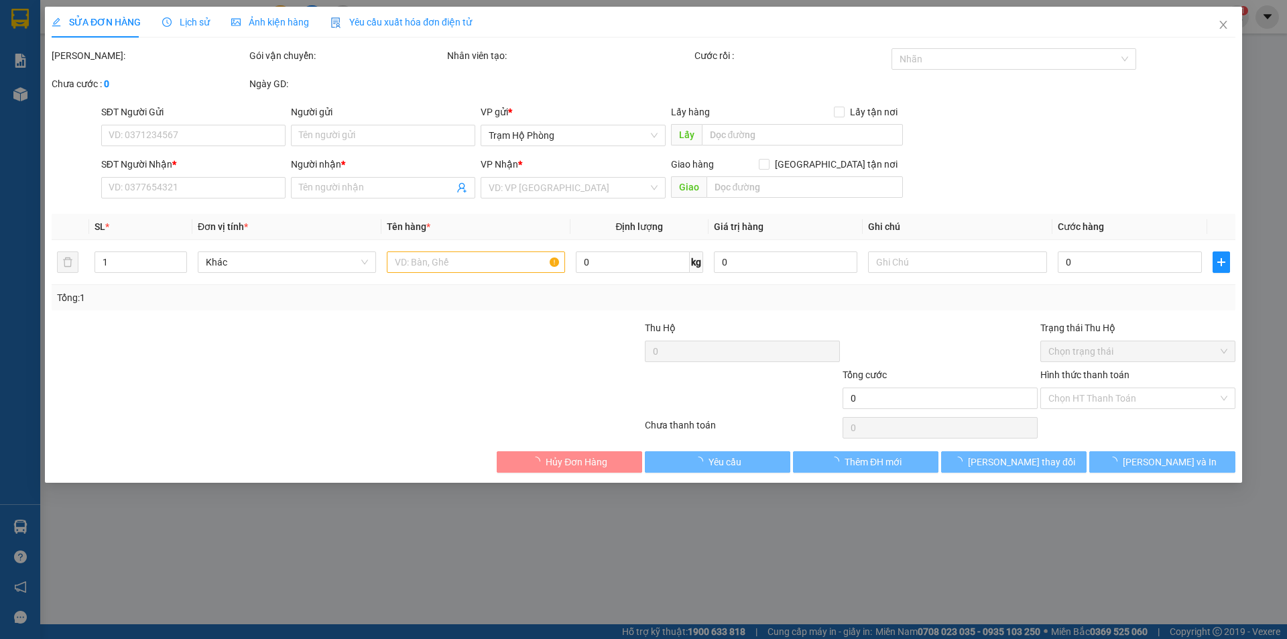
type input "0000000000"
type input "thống nhất"
type input "70.000"
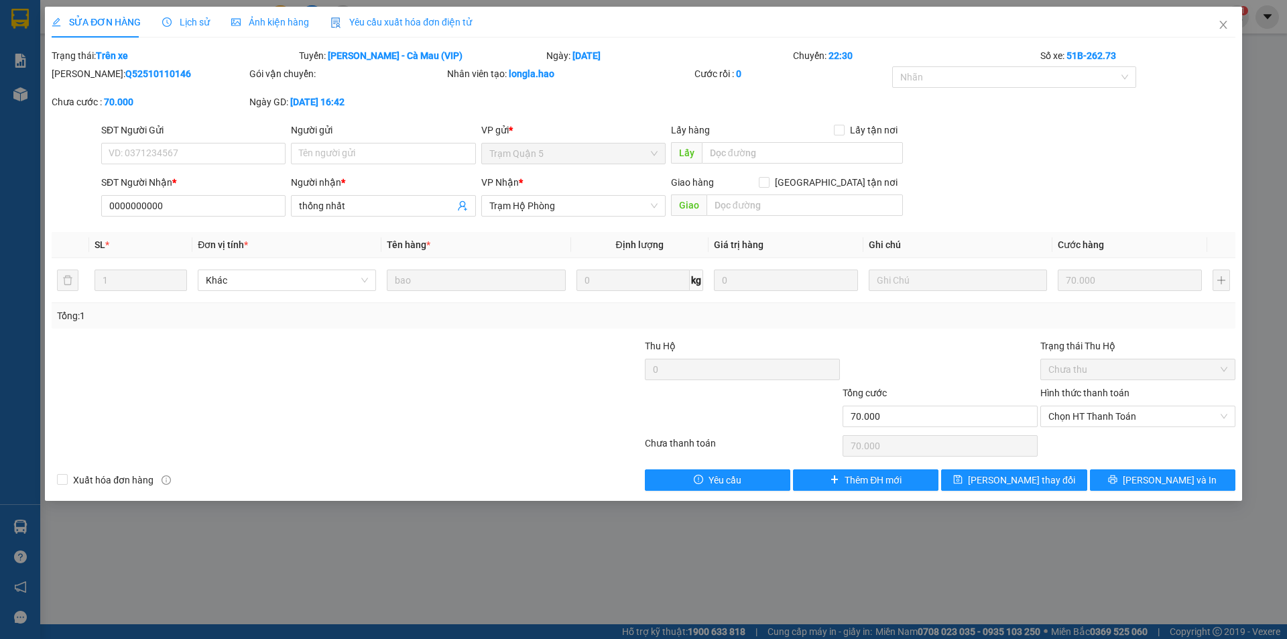
click at [273, 21] on span "Ảnh kiện hàng" at bounding box center [270, 22] width 78 height 11
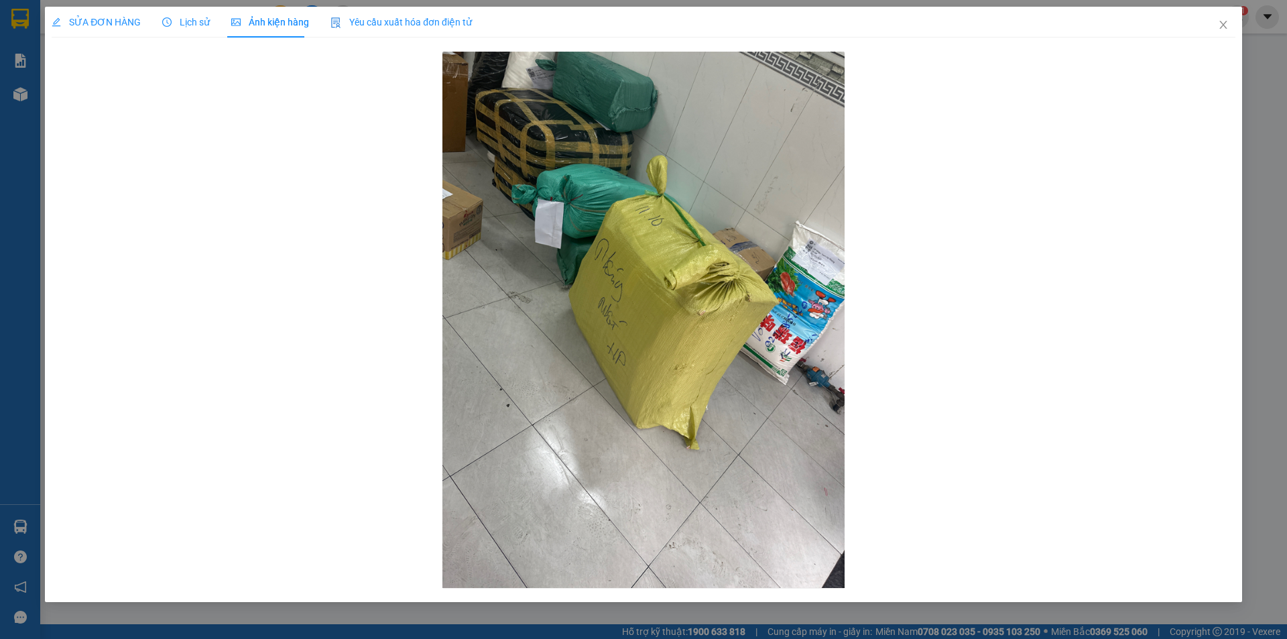
drag, startPoint x: 200, startPoint y: 21, endPoint x: 104, endPoint y: 13, distance: 96.8
click at [202, 20] on span "Lịch sử" at bounding box center [186, 22] width 48 height 11
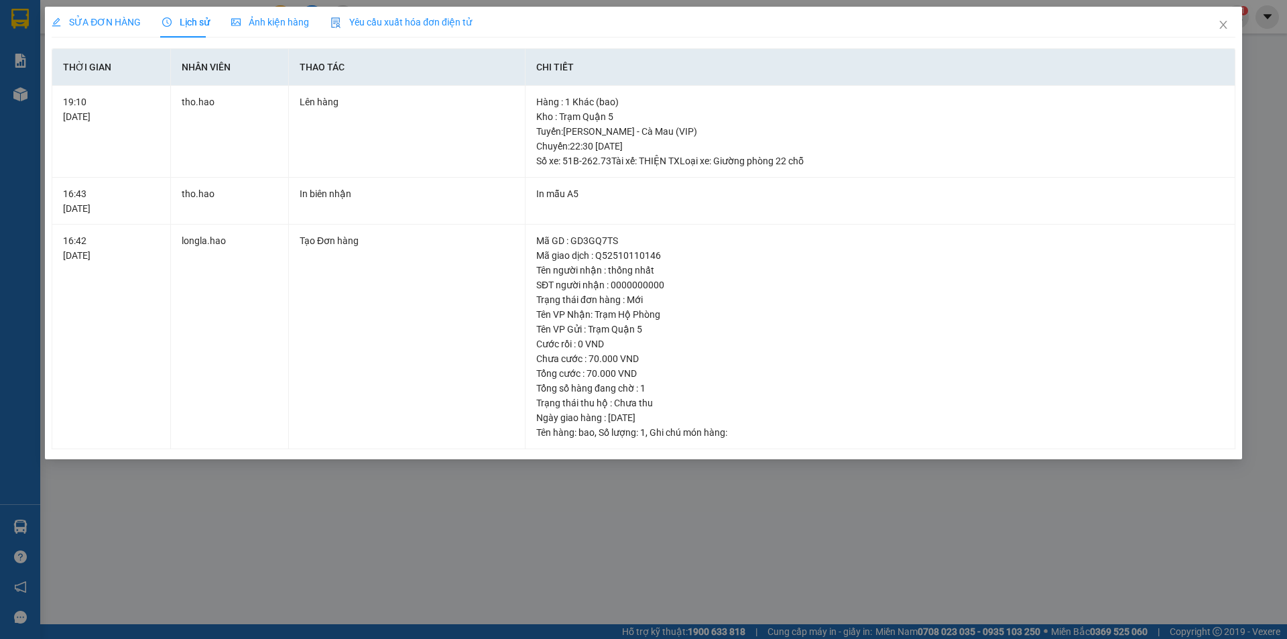
click at [103, 19] on span "SỬA ĐƠN HÀNG" at bounding box center [96, 22] width 89 height 11
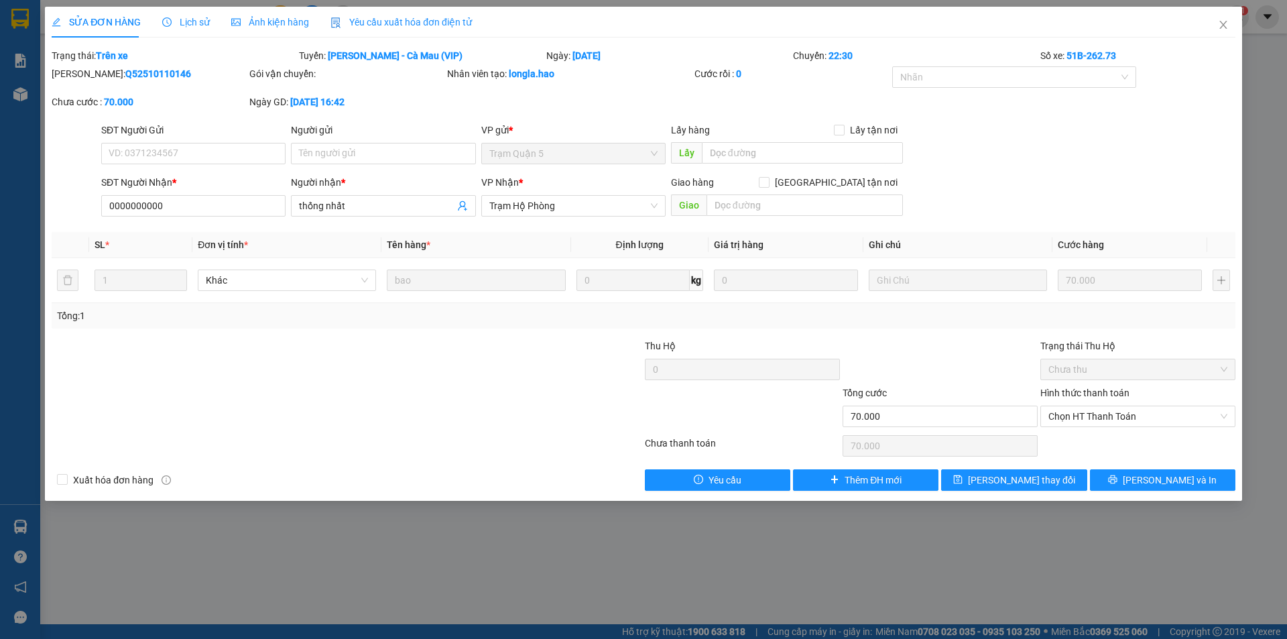
click at [182, 23] on span "Lịch sử" at bounding box center [186, 22] width 48 height 11
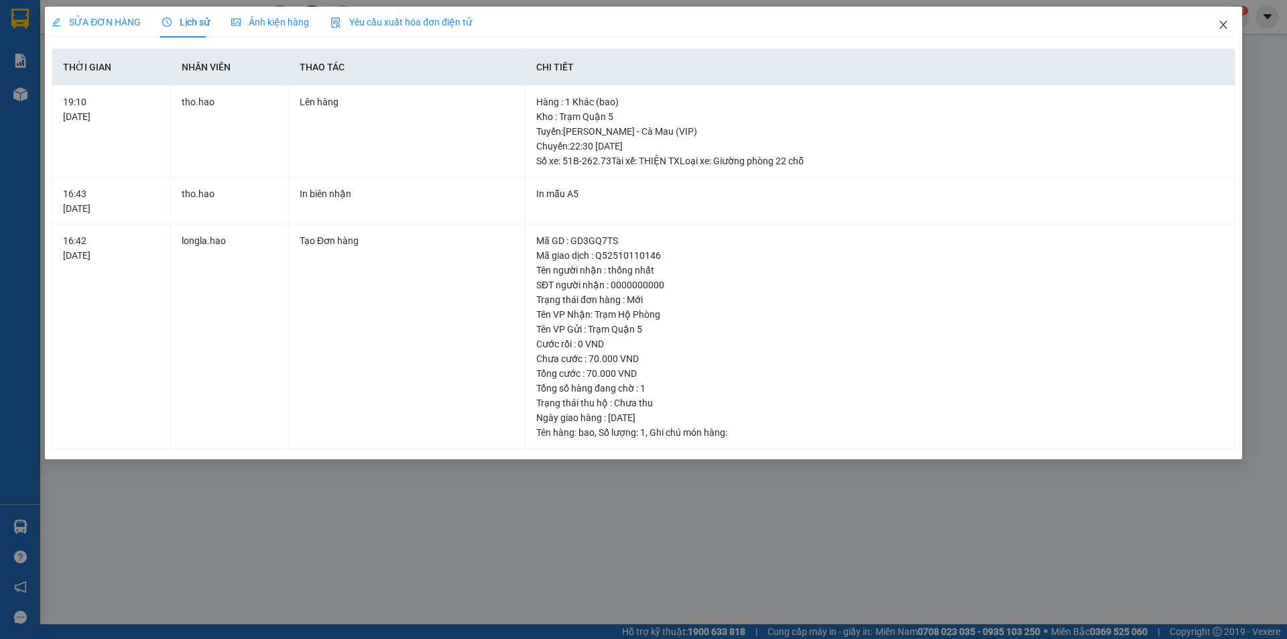
click at [1224, 26] on icon "close" at bounding box center [1222, 25] width 7 height 8
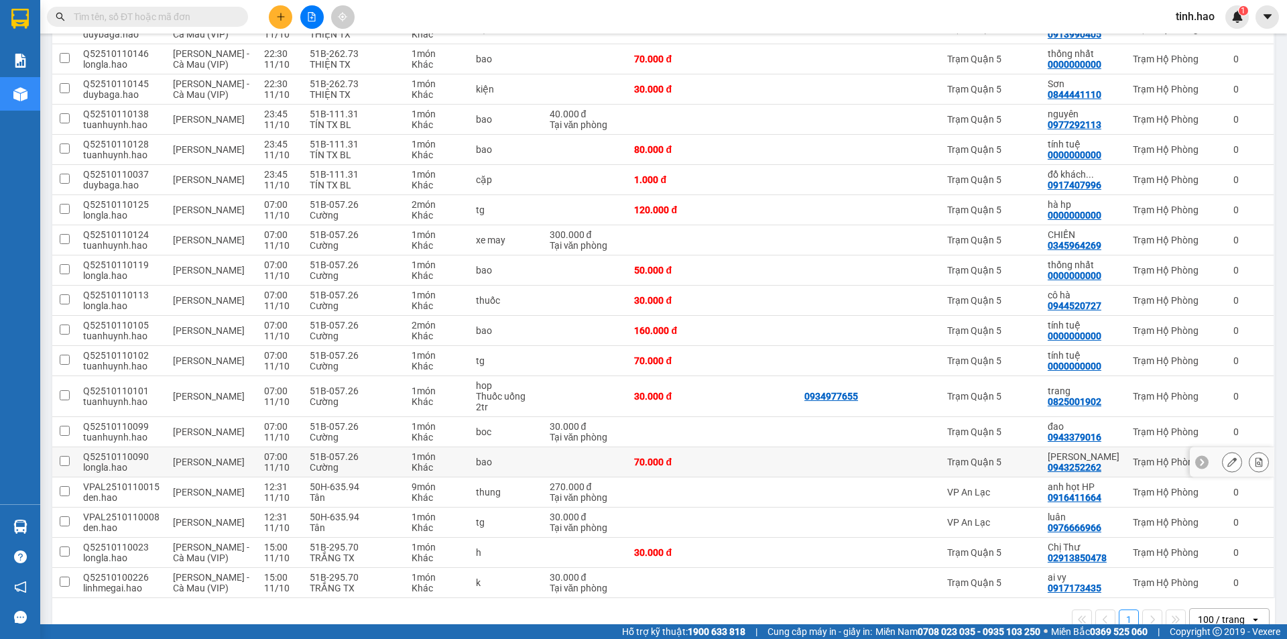
scroll to position [793, 0]
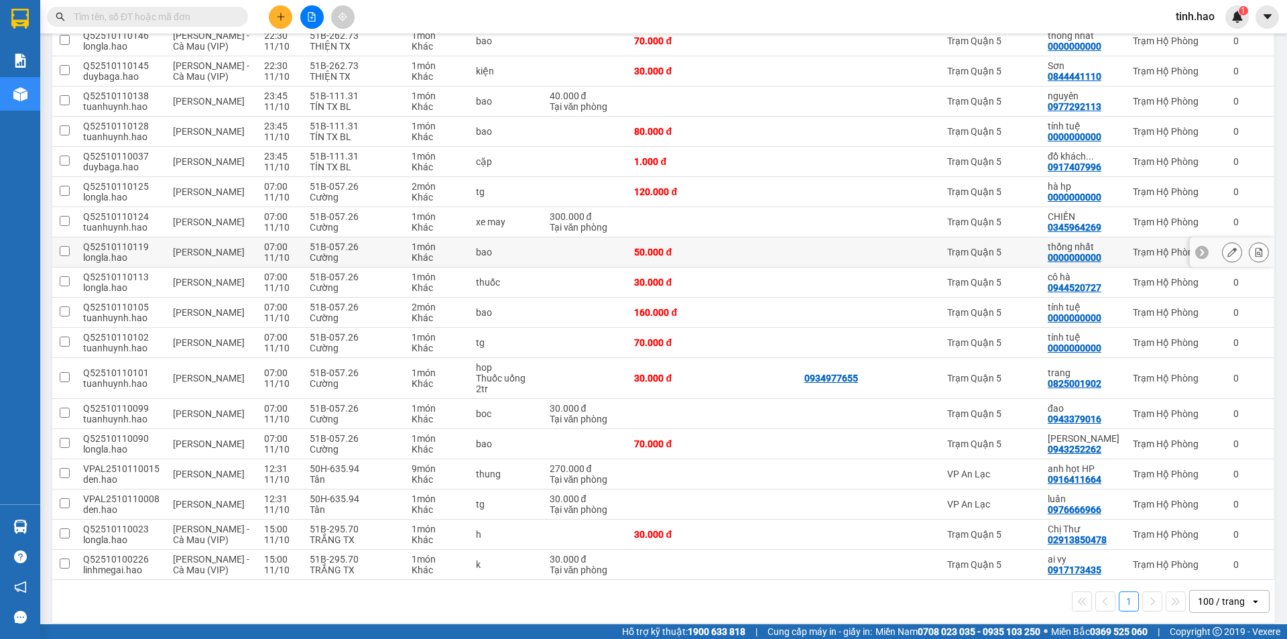
click at [837, 247] on div at bounding box center [840, 252] width 72 height 11
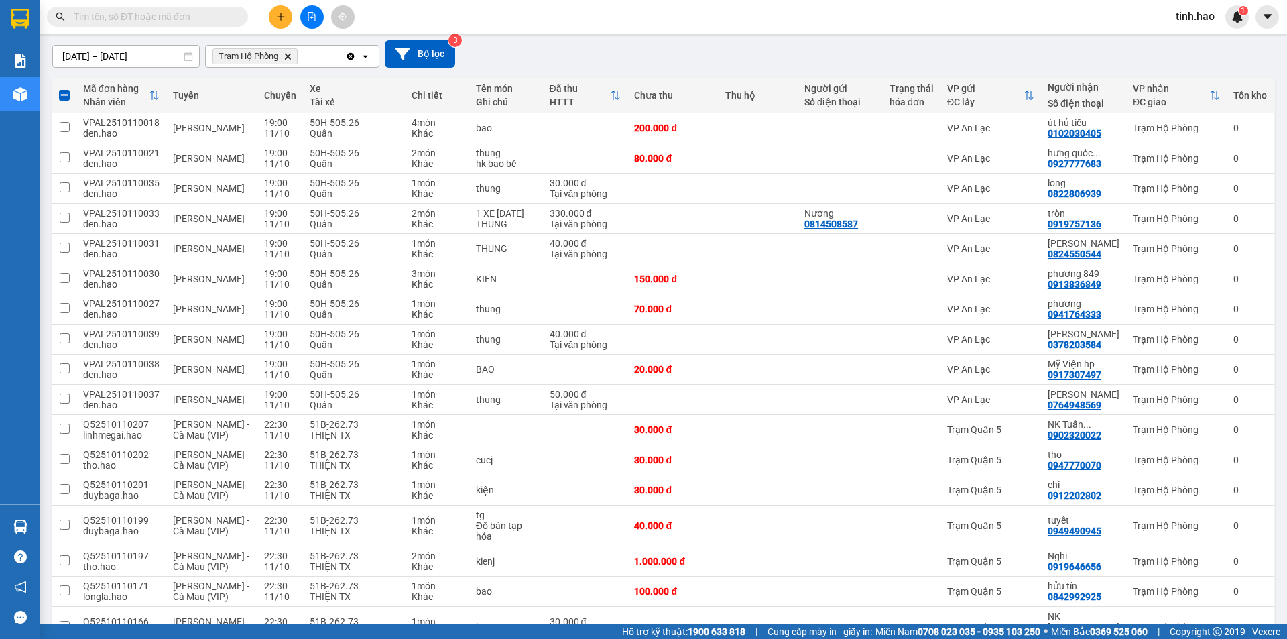
scroll to position [0, 0]
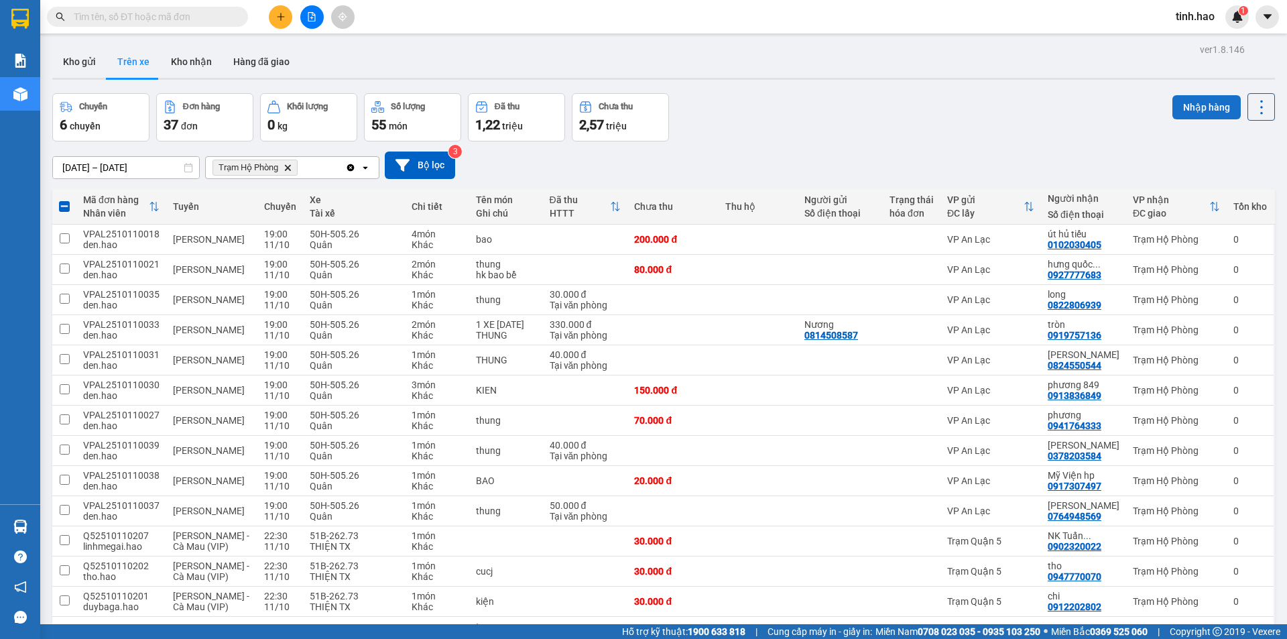
click at [1188, 103] on button "Nhập hàng" at bounding box center [1206, 107] width 68 height 24
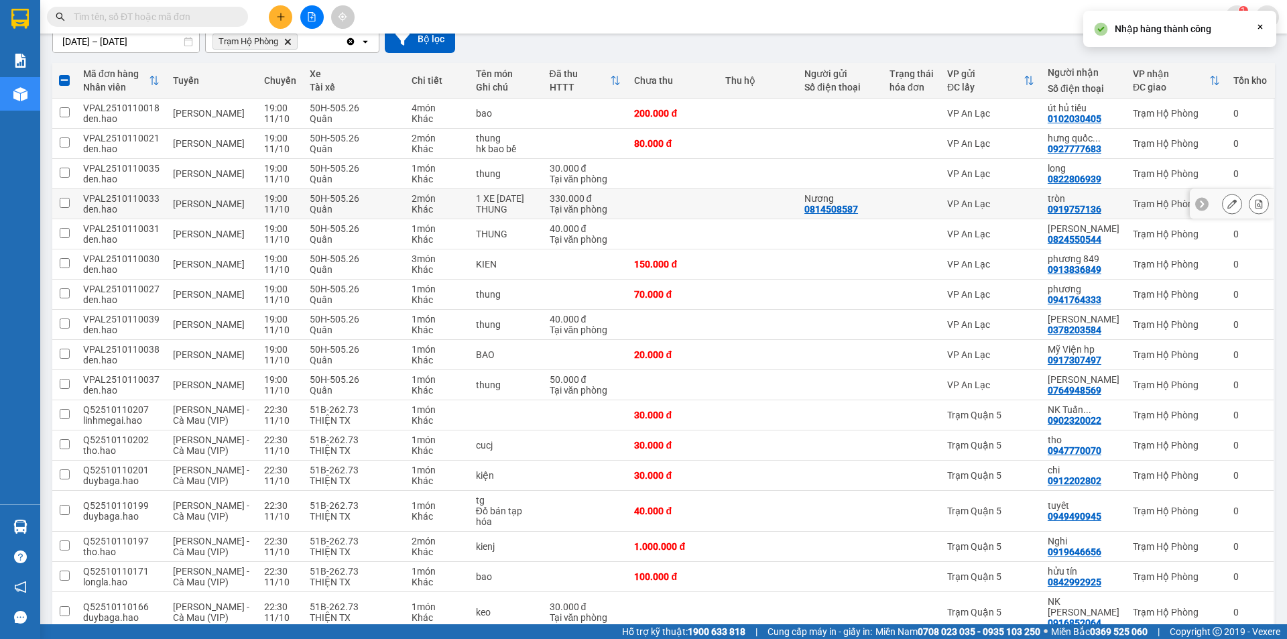
checkbox input "false"
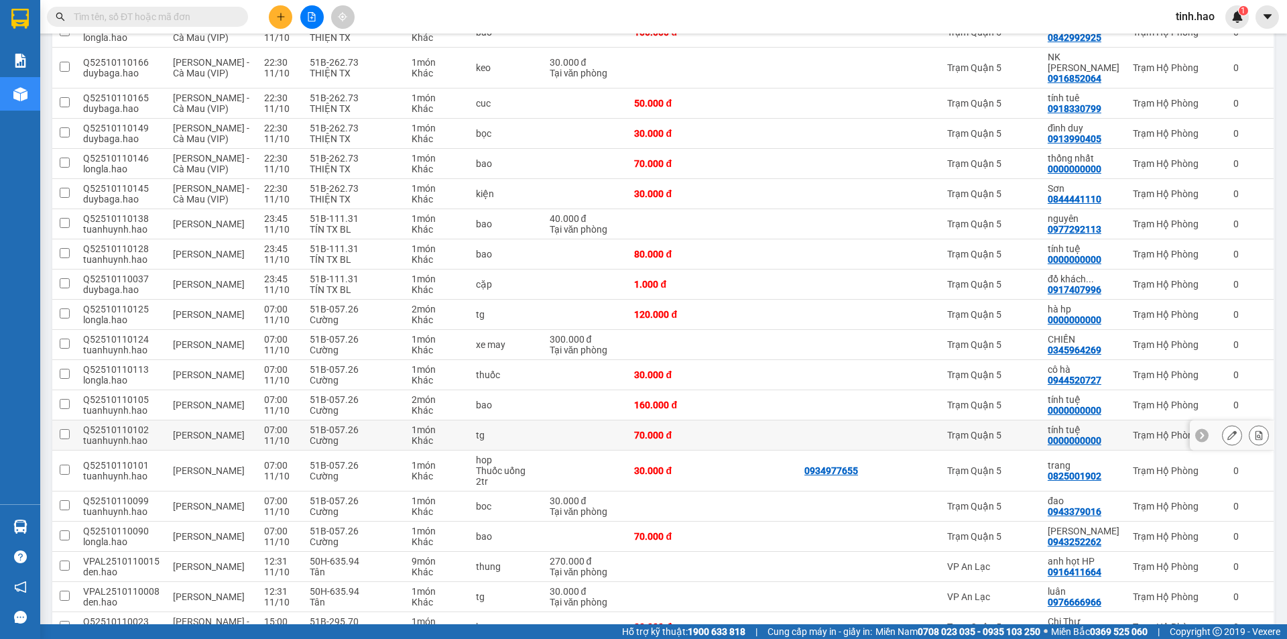
scroll to position [737, 0]
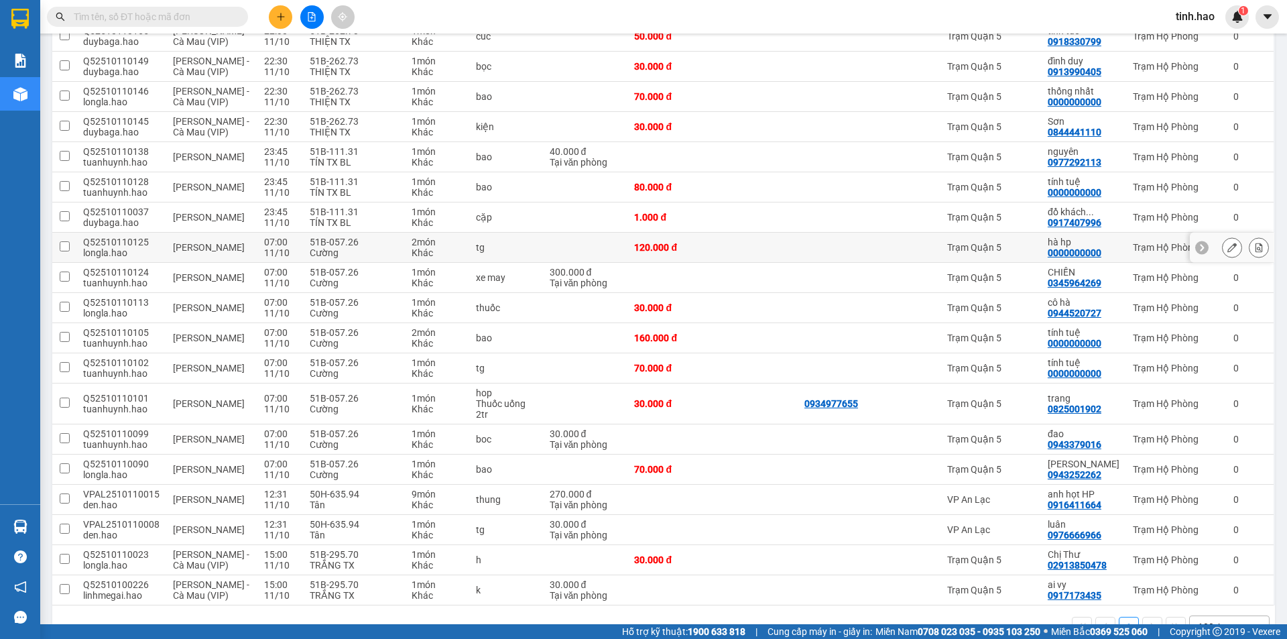
click at [1227, 243] on icon at bounding box center [1231, 247] width 9 height 9
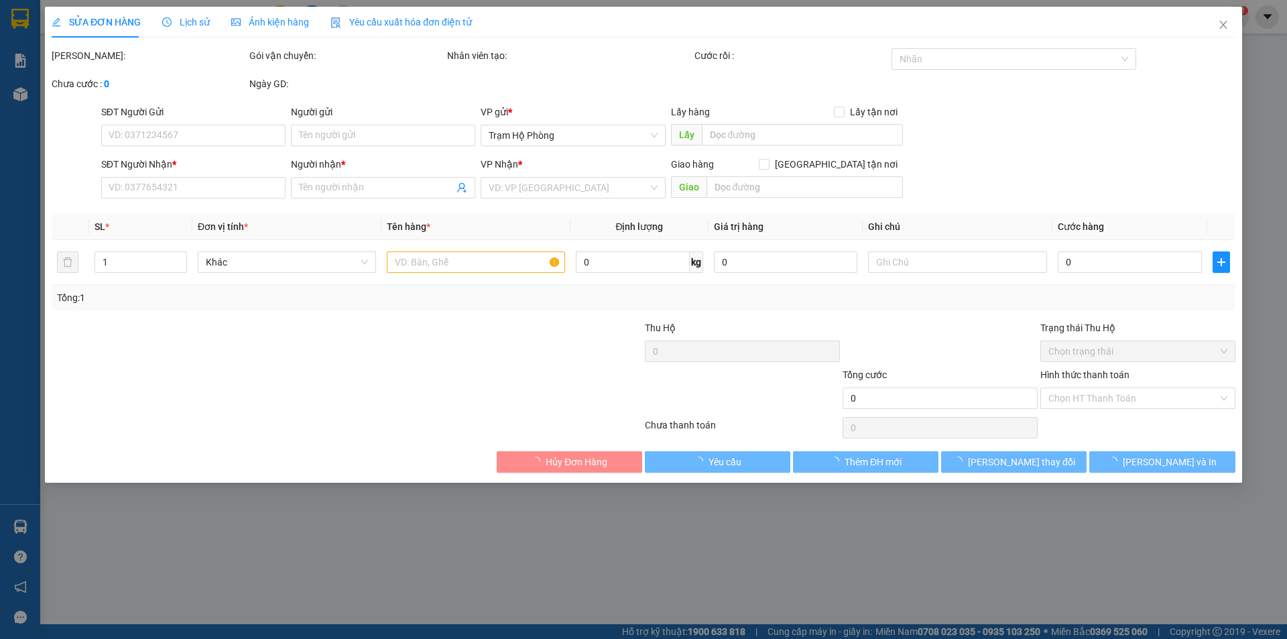
type input "0000000000"
type input "hà hp"
type input "120.000"
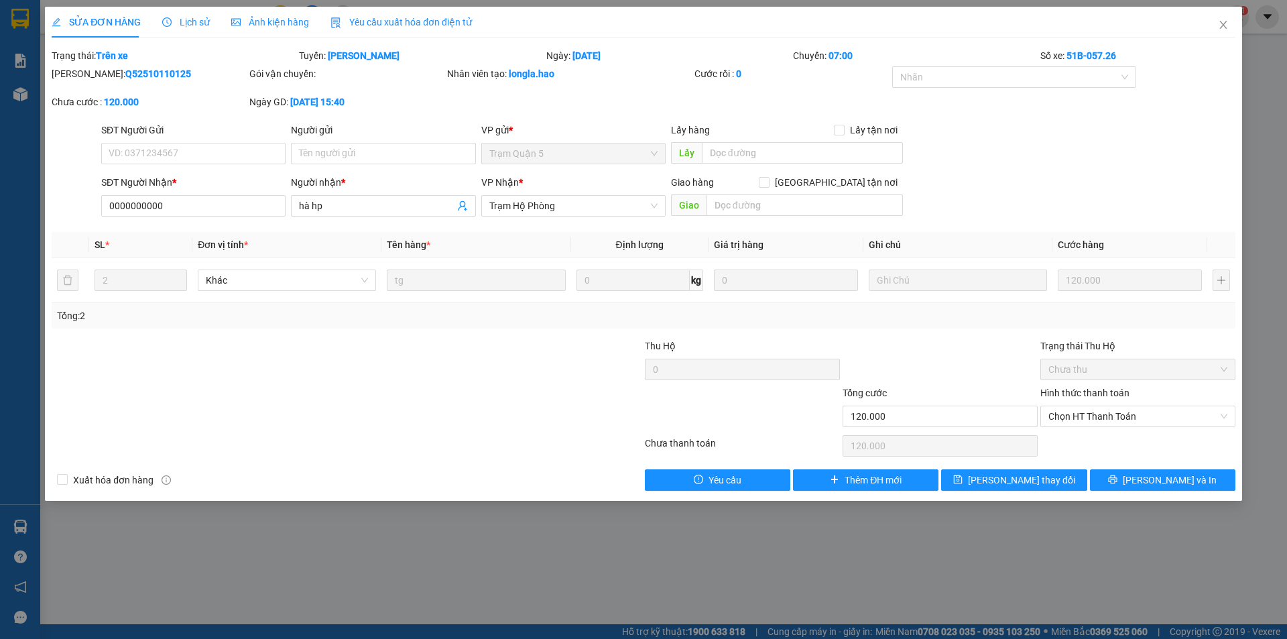
click at [307, 23] on div "SỬA ĐƠN HÀNG Lịch sử Ảnh kiện hàng Yêu cầu xuất hóa đơn điện tử" at bounding box center [262, 22] width 420 height 31
click at [271, 23] on span "Ảnh kiện hàng" at bounding box center [270, 22] width 78 height 11
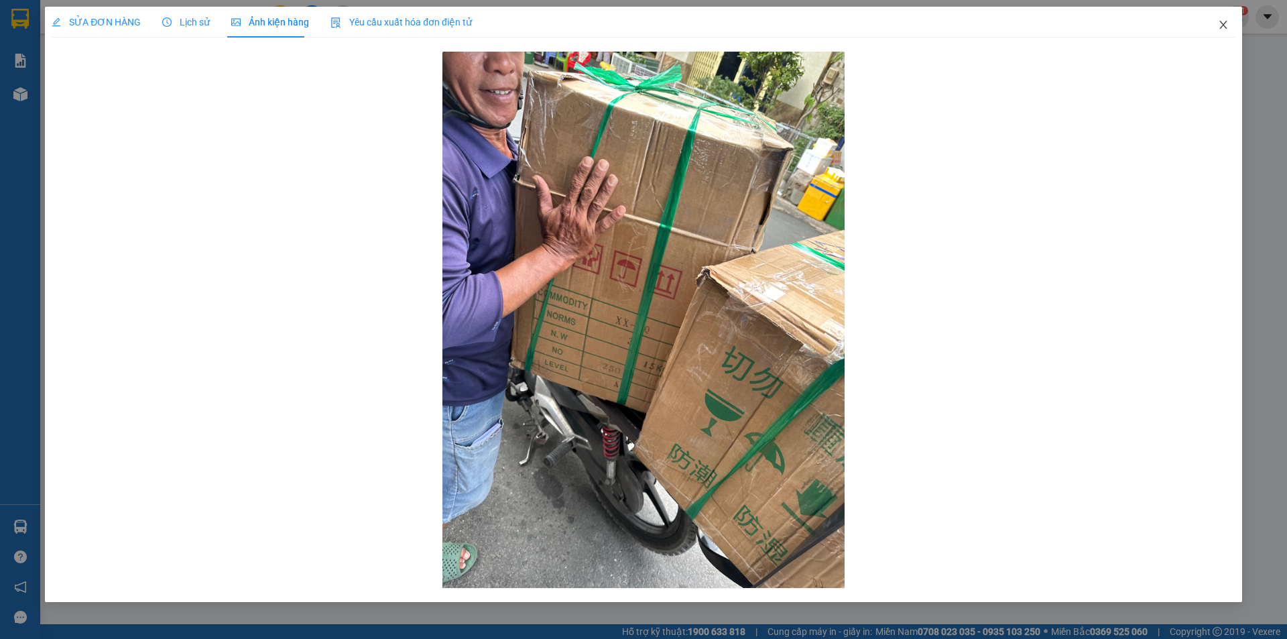
click at [1219, 25] on icon "close" at bounding box center [1223, 24] width 11 height 11
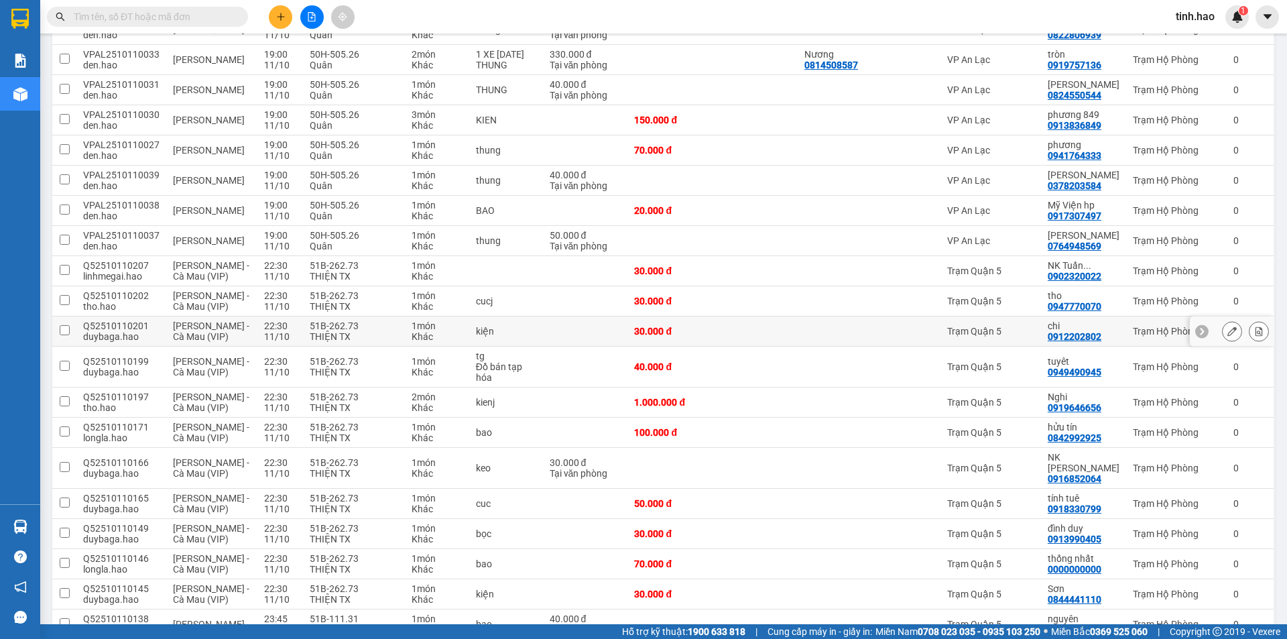
scroll to position [471, 0]
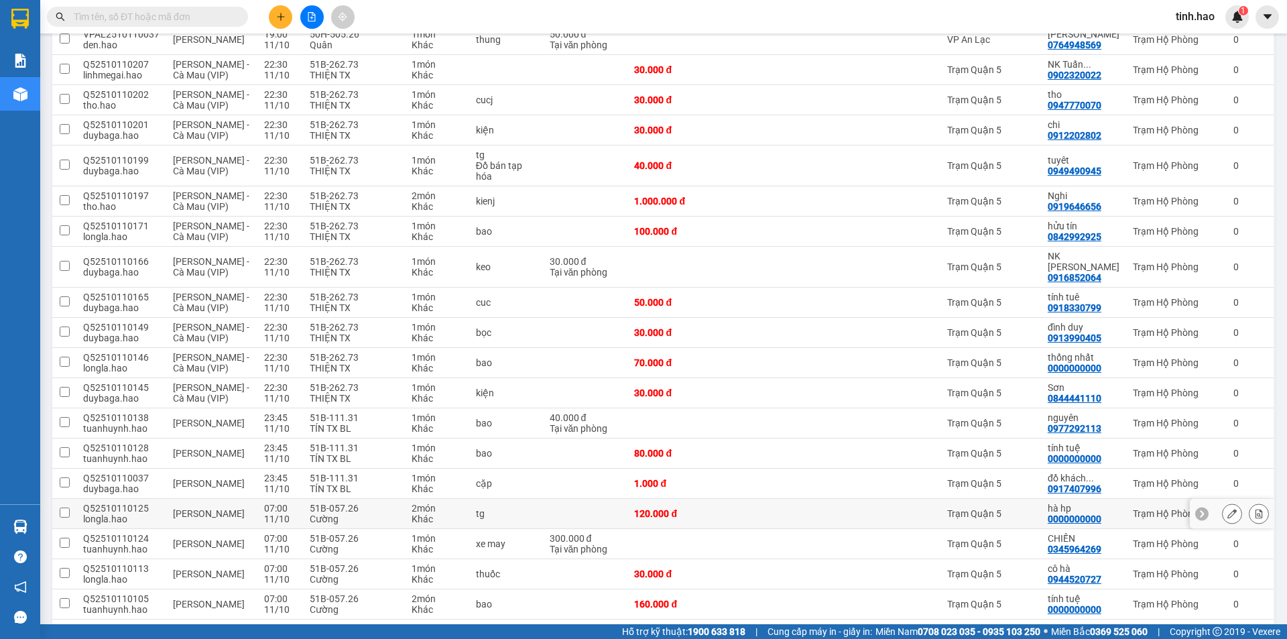
click at [876, 508] on div at bounding box center [840, 513] width 72 height 11
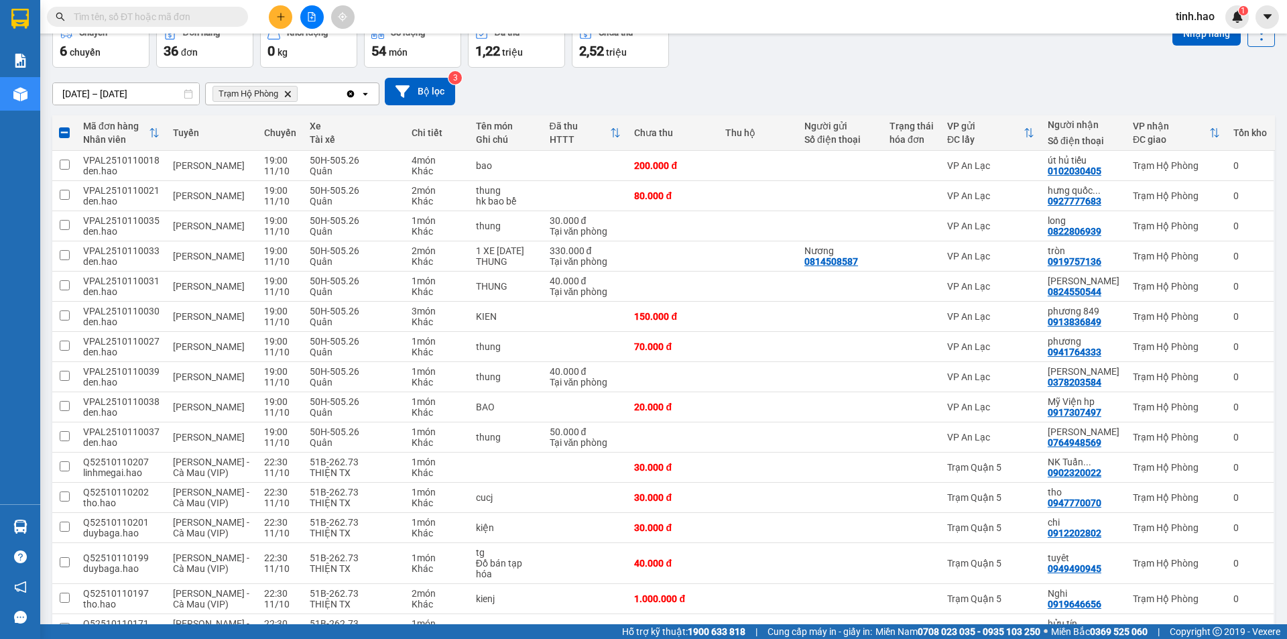
scroll to position [0, 0]
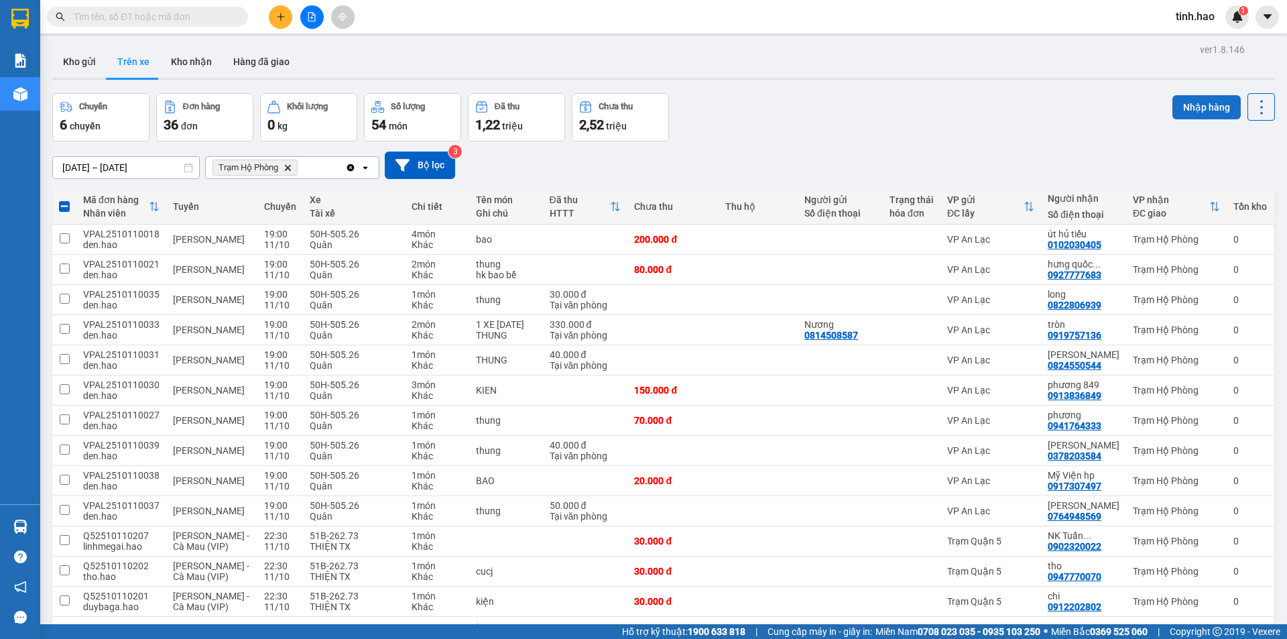
click at [1179, 103] on button "Nhập hàng" at bounding box center [1206, 107] width 68 height 24
checkbox input "false"
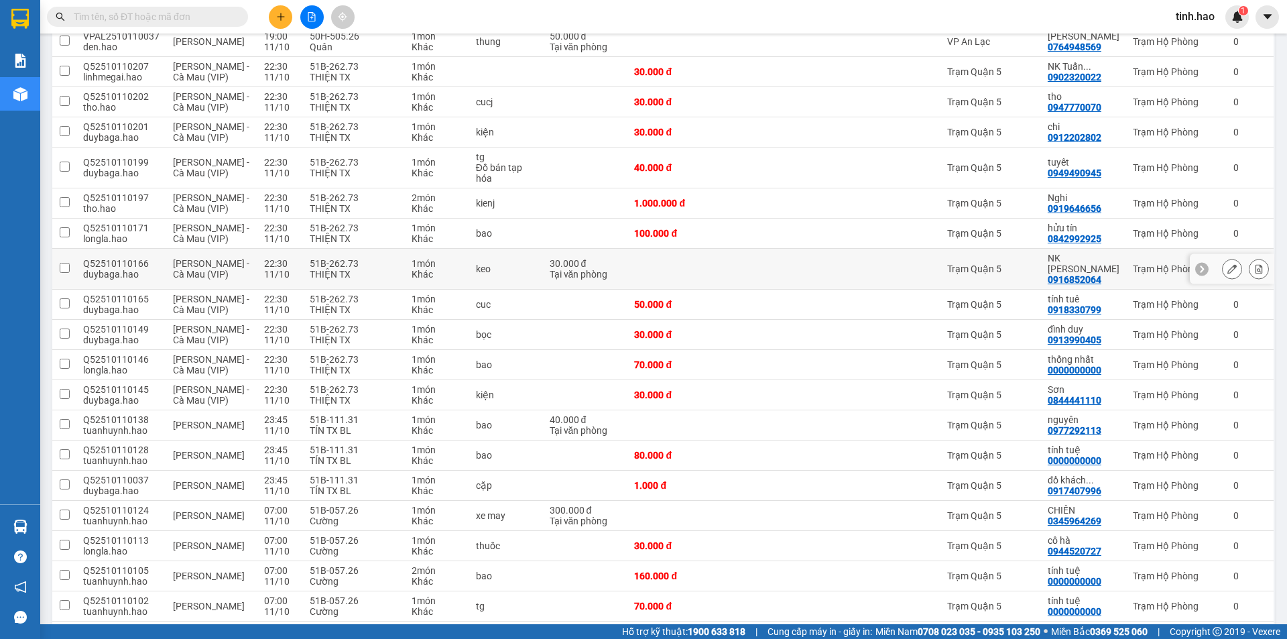
scroll to position [472, 0]
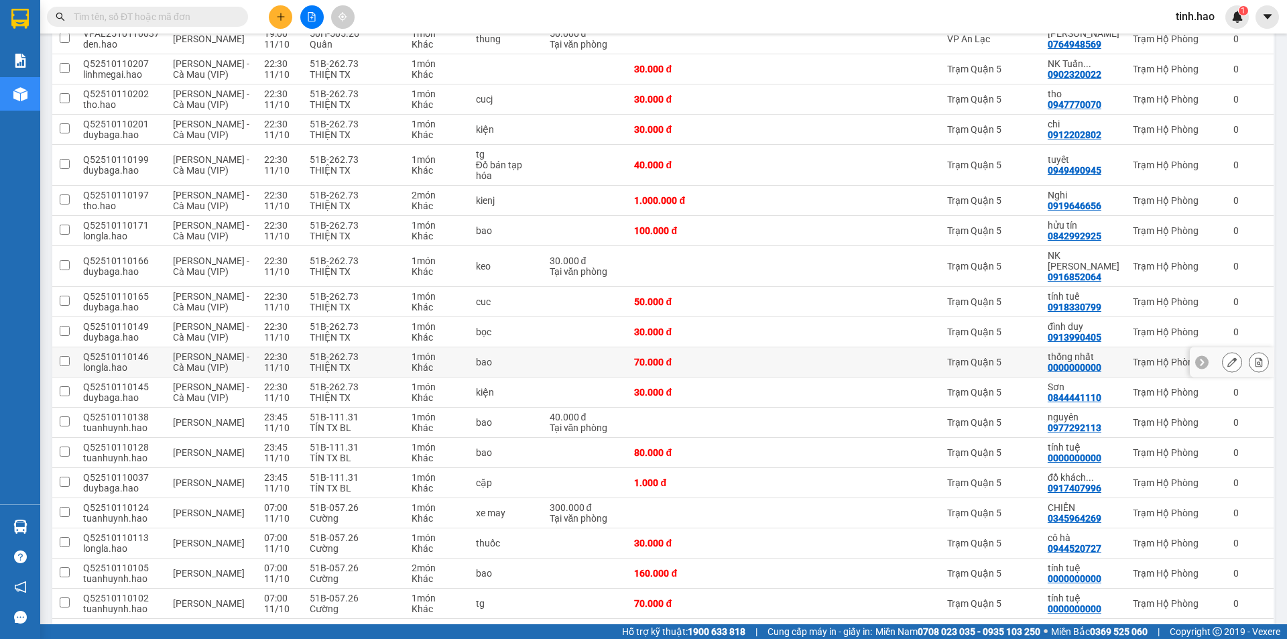
click at [1223, 351] on button at bounding box center [1232, 362] width 19 height 23
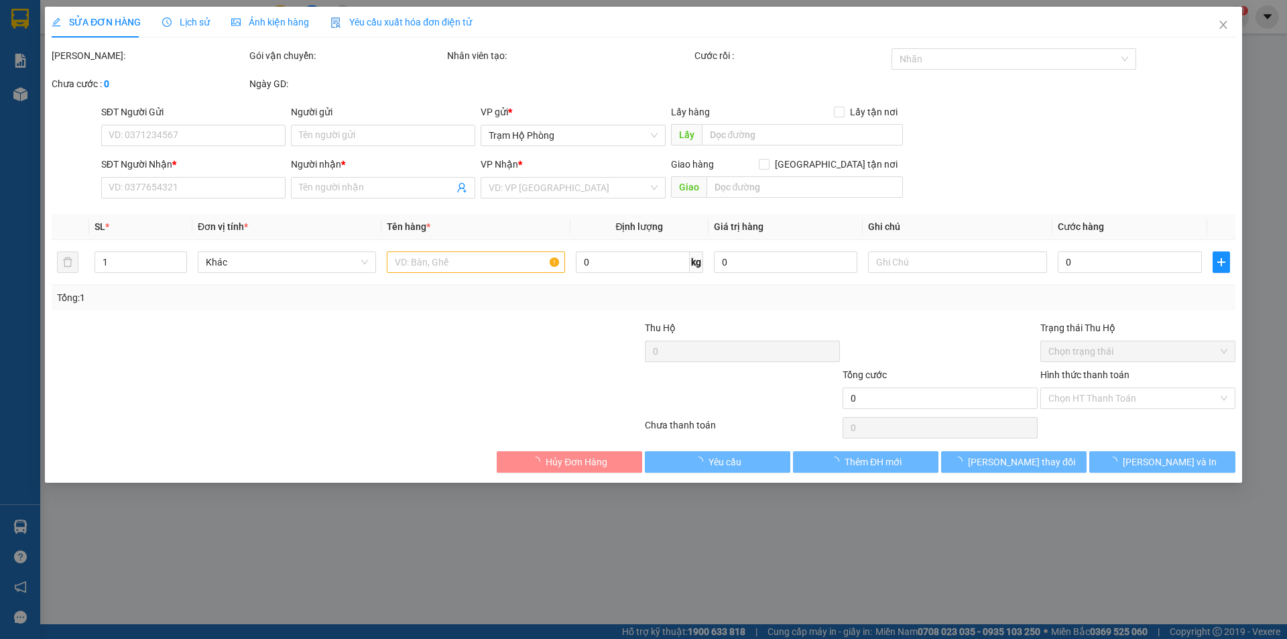
type input "0000000000"
type input "thống nhất"
type input "70.000"
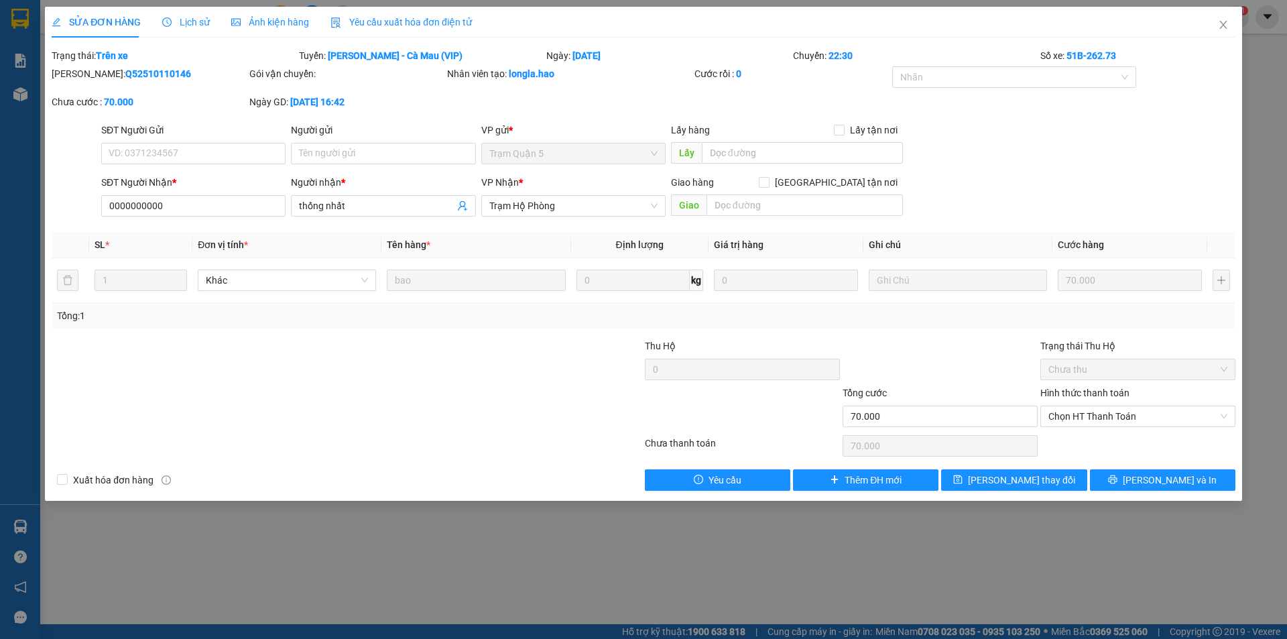
click at [294, 31] on div "Ảnh kiện hàng" at bounding box center [270, 22] width 78 height 31
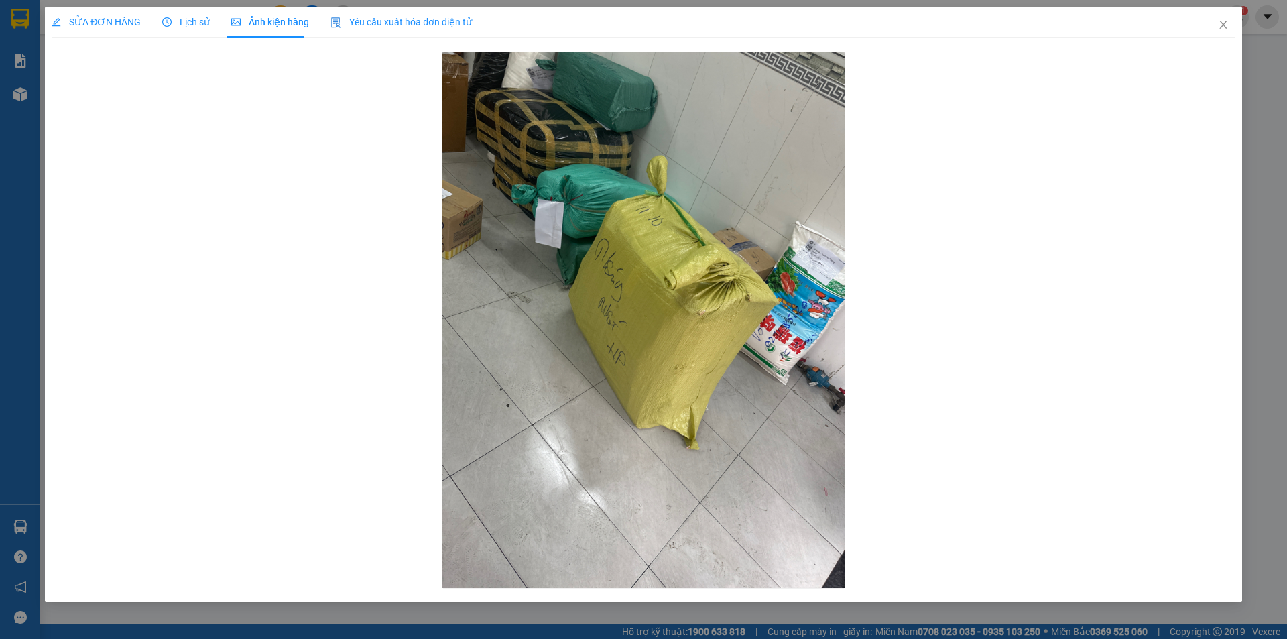
click at [195, 29] on div "Lịch sử" at bounding box center [186, 22] width 48 height 31
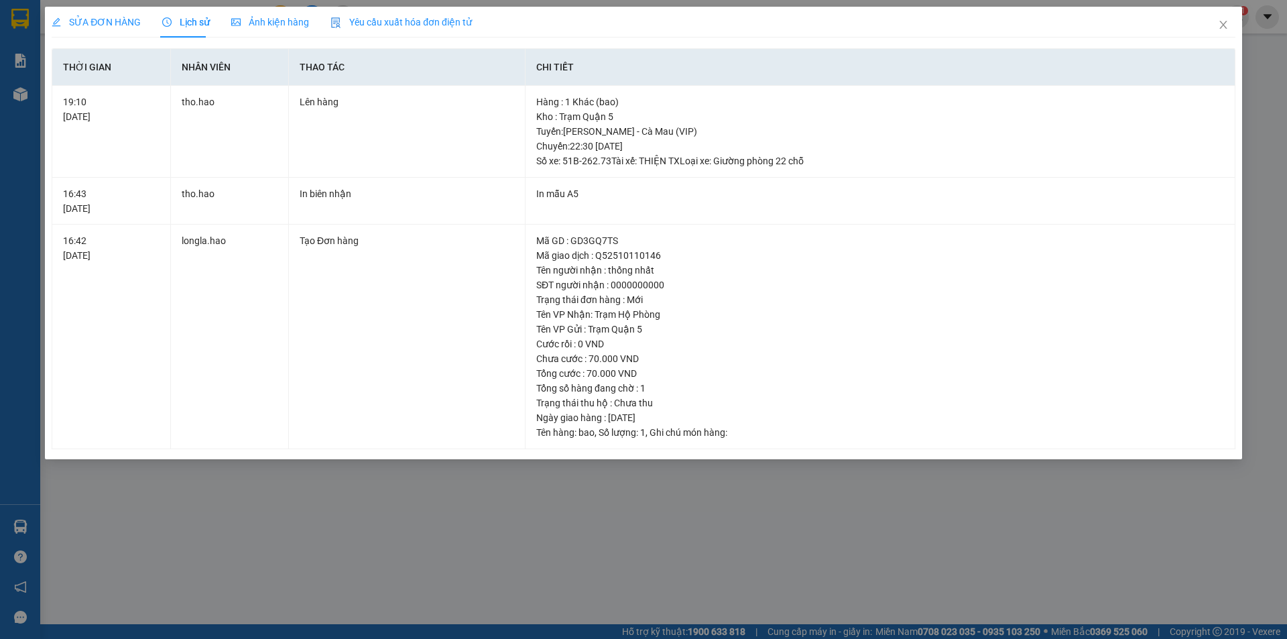
click at [79, 21] on span "SỬA ĐƠN HÀNG" at bounding box center [96, 22] width 89 height 11
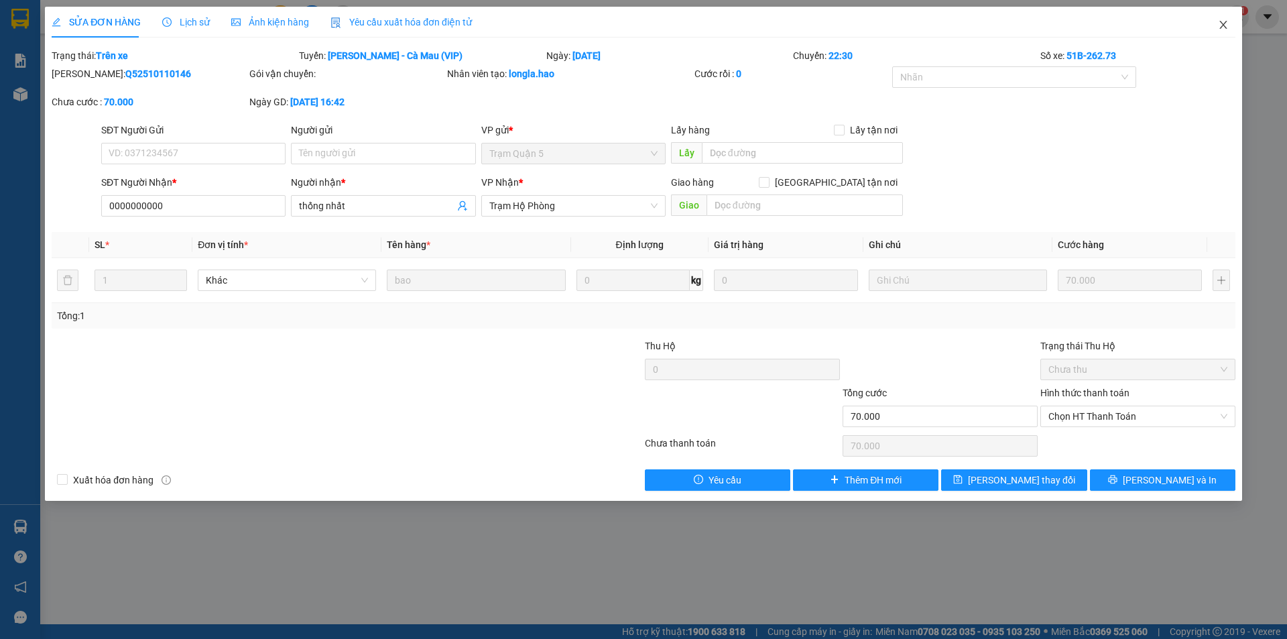
click at [1220, 28] on icon "close" at bounding box center [1223, 24] width 11 height 11
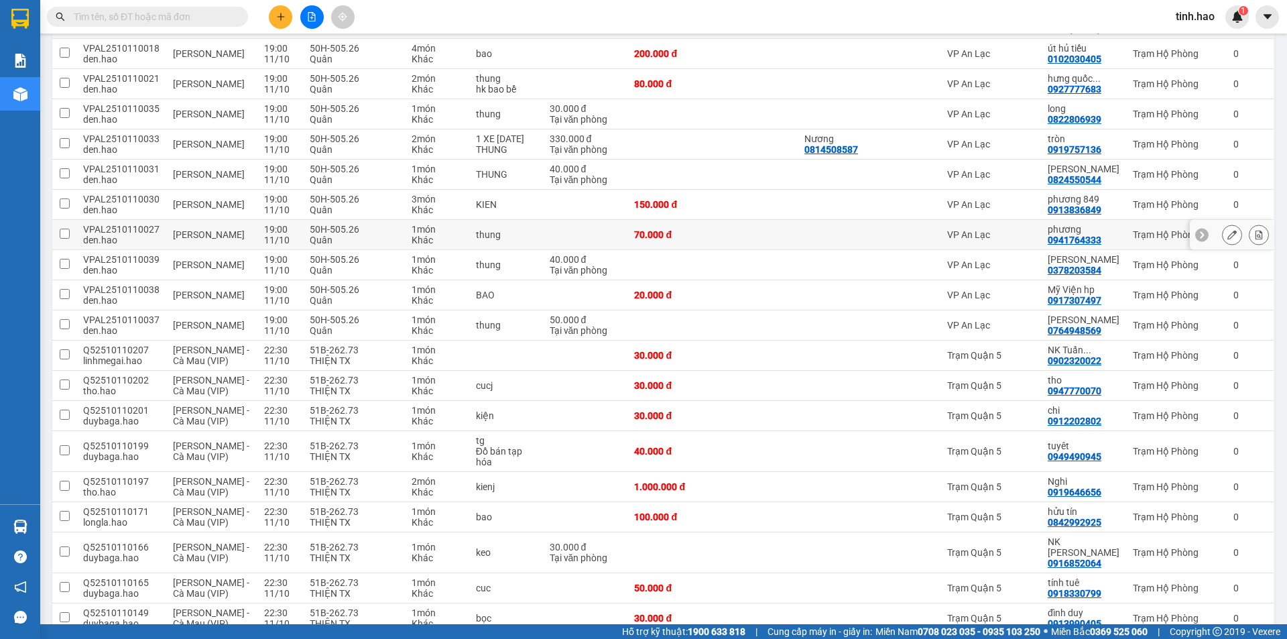
scroll to position [263, 0]
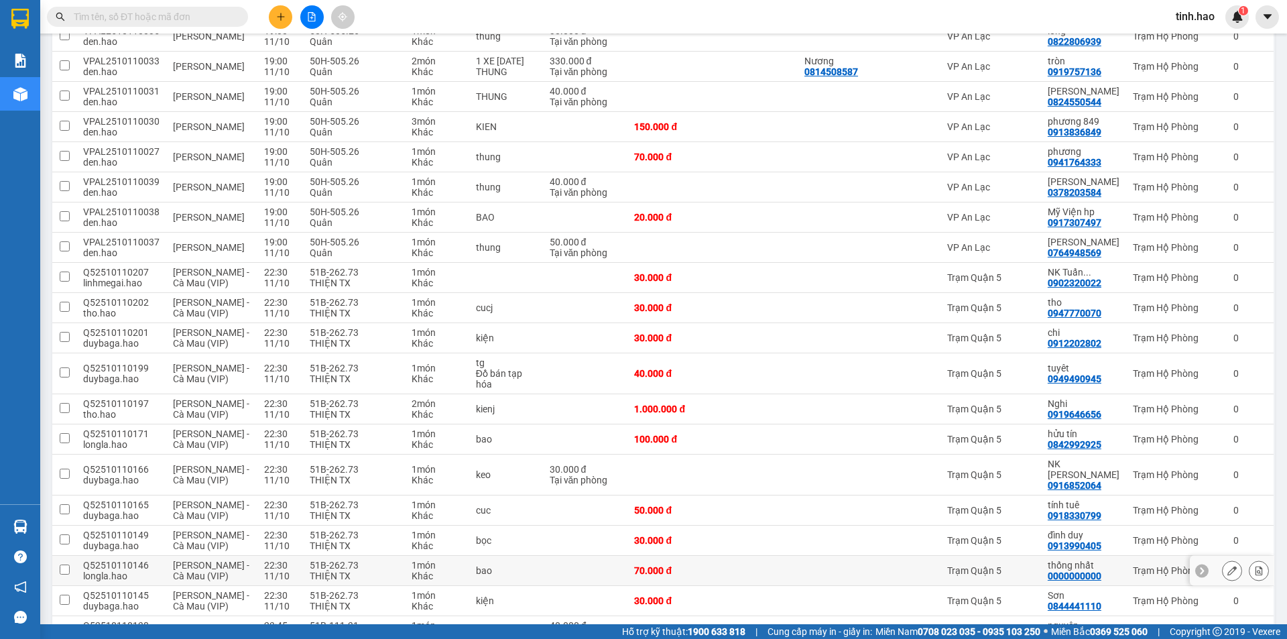
drag, startPoint x: 871, startPoint y: 563, endPoint x: 991, endPoint y: 237, distance: 347.8
click at [872, 565] on div at bounding box center [840, 570] width 72 height 11
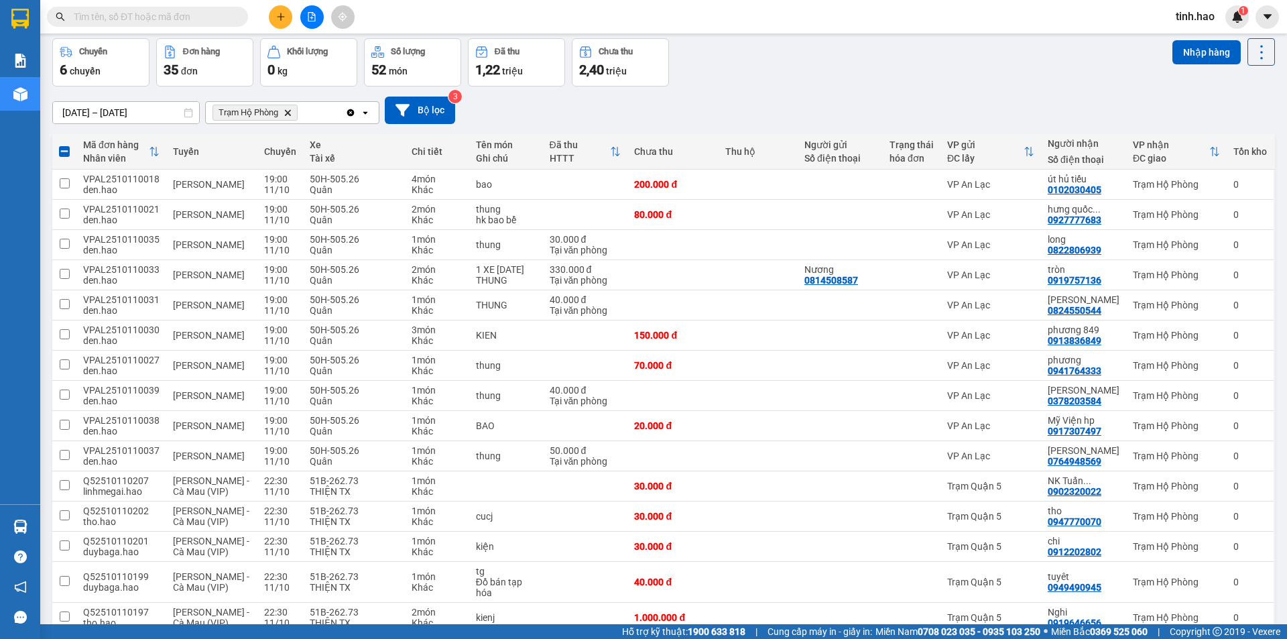
scroll to position [0, 0]
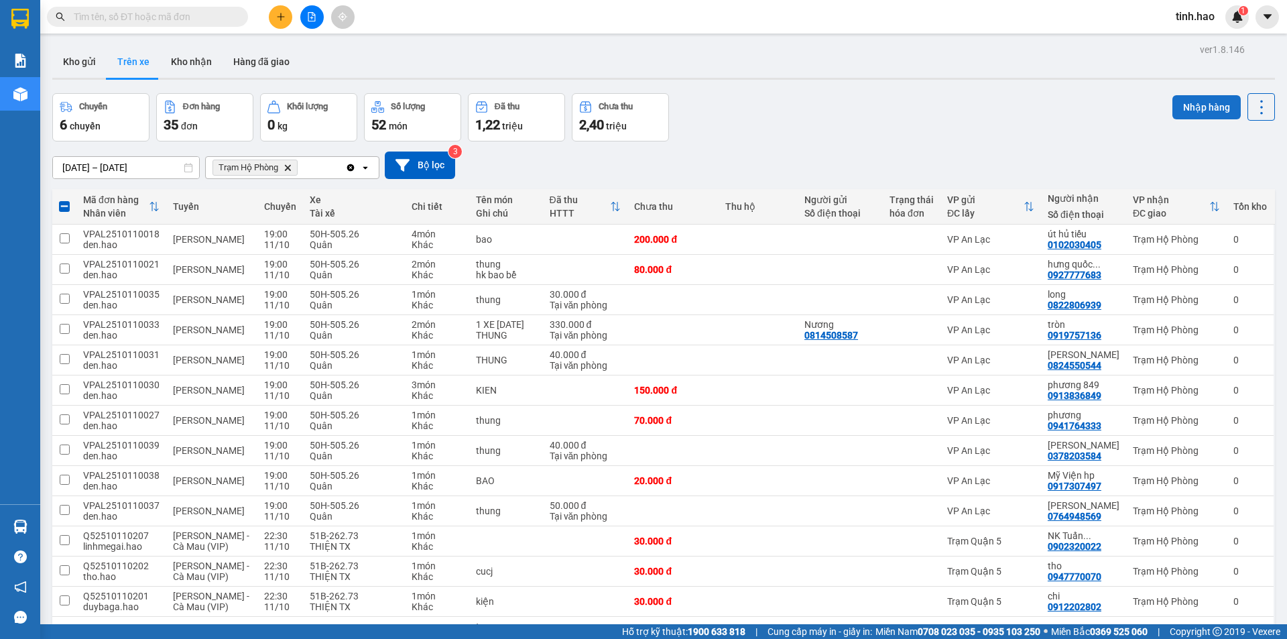
drag, startPoint x: 1189, startPoint y: 117, endPoint x: 1187, endPoint y: 102, distance: 15.5
click at [1189, 117] on button "Nhập hàng" at bounding box center [1206, 107] width 68 height 24
click at [1187, 102] on button "Nhập hàng" at bounding box center [1206, 107] width 68 height 24
checkbox input "false"
click at [184, 56] on button "Kho nhận" at bounding box center [191, 62] width 62 height 32
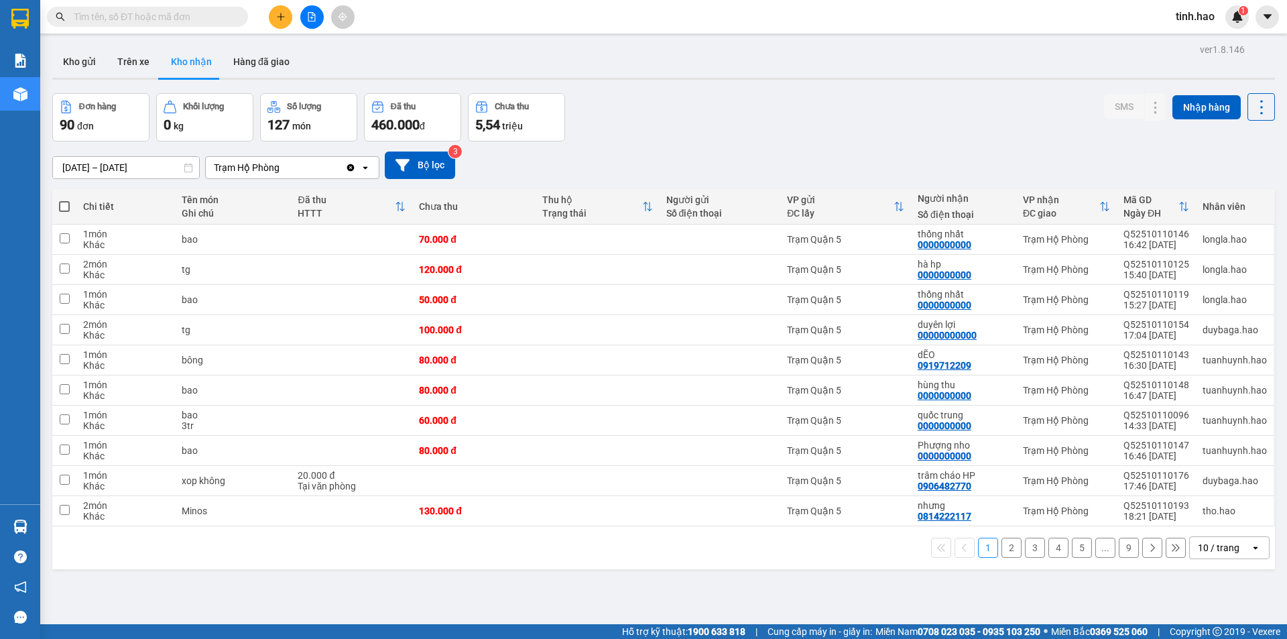
click at [1207, 542] on div "10 / trang" at bounding box center [1219, 547] width 42 height 13
click at [1209, 515] on span "100 / trang" at bounding box center [1214, 517] width 48 height 13
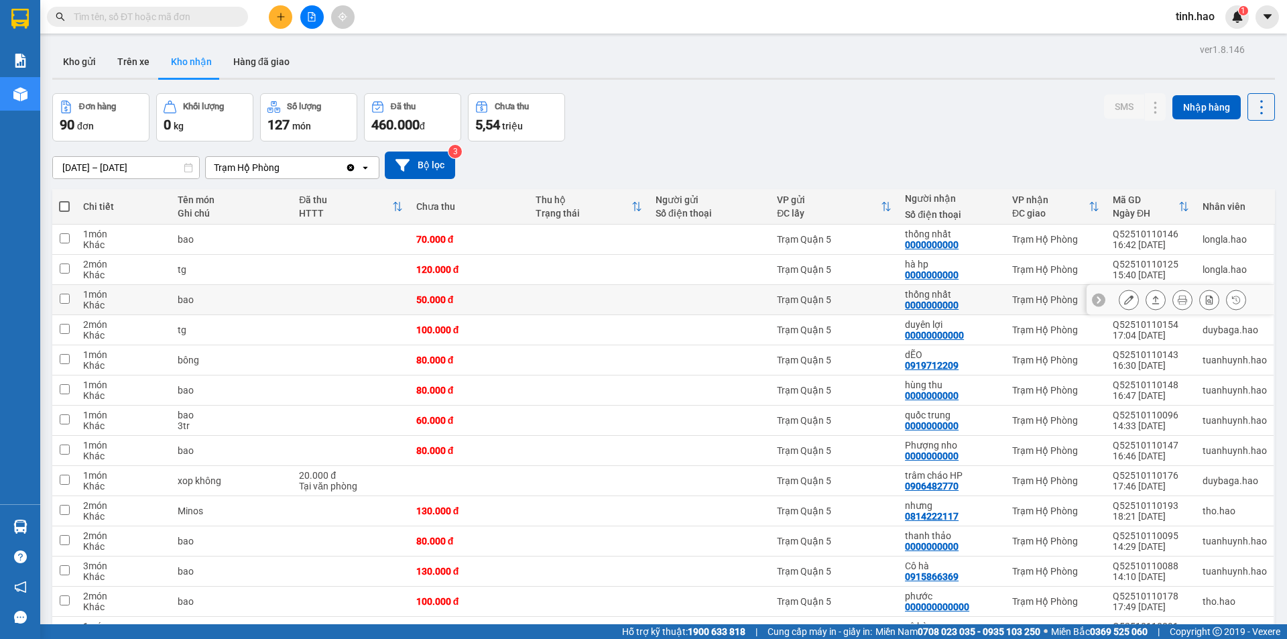
click at [1125, 298] on button at bounding box center [1128, 299] width 19 height 23
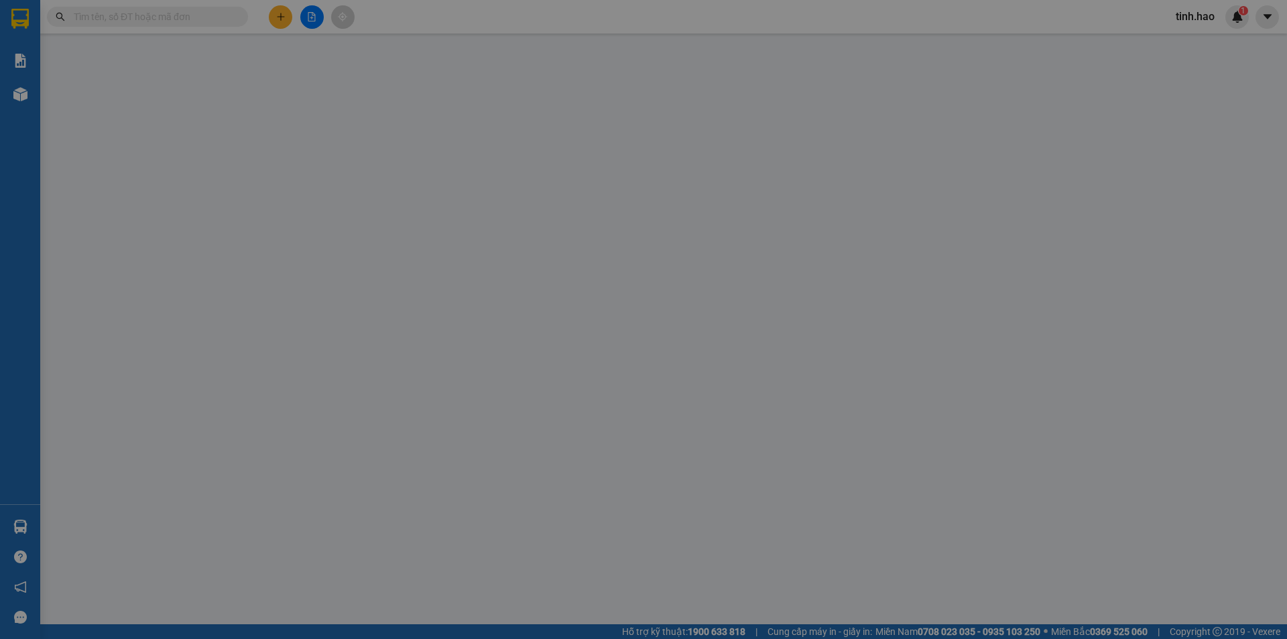
type input "0000000000"
type input "thống nhất"
type input "50.000"
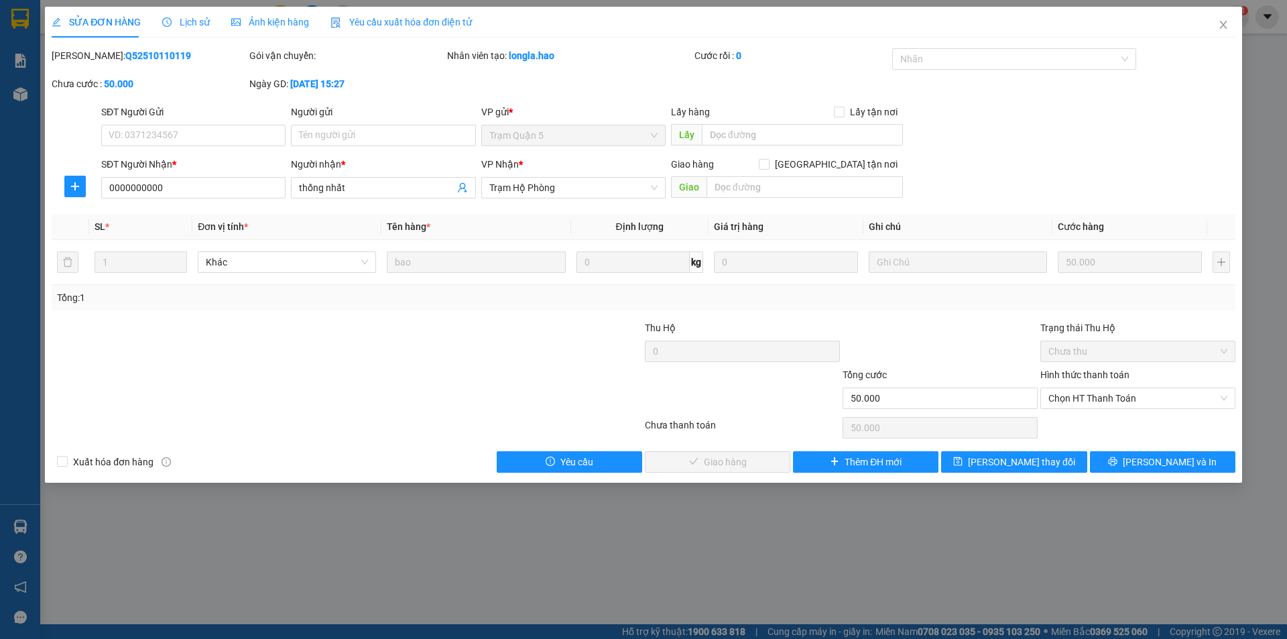
click at [256, 30] on div "Ảnh kiện hàng" at bounding box center [270, 22] width 78 height 31
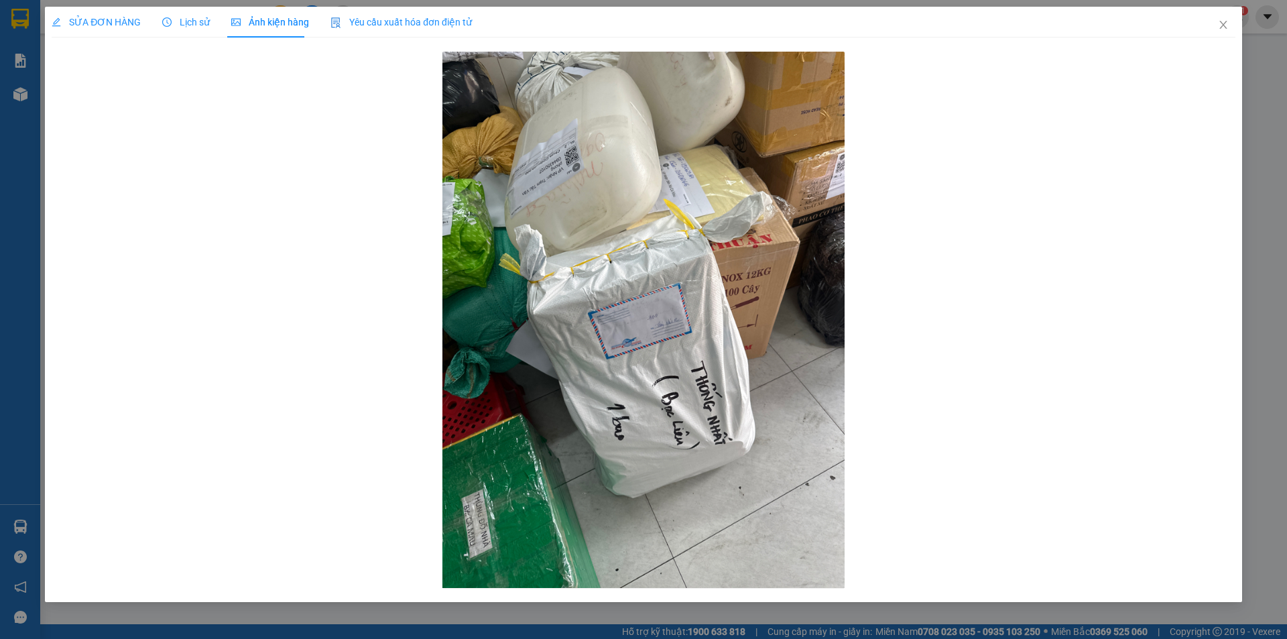
click at [182, 17] on span "Lịch sử" at bounding box center [186, 22] width 48 height 11
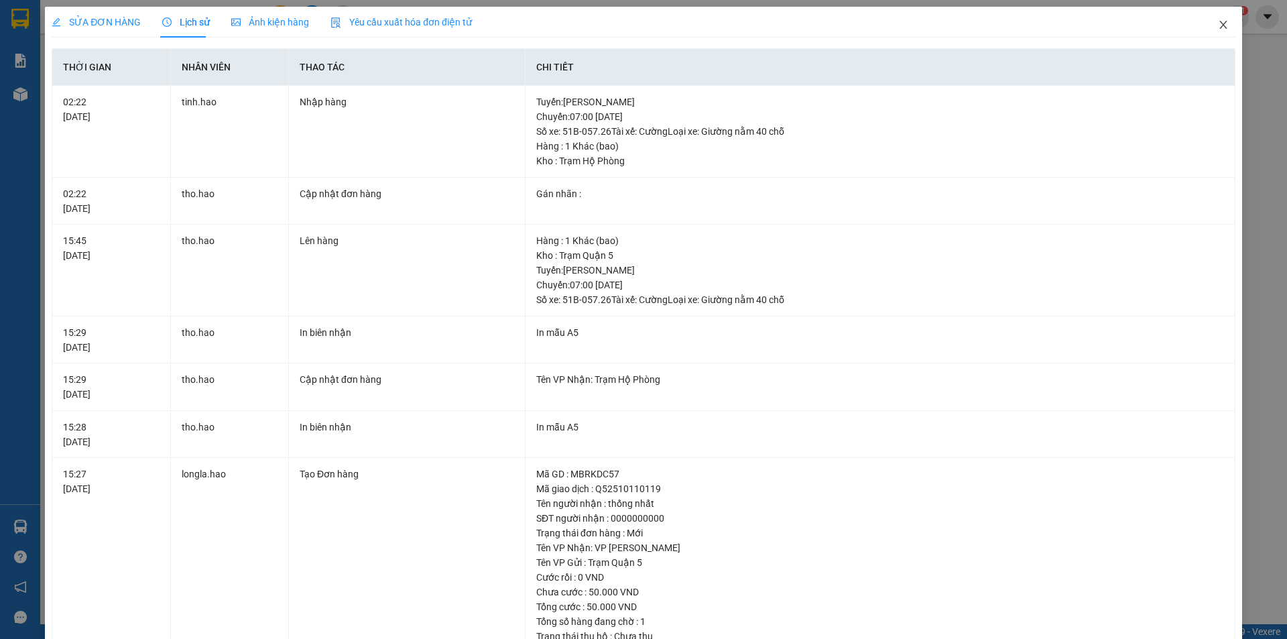
click at [1218, 21] on icon "close" at bounding box center [1223, 24] width 11 height 11
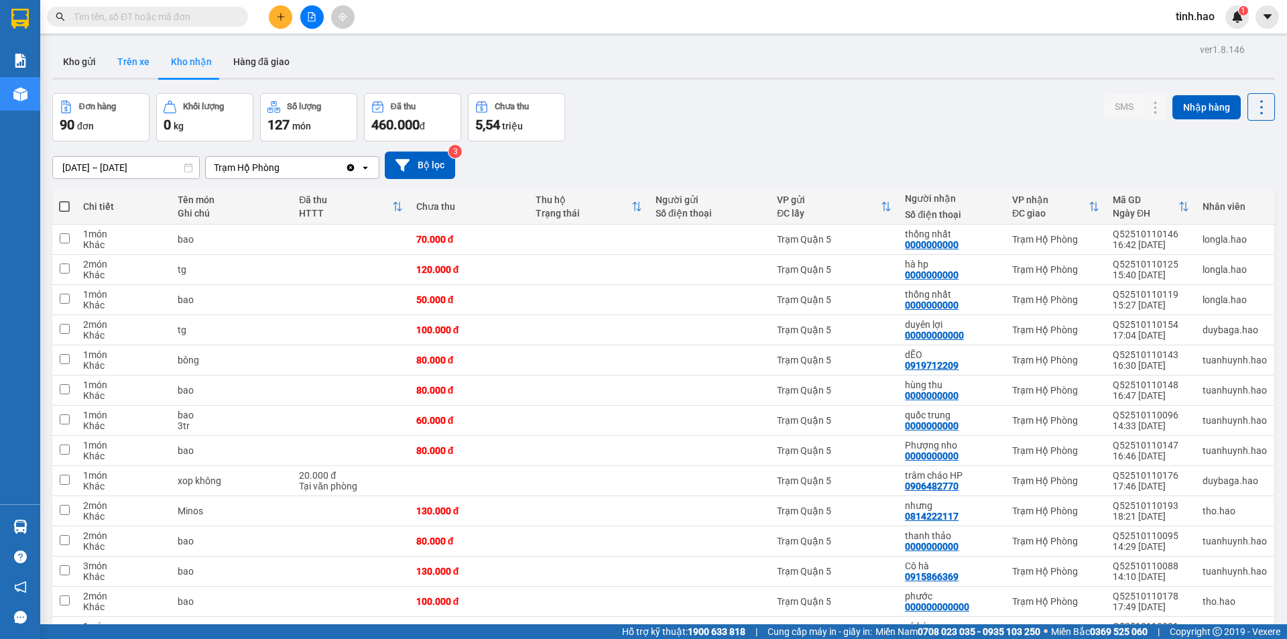
click at [139, 55] on button "Trên xe" at bounding box center [134, 62] width 54 height 32
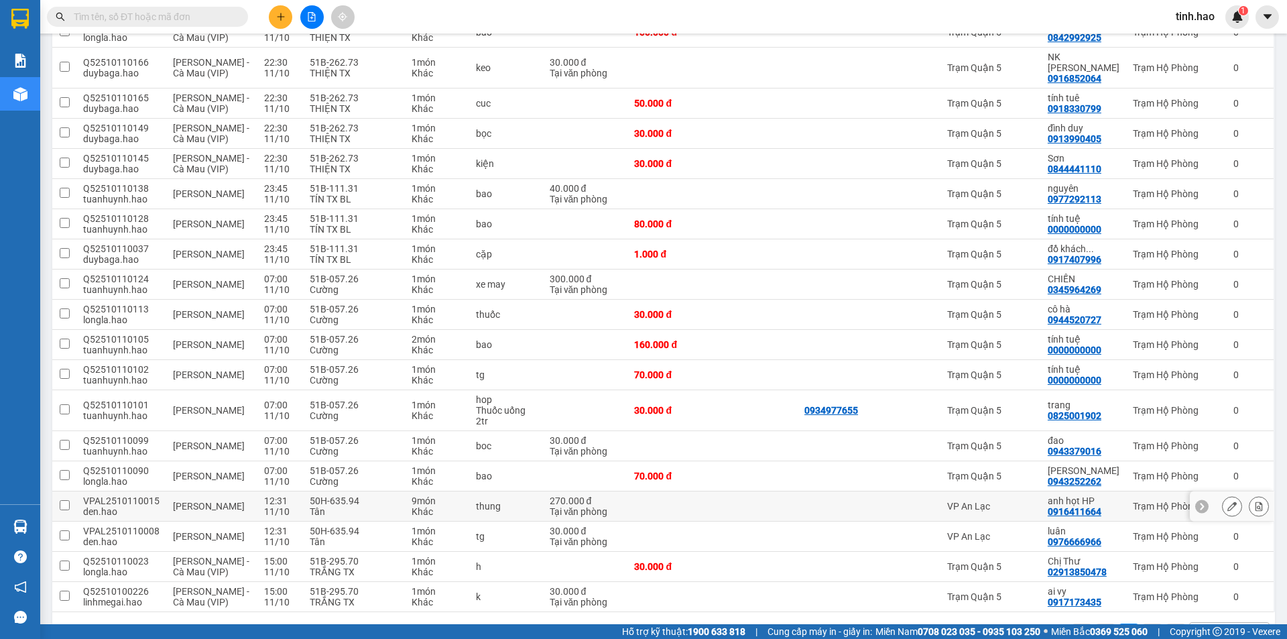
scroll to position [702, 0]
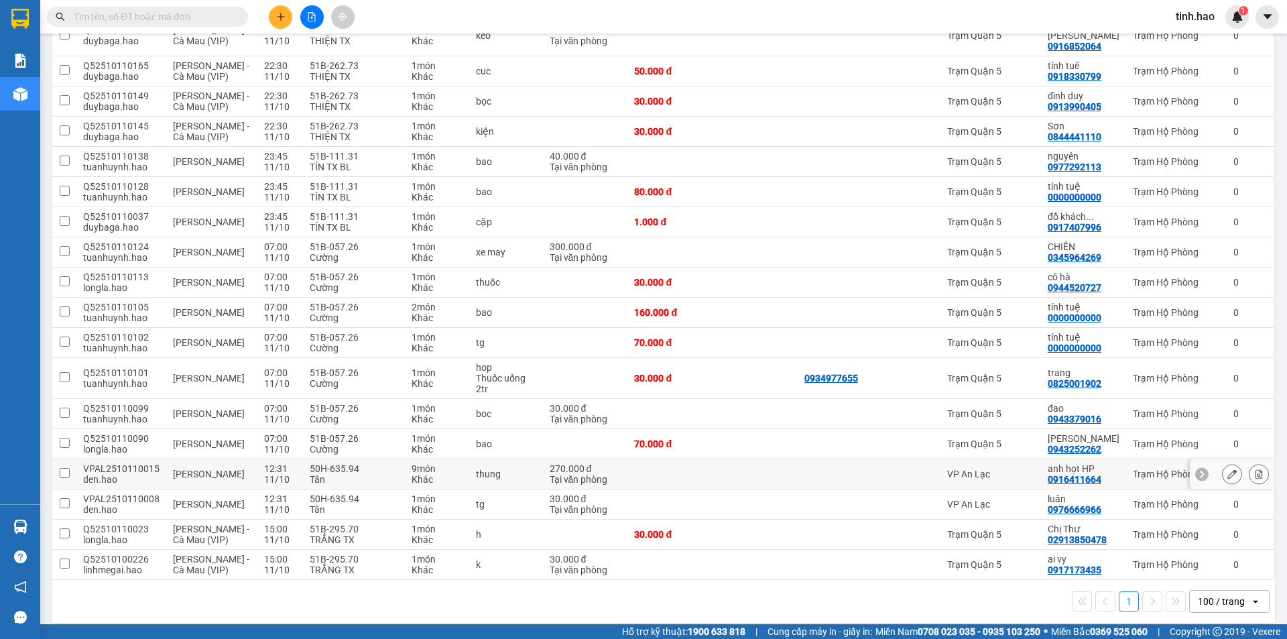
click at [924, 469] on div at bounding box center [911, 474] width 44 height 11
checkbox input "true"
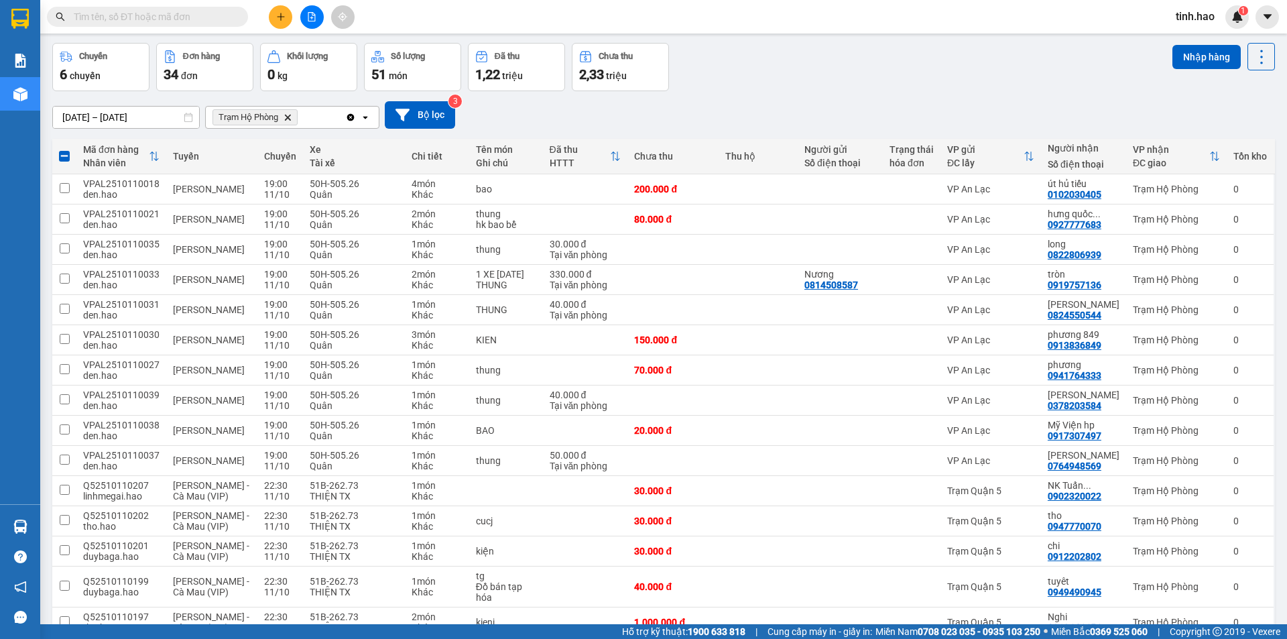
scroll to position [0, 0]
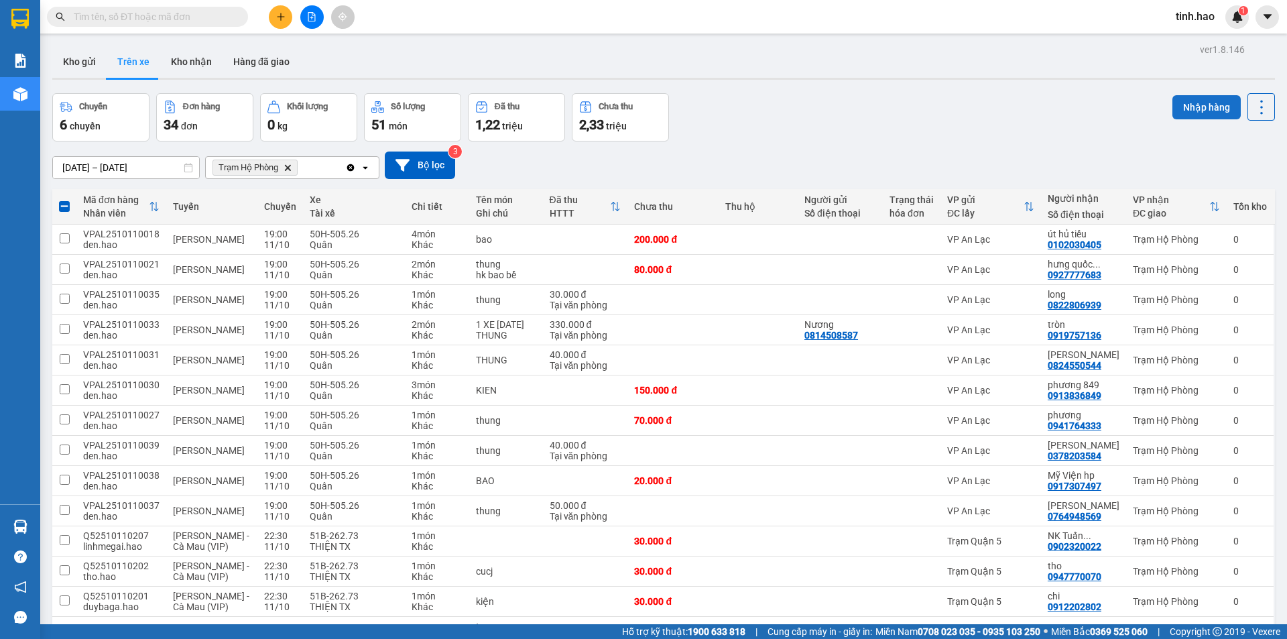
click at [1177, 97] on button "Nhập hàng" at bounding box center [1206, 107] width 68 height 24
click at [1014, 240] on div "VP An Lạc" at bounding box center [990, 239] width 87 height 11
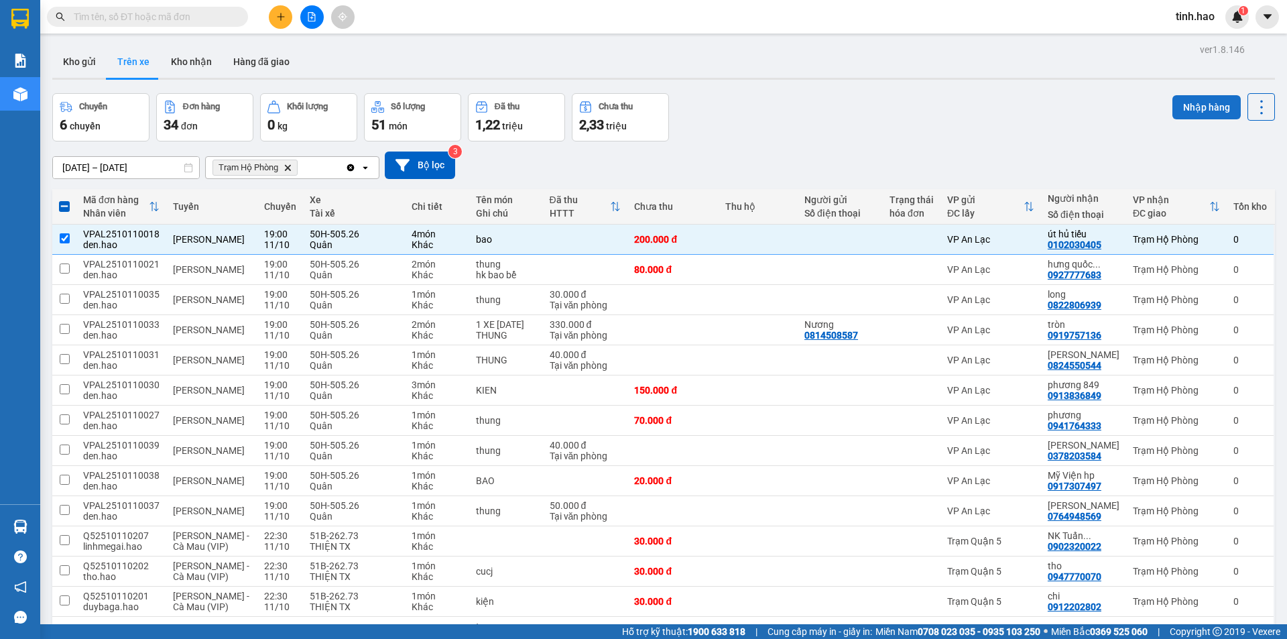
click at [1174, 104] on button "Nhập hàng" at bounding box center [1206, 107] width 68 height 24
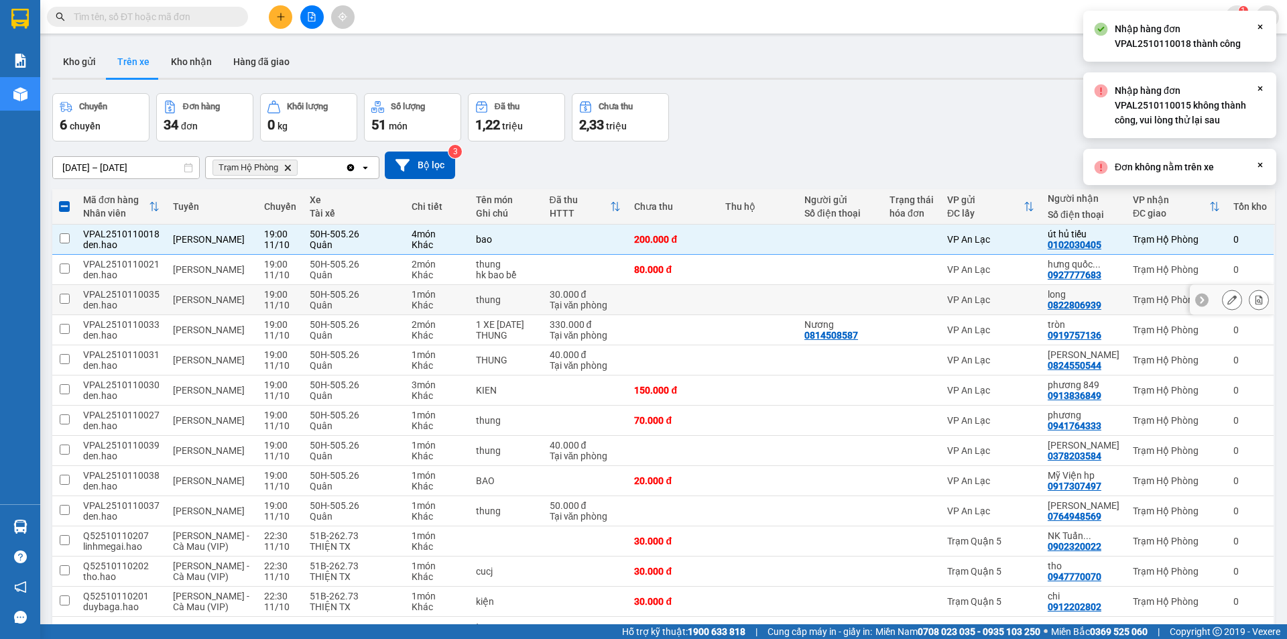
checkbox input "false"
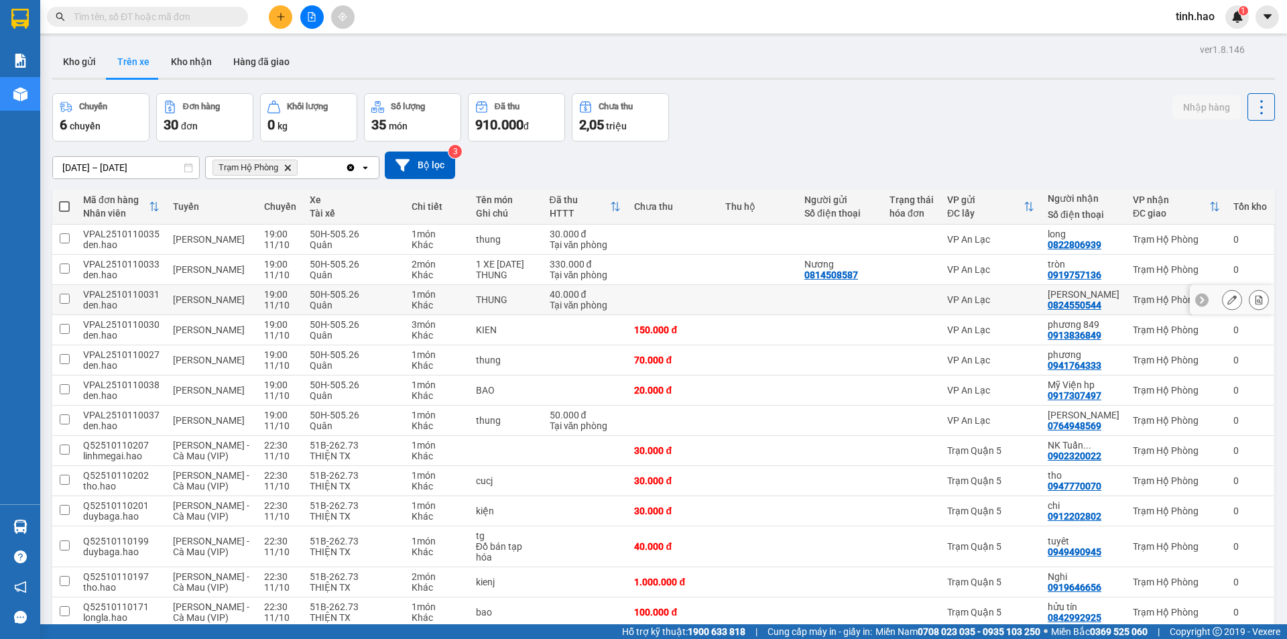
click at [839, 296] on div at bounding box center [840, 299] width 72 height 11
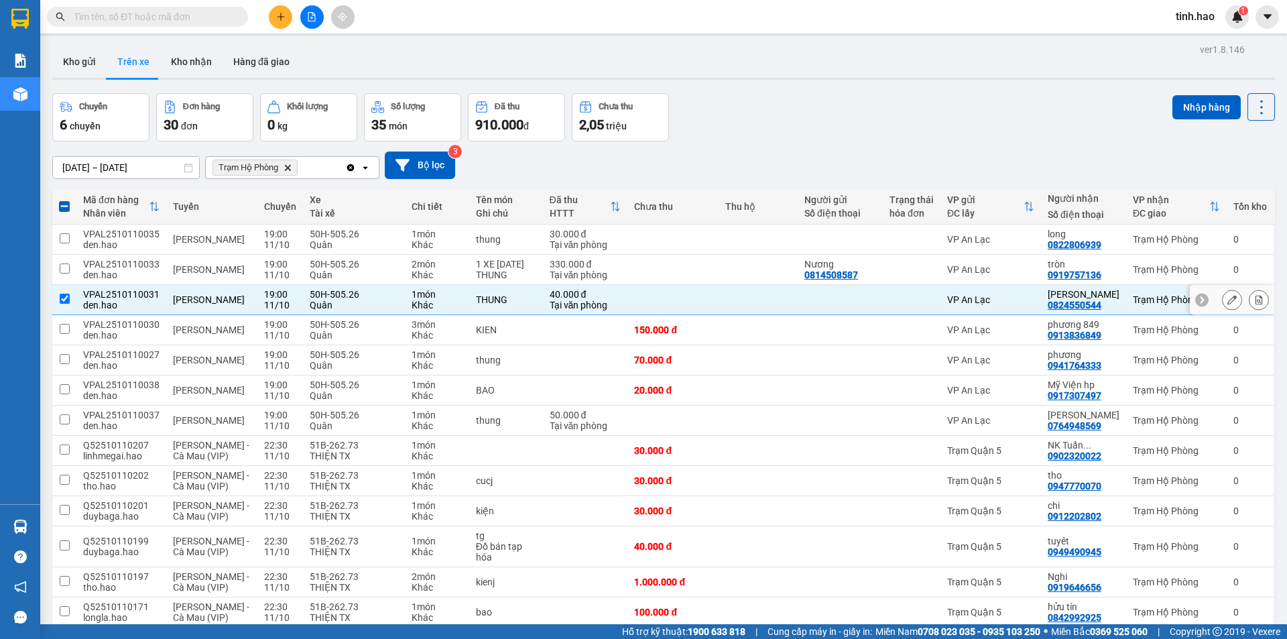
click at [940, 300] on td "VP An Lạc" at bounding box center [990, 300] width 101 height 30
checkbox input "false"
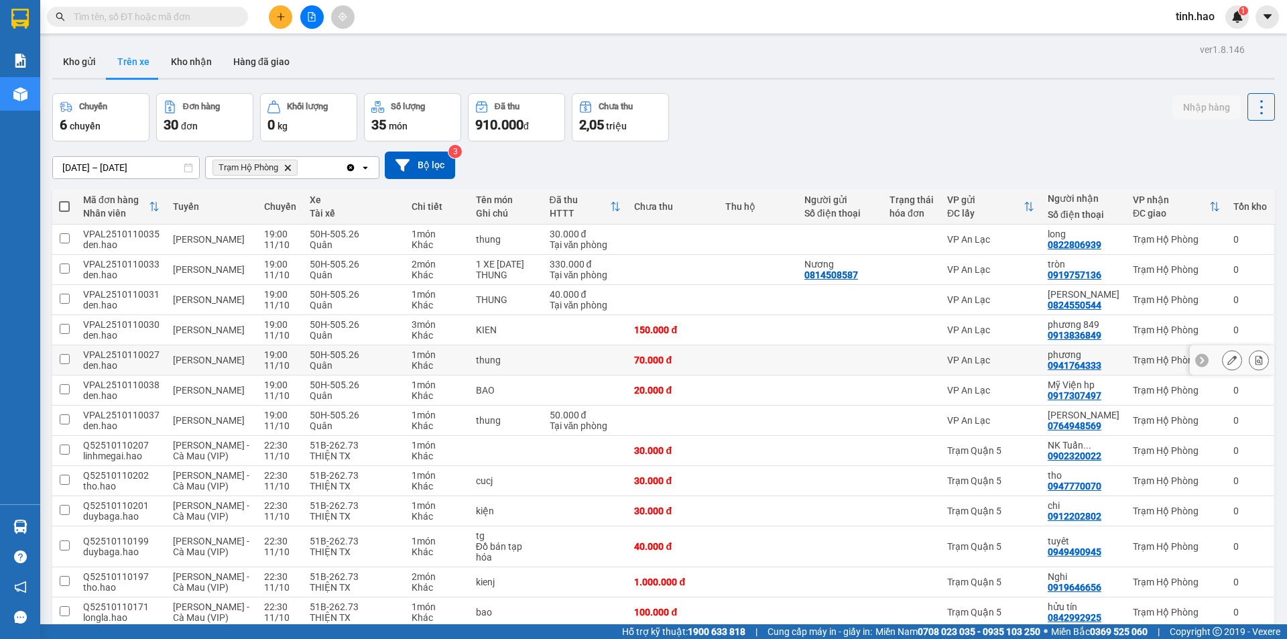
click at [896, 355] on div at bounding box center [911, 360] width 44 height 11
checkbox input "true"
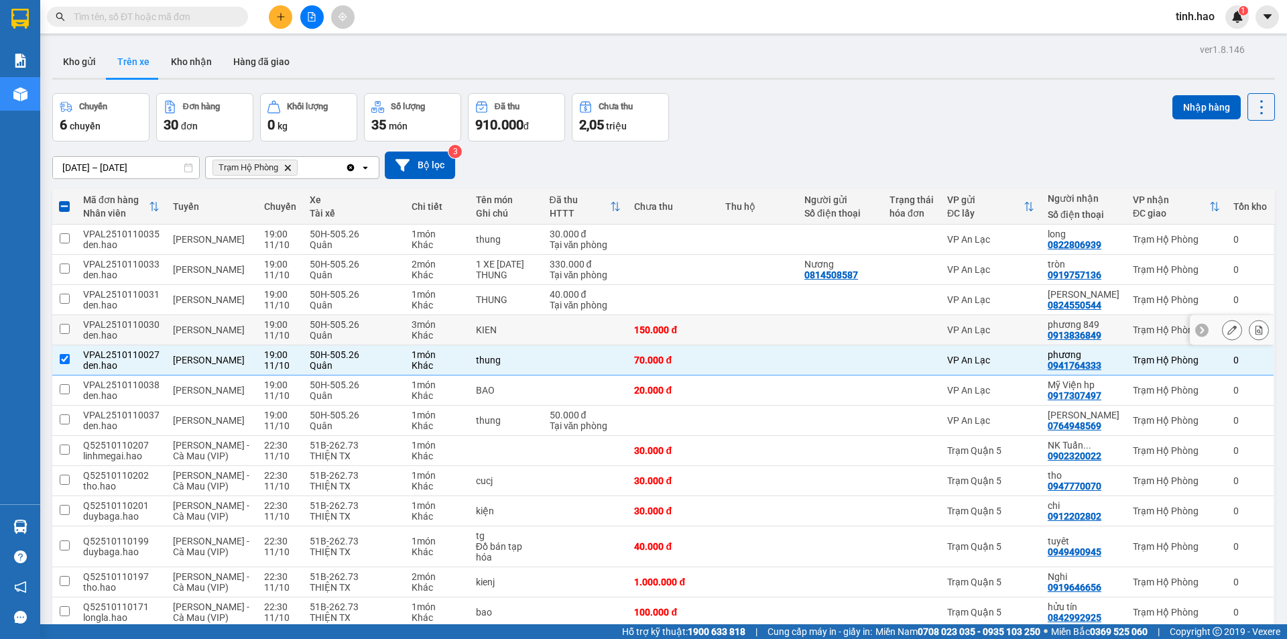
click at [894, 337] on td at bounding box center [912, 330] width 58 height 30
checkbox input "true"
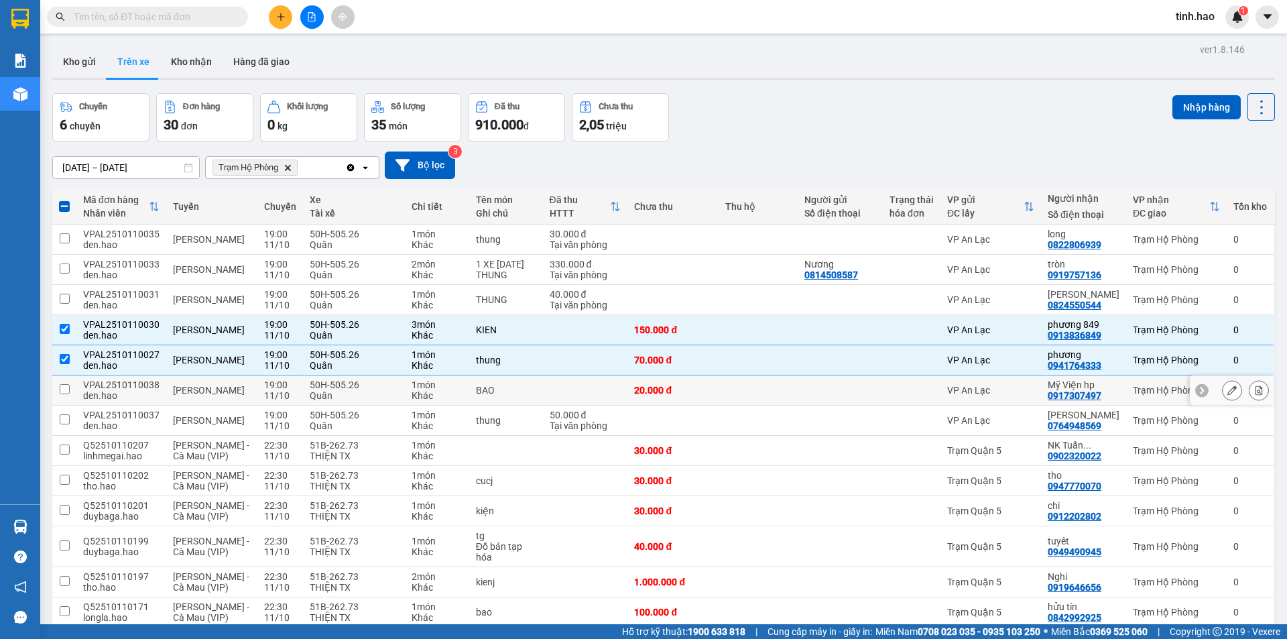
click at [875, 394] on div at bounding box center [840, 390] width 72 height 11
checkbox input "true"
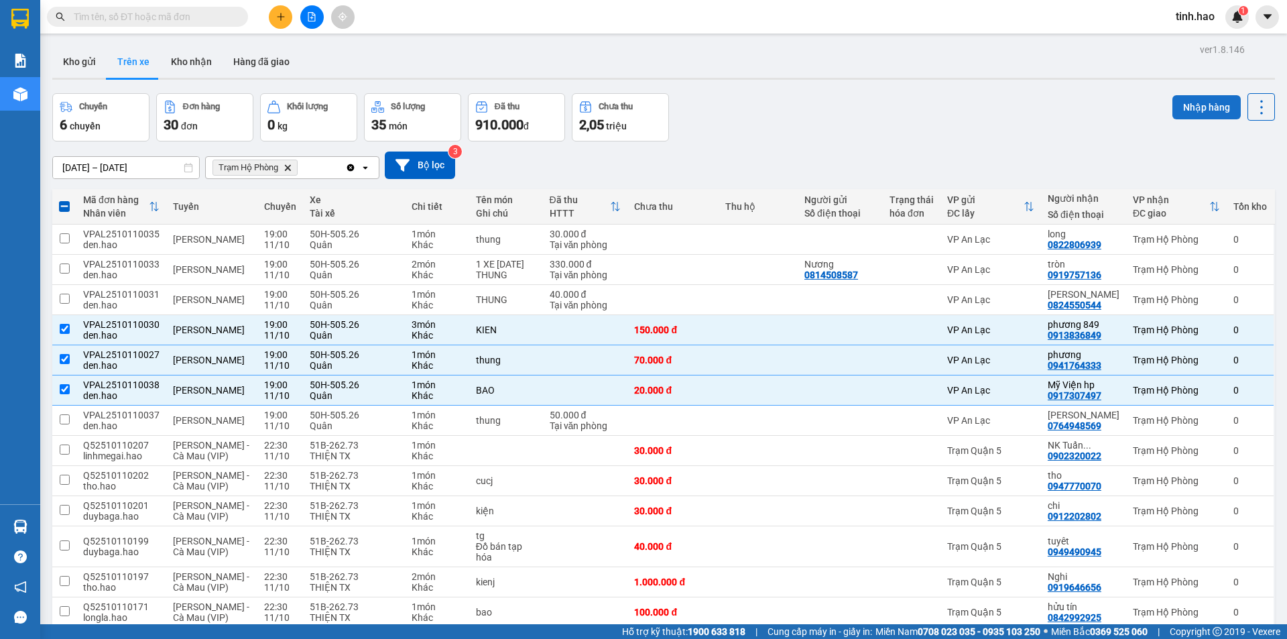
click at [1187, 107] on button "Nhập hàng" at bounding box center [1206, 107] width 68 height 24
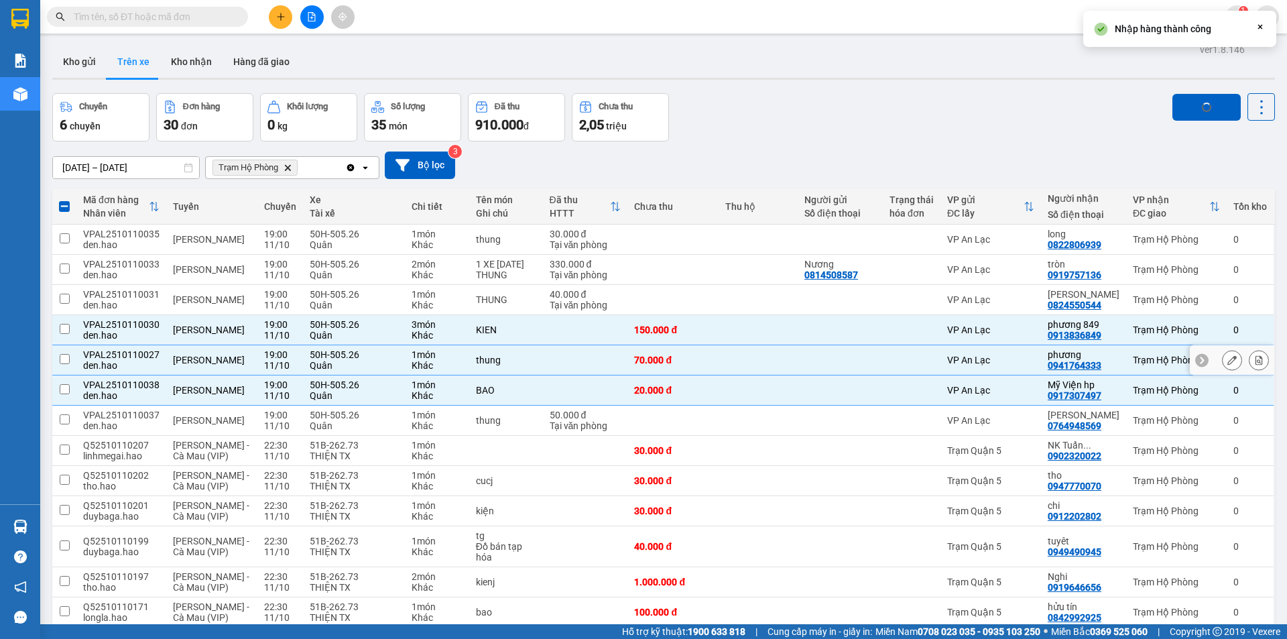
checkbox input "false"
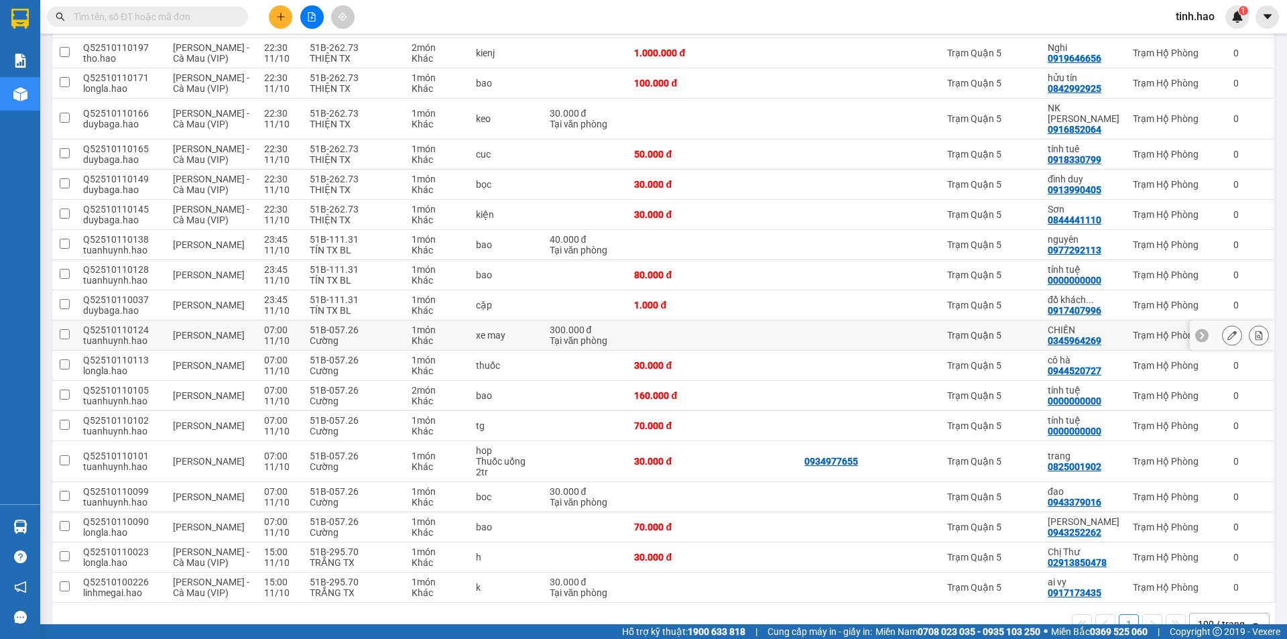
scroll to position [401, 0]
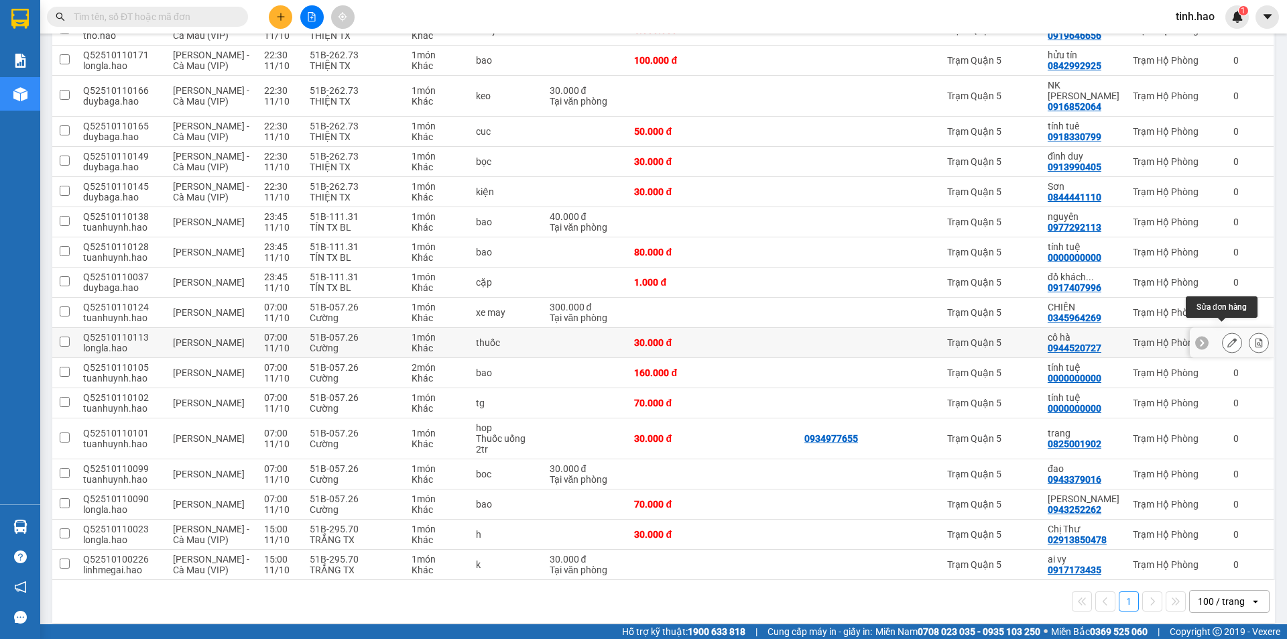
click at [1227, 338] on icon at bounding box center [1231, 342] width 9 height 9
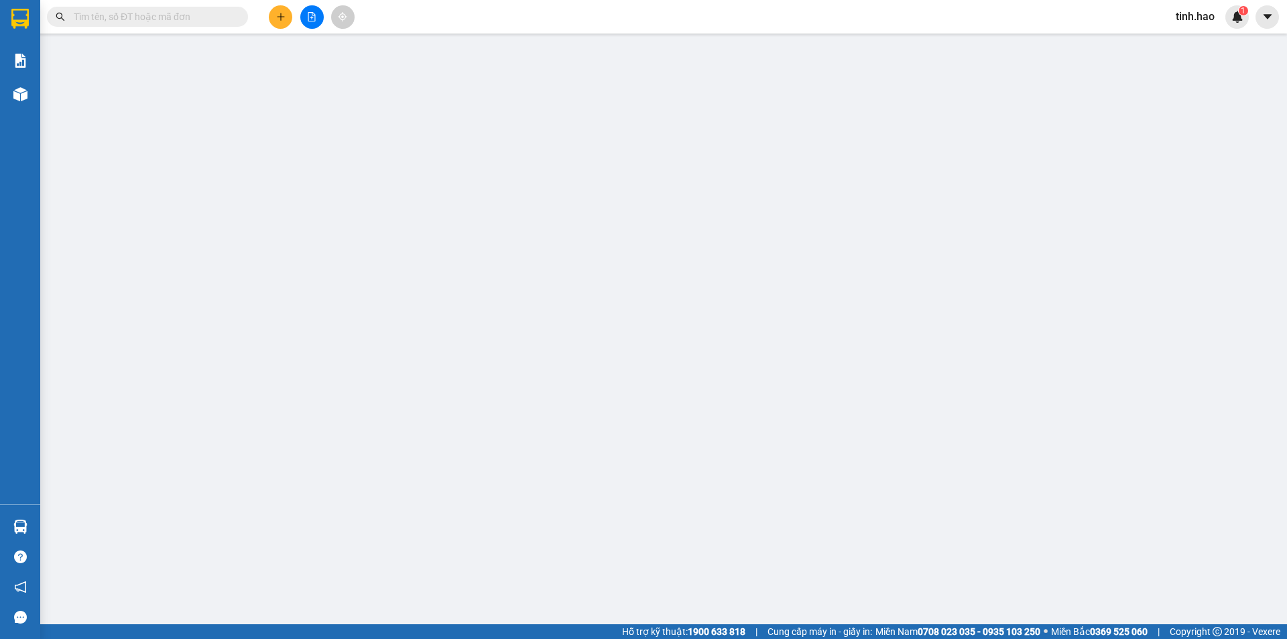
type input "0944520727"
type input "cô hà"
type input "30.000"
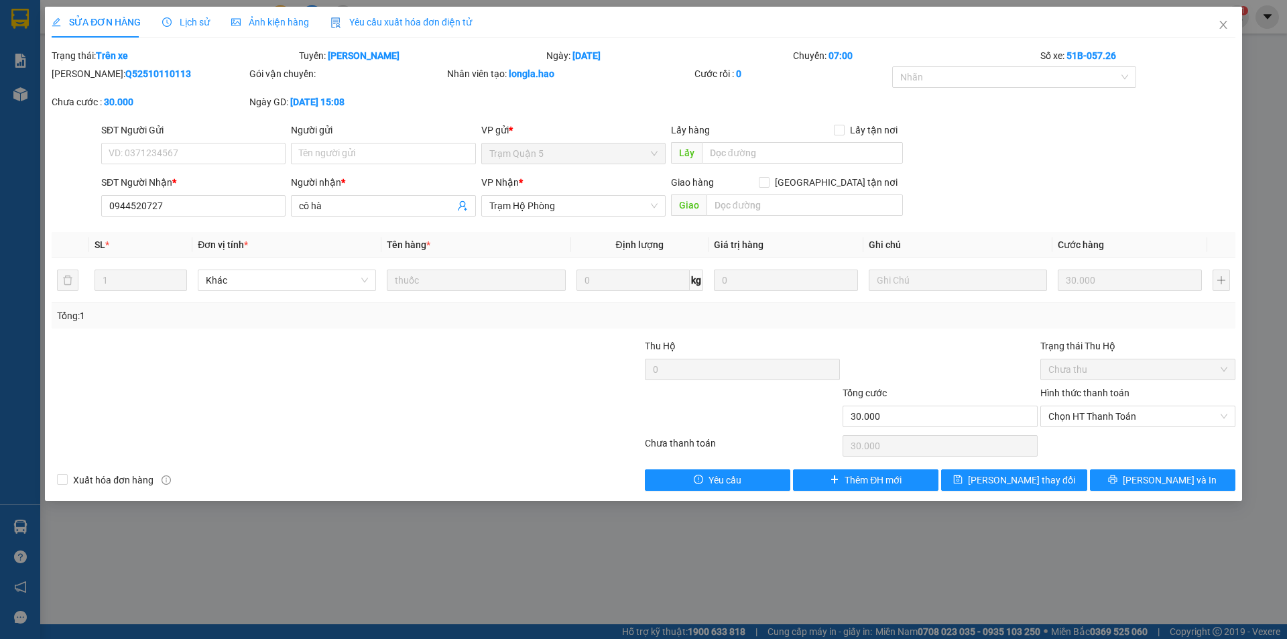
click at [263, 12] on div "Ảnh kiện hàng" at bounding box center [270, 22] width 78 height 31
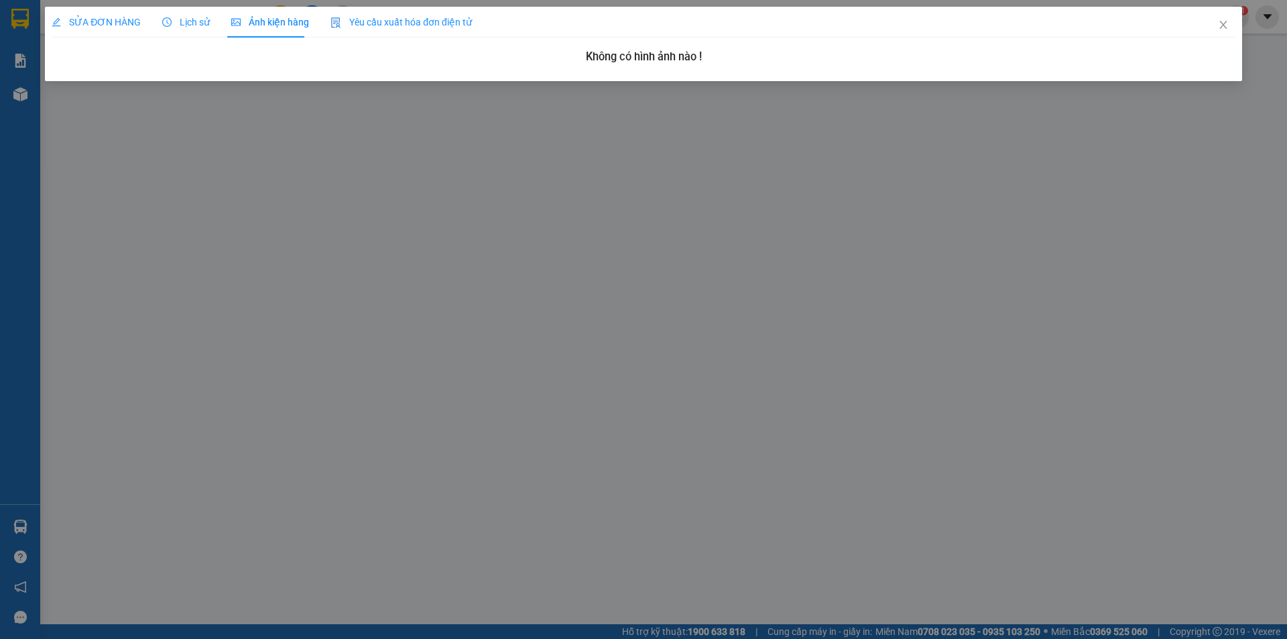
click at [194, 21] on span "Lịch sử" at bounding box center [186, 22] width 48 height 11
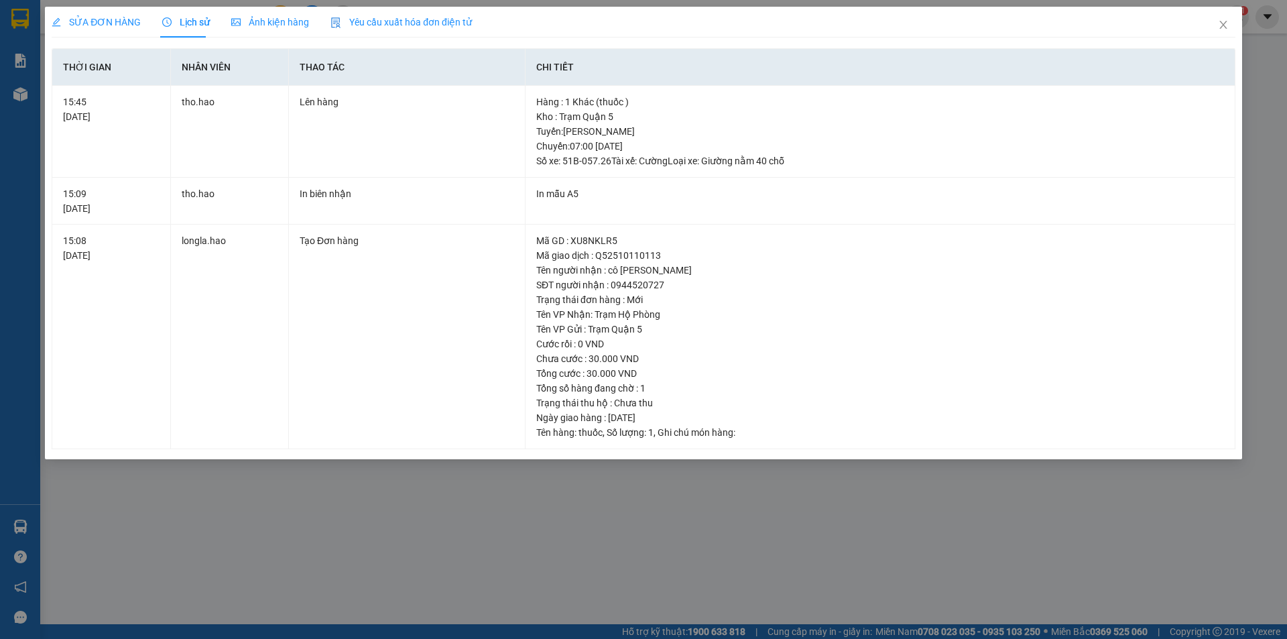
click at [132, 17] on span "SỬA ĐƠN HÀNG" at bounding box center [96, 22] width 89 height 11
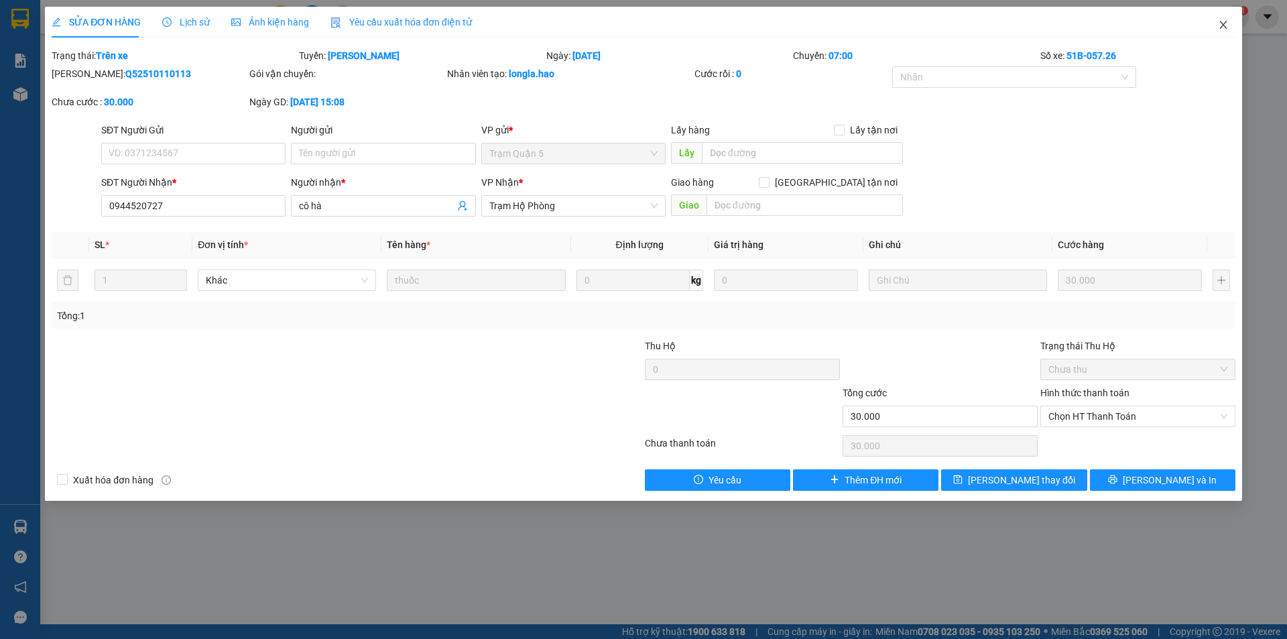
click at [1221, 25] on icon "close" at bounding box center [1223, 24] width 11 height 11
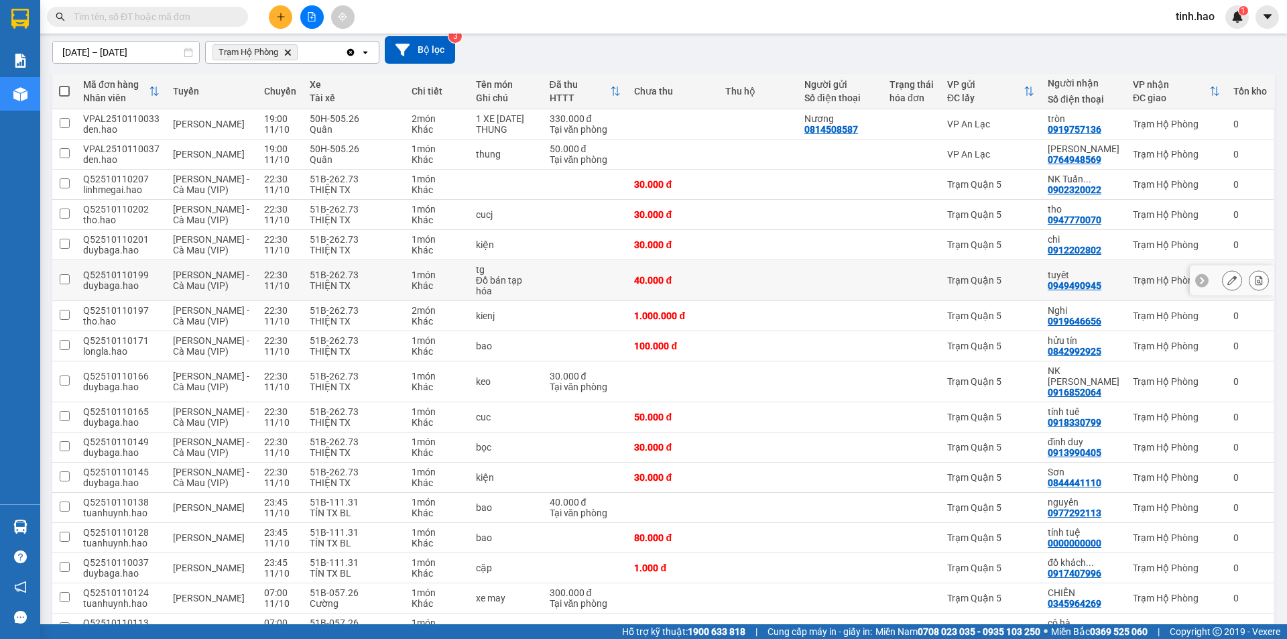
scroll to position [67, 0]
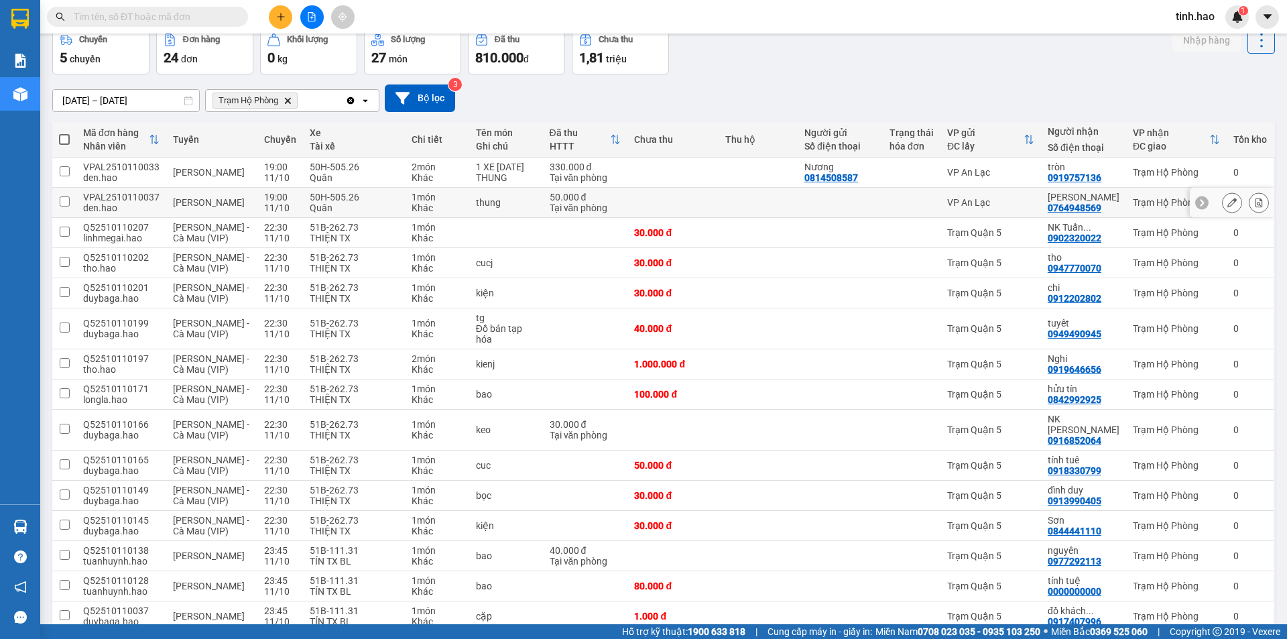
click at [1022, 196] on td "VP An Lạc" at bounding box center [990, 203] width 101 height 30
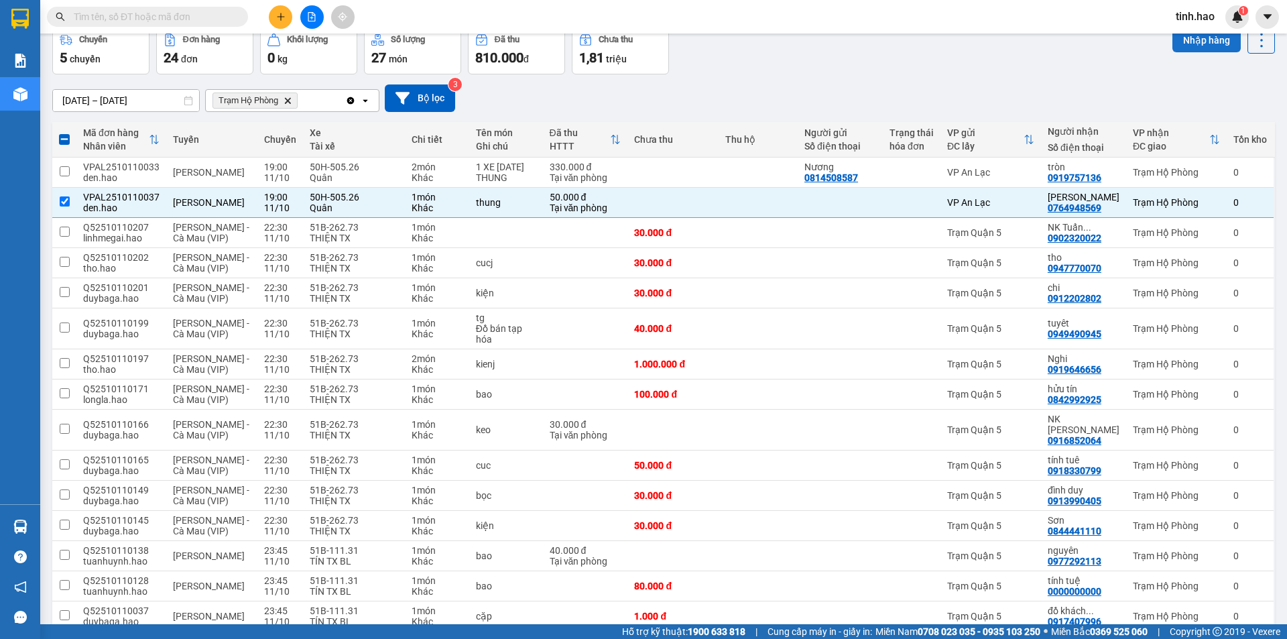
click at [1180, 48] on button "Nhập hàng" at bounding box center [1206, 40] width 68 height 24
checkbox input "false"
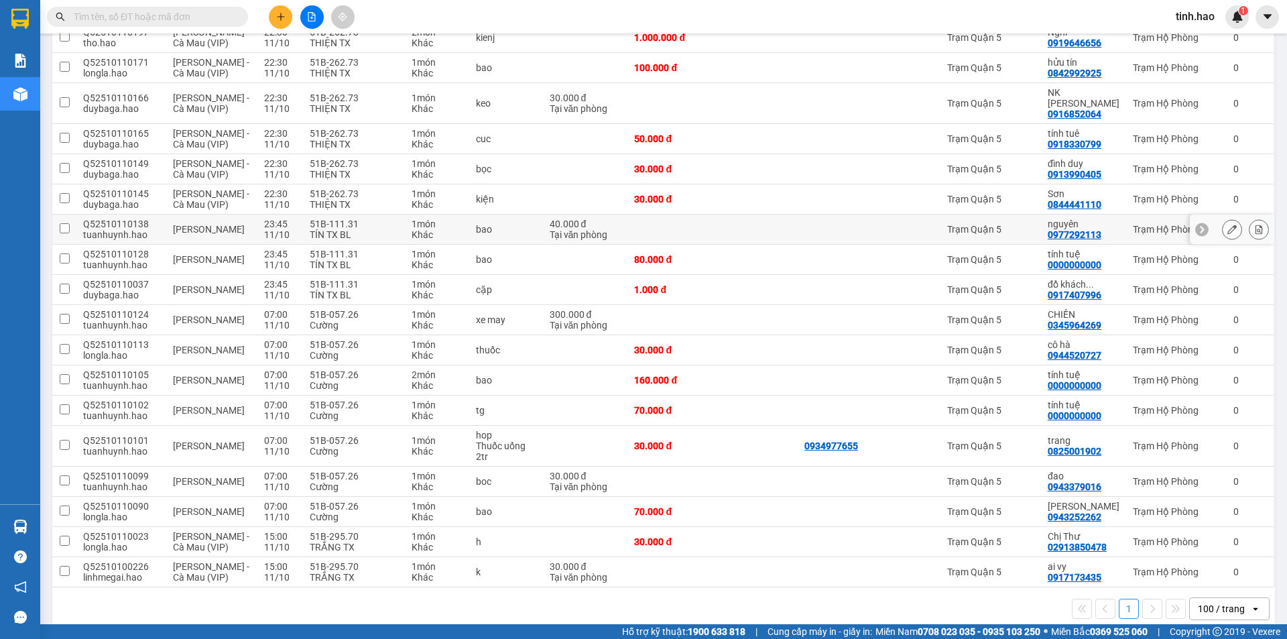
scroll to position [371, 0]
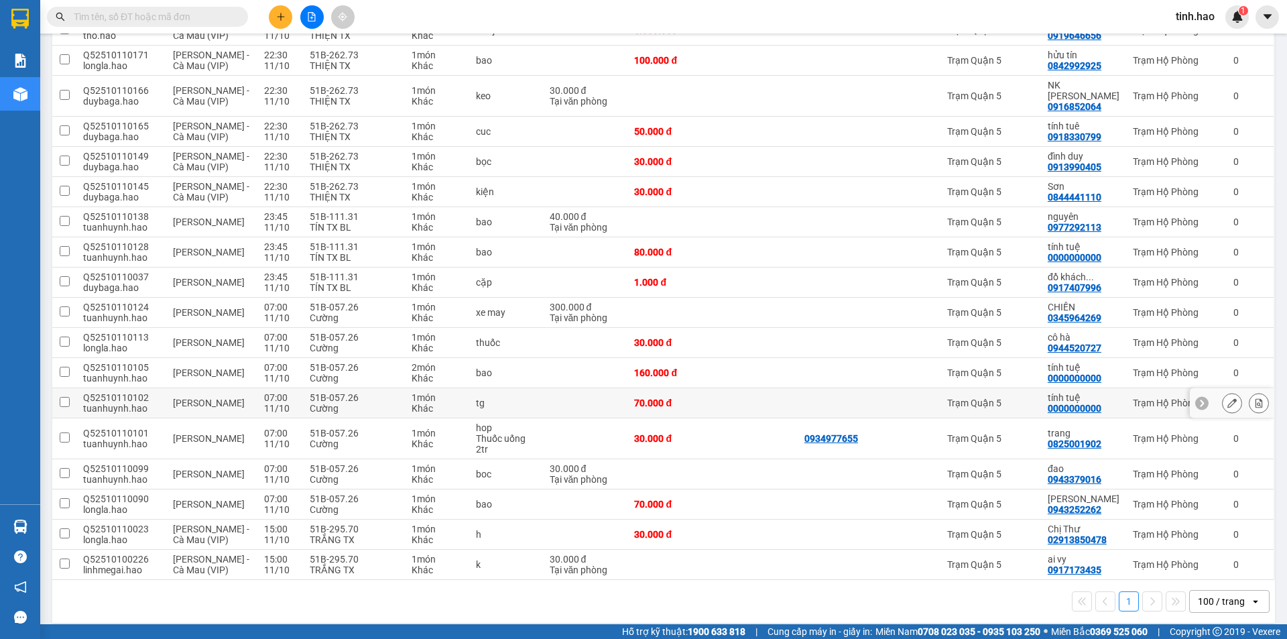
click at [328, 392] on div "51B-057.26" at bounding box center [354, 397] width 88 height 11
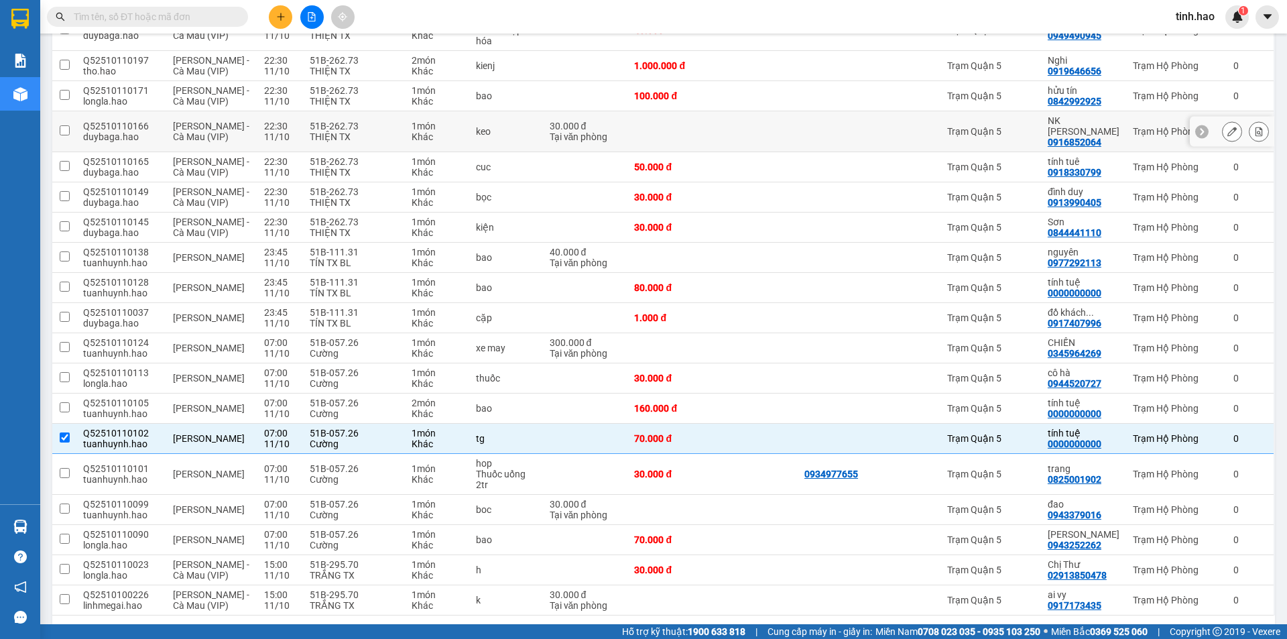
scroll to position [0, 0]
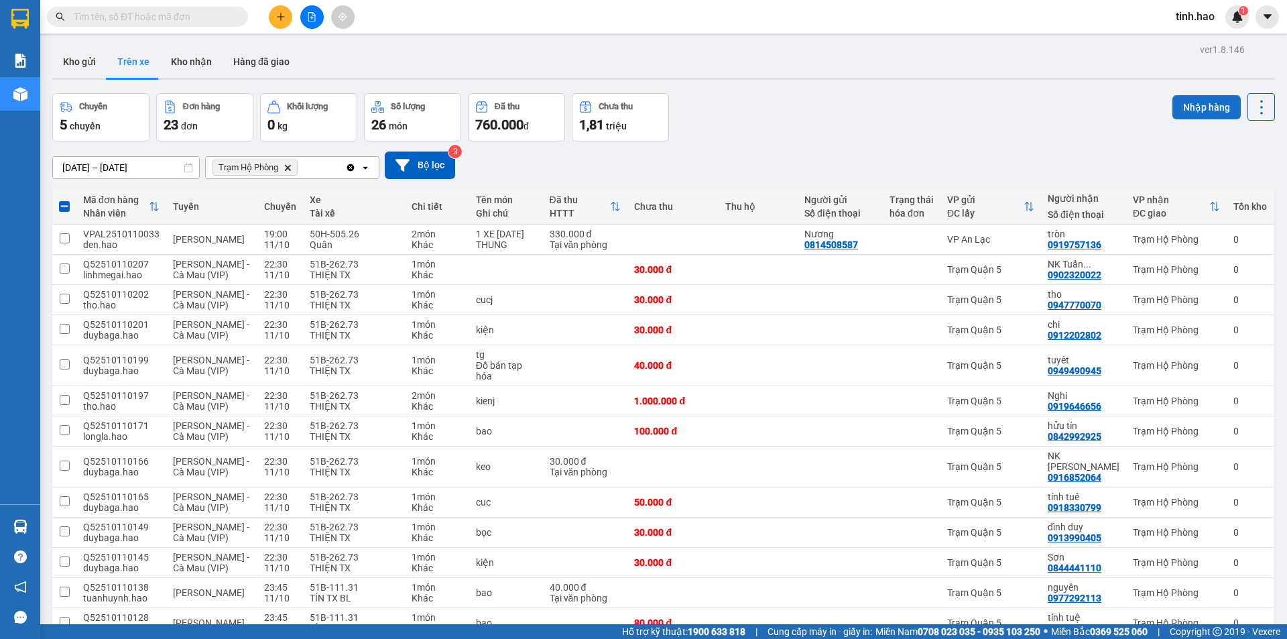
click at [1193, 99] on button "Nhập hàng" at bounding box center [1206, 107] width 68 height 24
checkbox input "false"
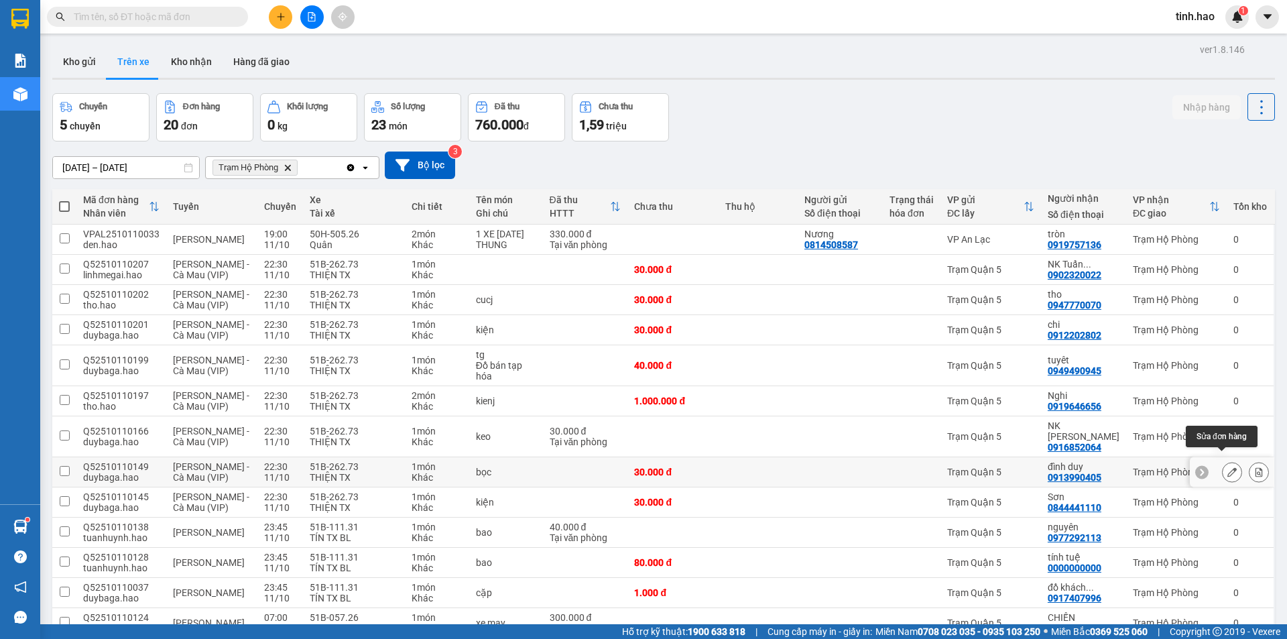
click at [1227, 467] on icon at bounding box center [1231, 471] width 9 height 9
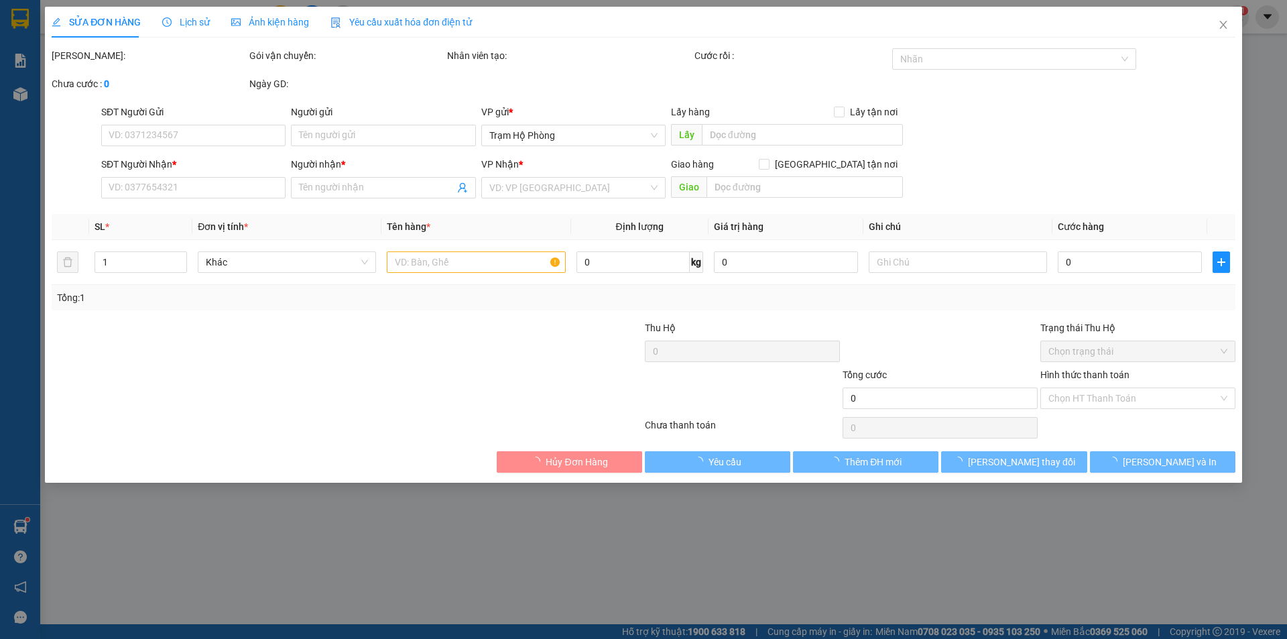
click at [271, 22] on span "Ảnh kiện hàng" at bounding box center [270, 22] width 78 height 11
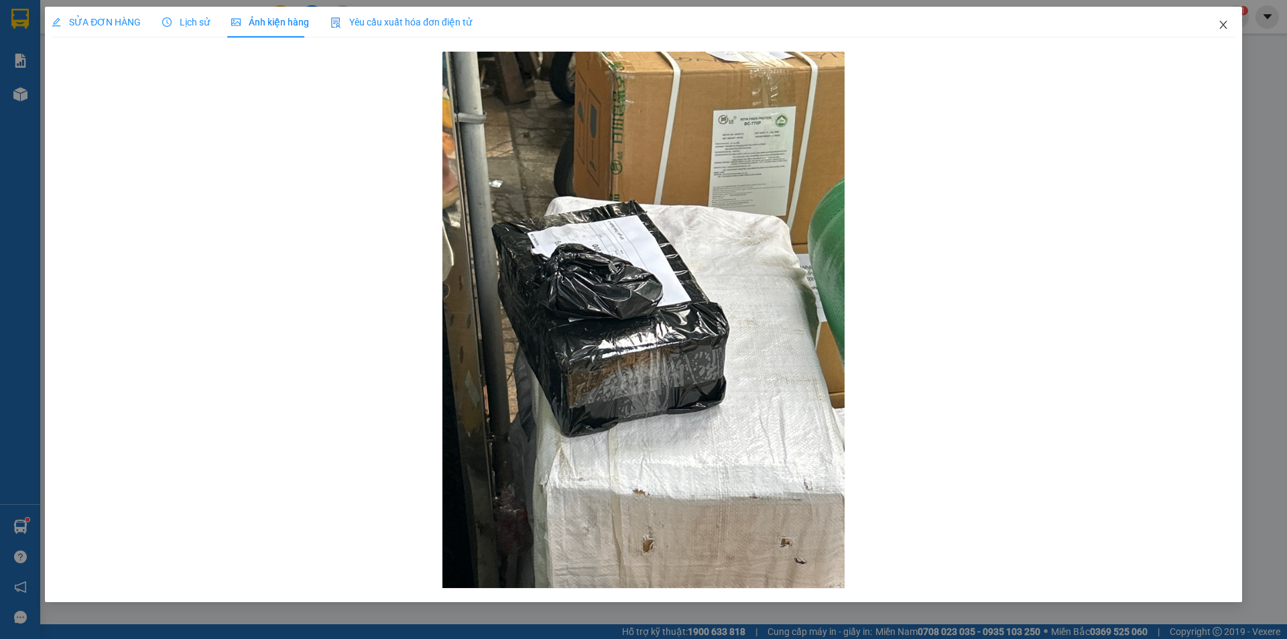
click at [1220, 23] on icon "close" at bounding box center [1223, 24] width 11 height 11
